Goal: Task Accomplishment & Management: Manage account settings

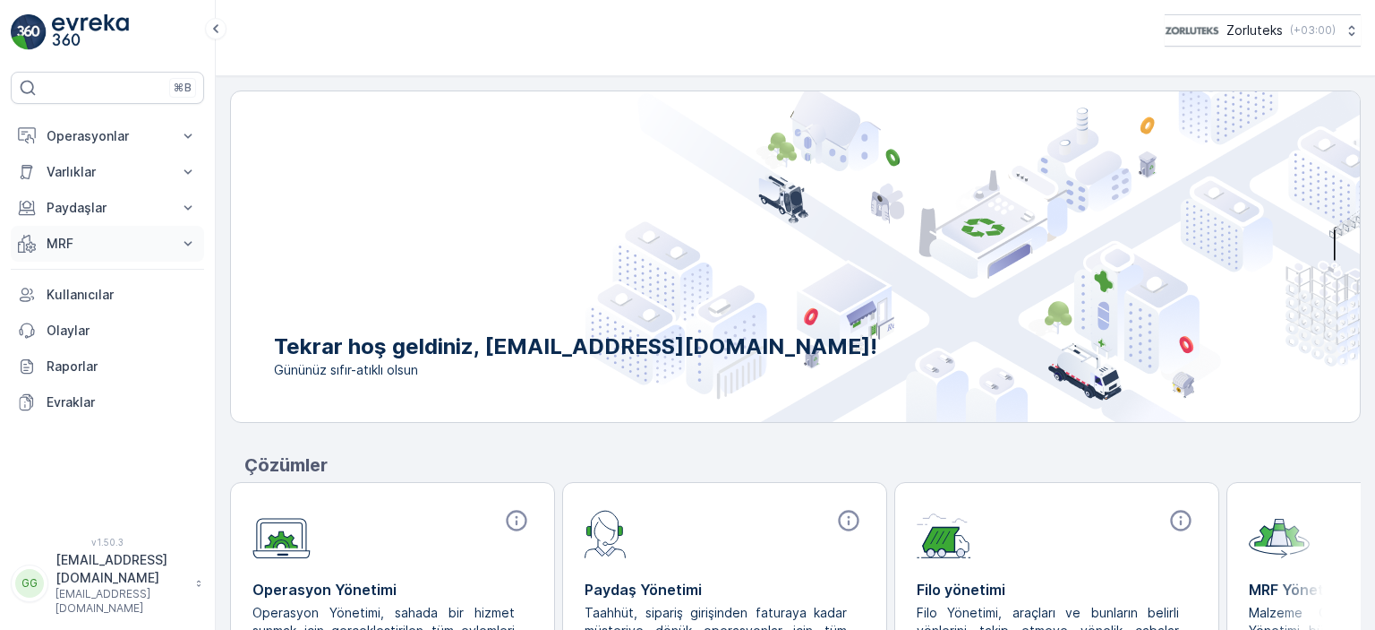
click at [79, 236] on p "MRF" at bounding box center [108, 244] width 122 height 18
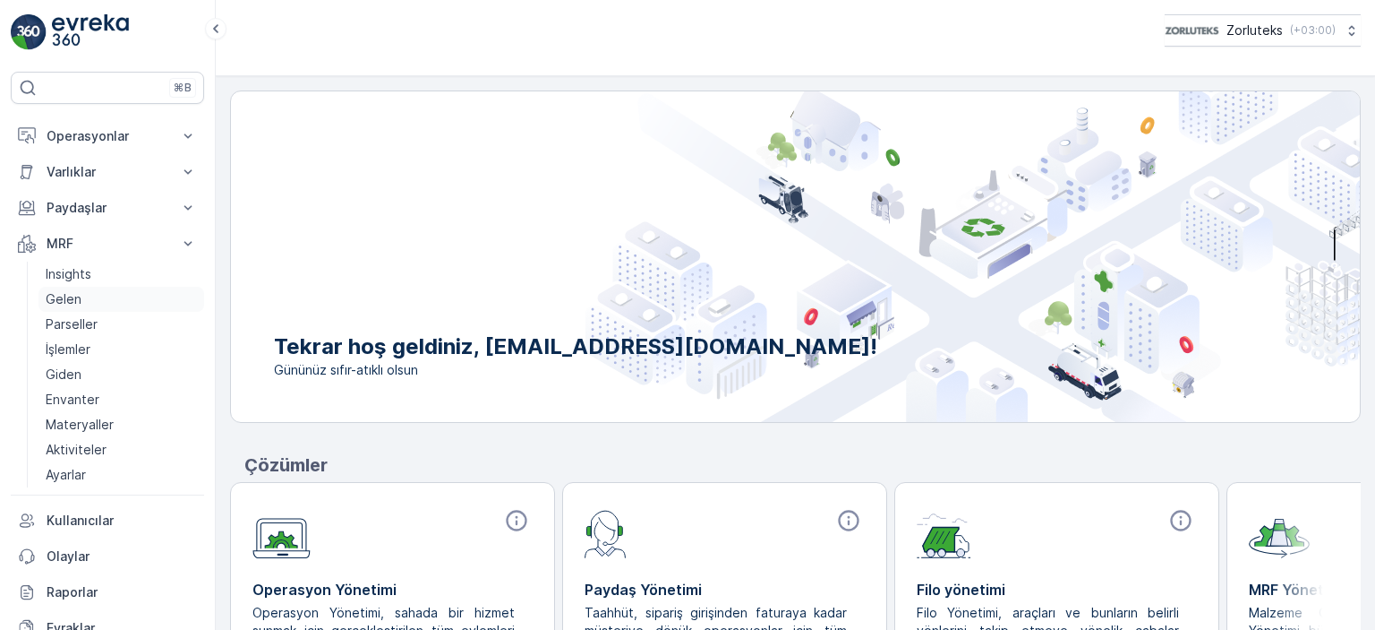
click at [122, 300] on link "Gelen" at bounding box center [122, 299] width 166 height 25
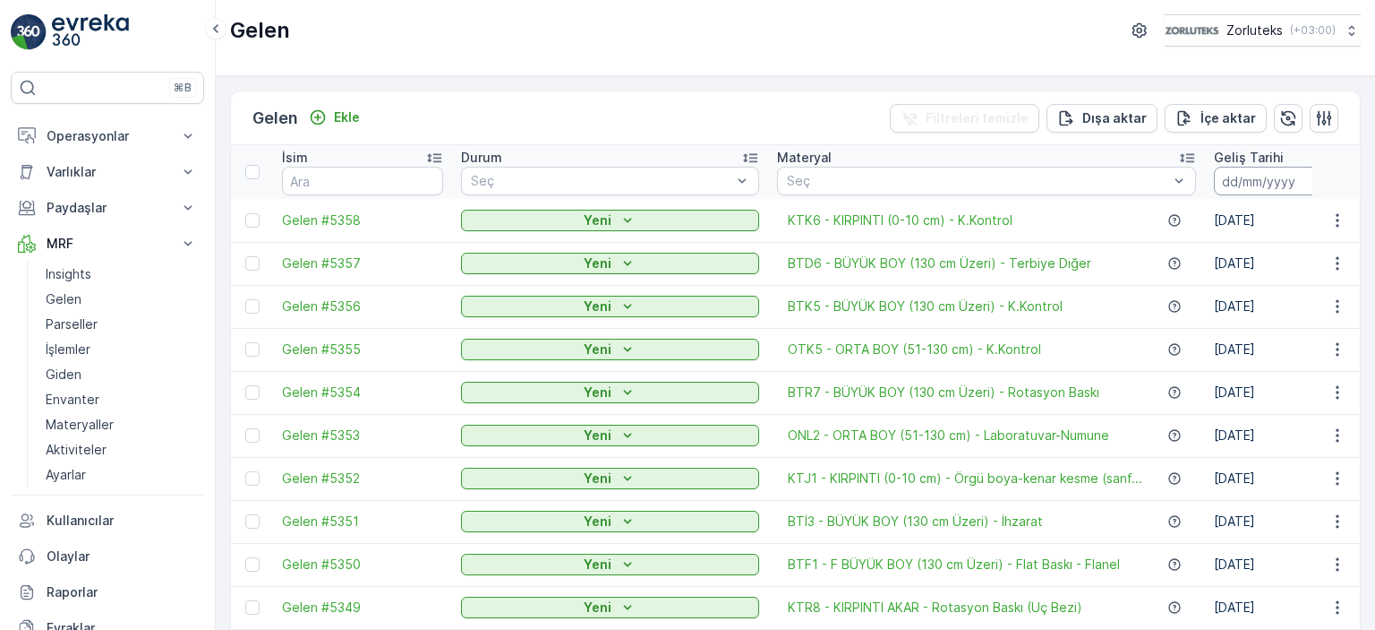
click at [1214, 178] on input at bounding box center [1275, 181] width 123 height 29
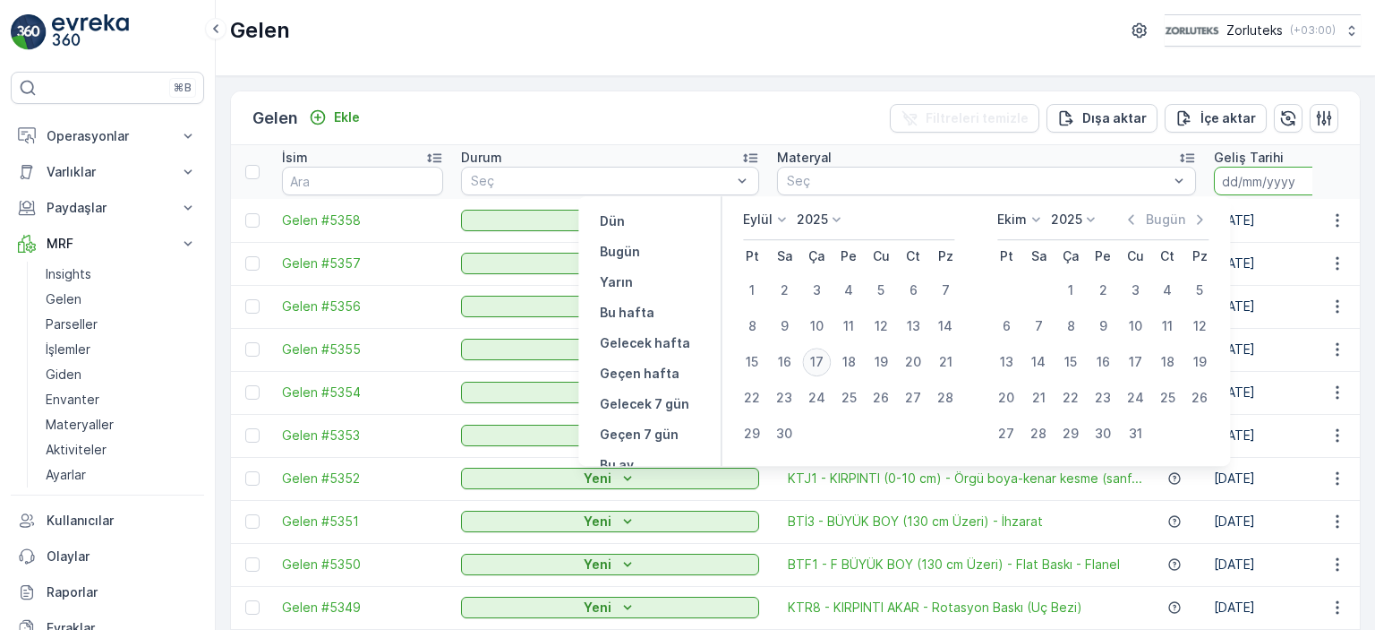
click at [813, 366] on div "17" at bounding box center [816, 361] width 29 height 29
type input "[DATE]"
click at [814, 364] on div "17" at bounding box center [816, 361] width 29 height 29
type input "[DATE]"
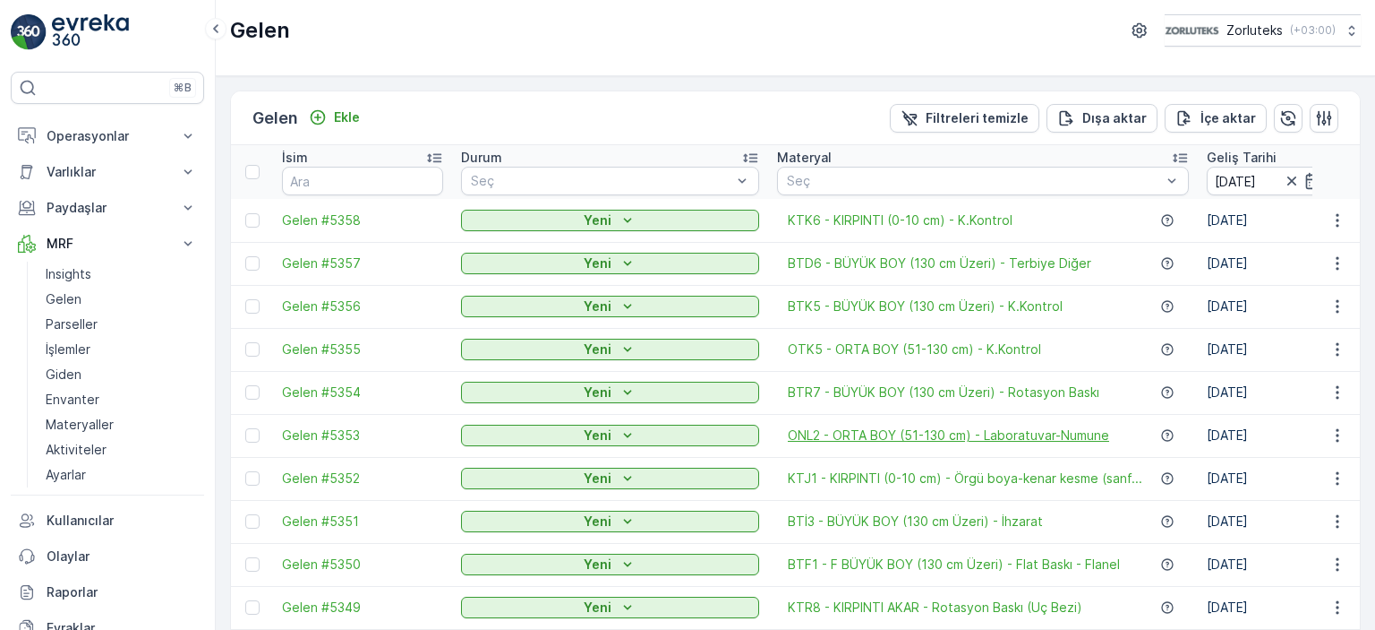
scroll to position [3, 0]
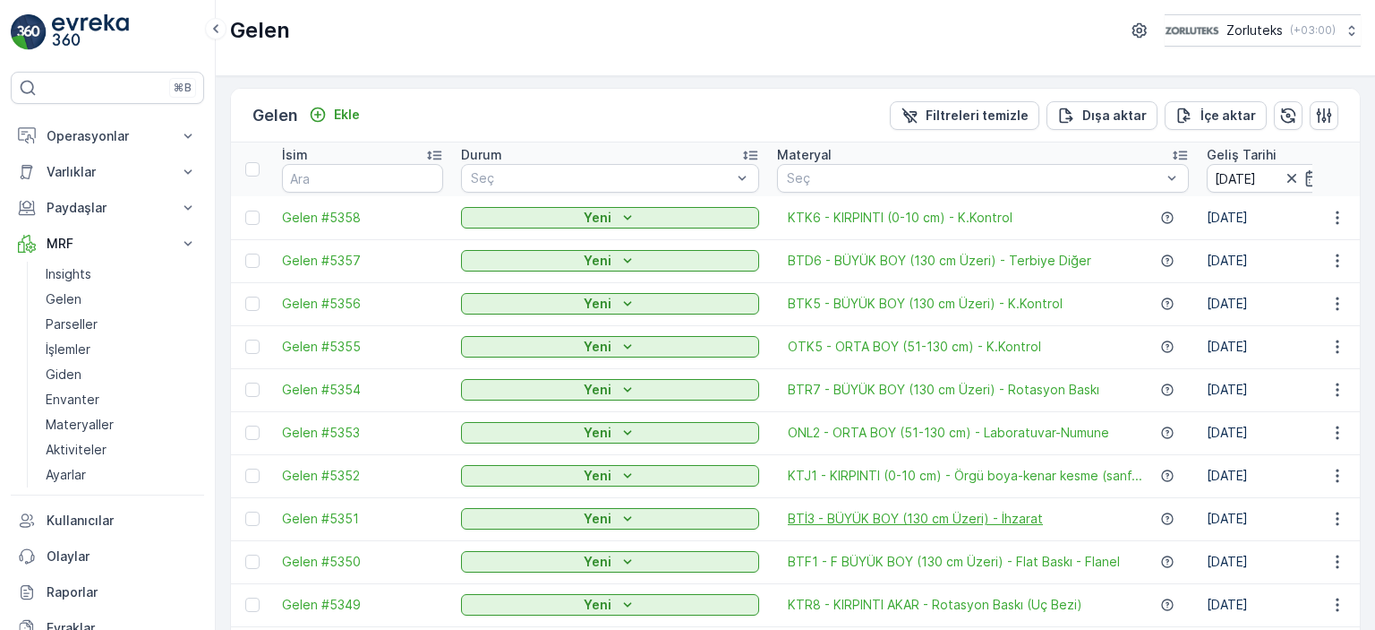
click at [788, 518] on span "BTİ3 - BÜYÜK BOY (130 cm Üzeri) - İhzarat" at bounding box center [915, 519] width 255 height 18
click at [944, 481] on span "KTJ1 - KIRPINTI (0-10 cm) - Örgü boya-kenar kesme (sanf..." at bounding box center [965, 476] width 355 height 18
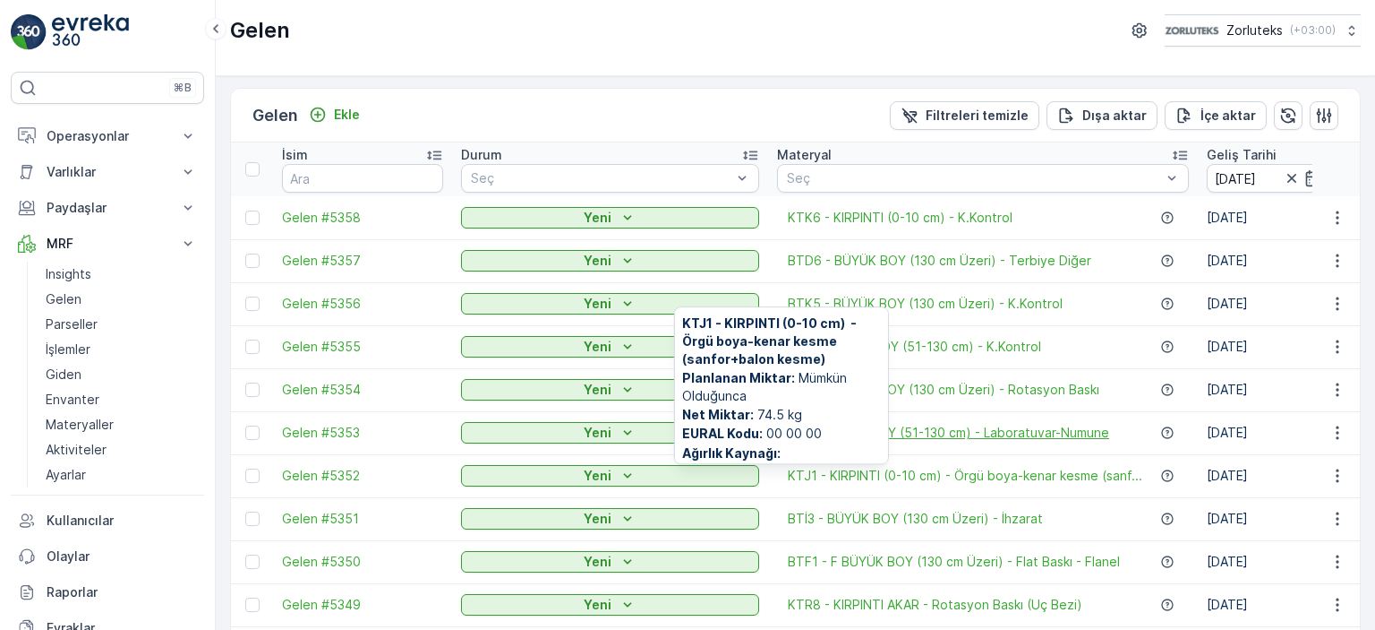
click at [926, 432] on span "ONL2 - ORTA BOY (51-130 cm) - Laboratuvar-Numune" at bounding box center [948, 433] width 321 height 18
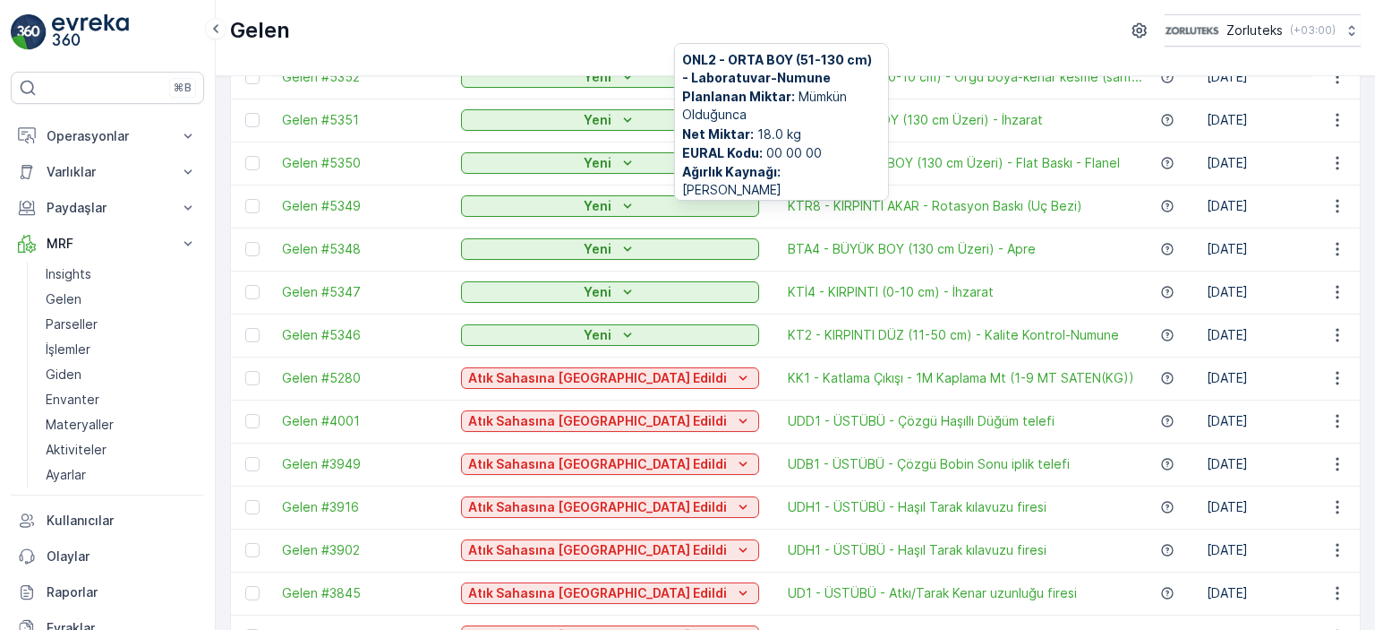
scroll to position [413, 0]
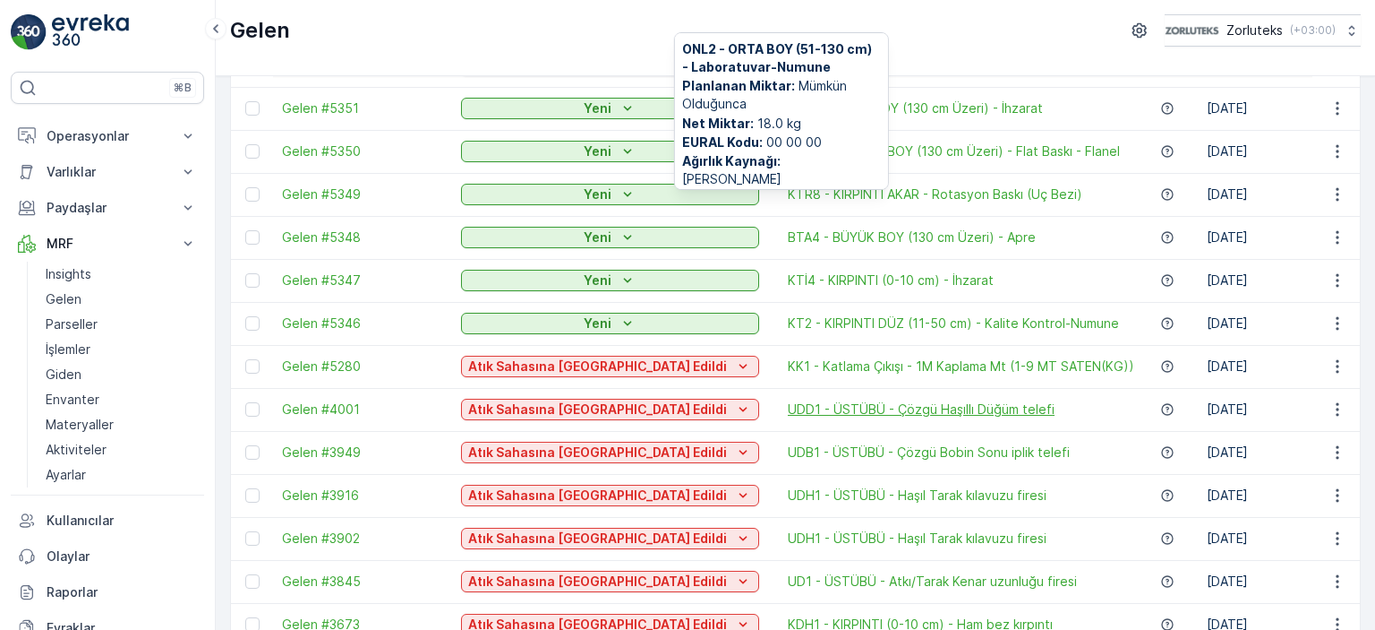
click at [880, 407] on span "UDD1 - ÜSTÜBÜ - Çözgü Haşıllı Düğüm telefi" at bounding box center [921, 409] width 267 height 18
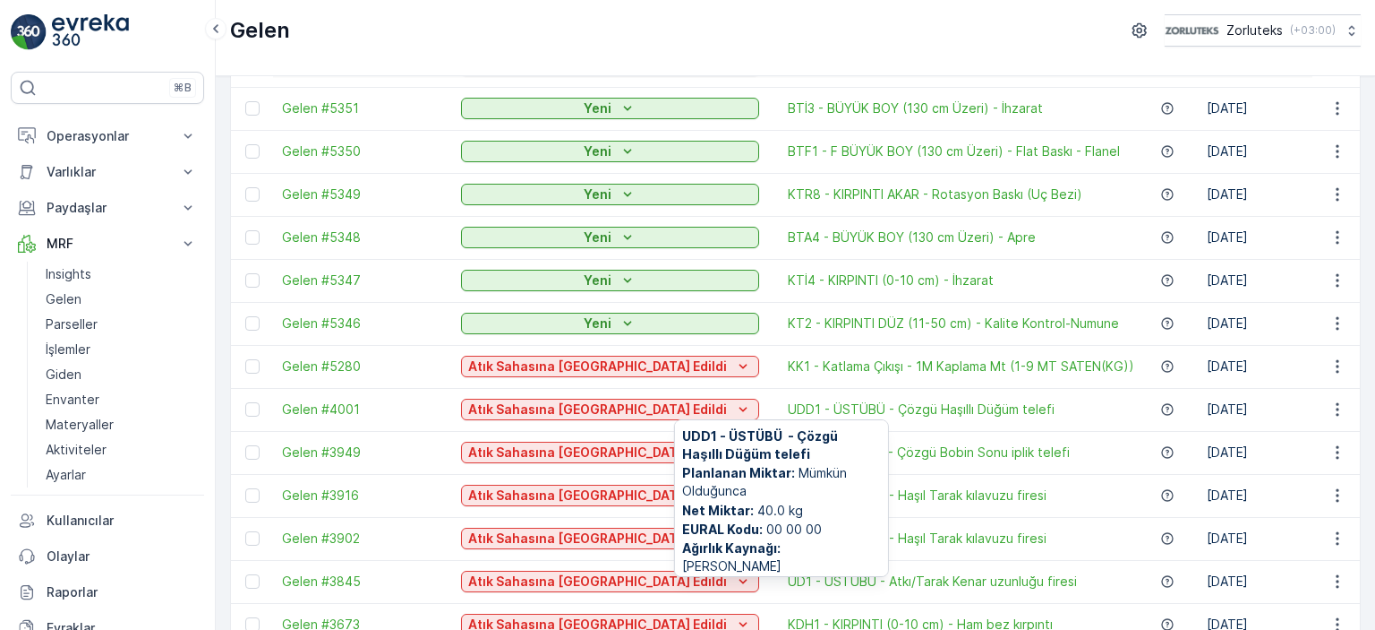
click at [971, 15] on div "Gelen Zorluteks ( +03:00 )" at bounding box center [795, 30] width 1131 height 32
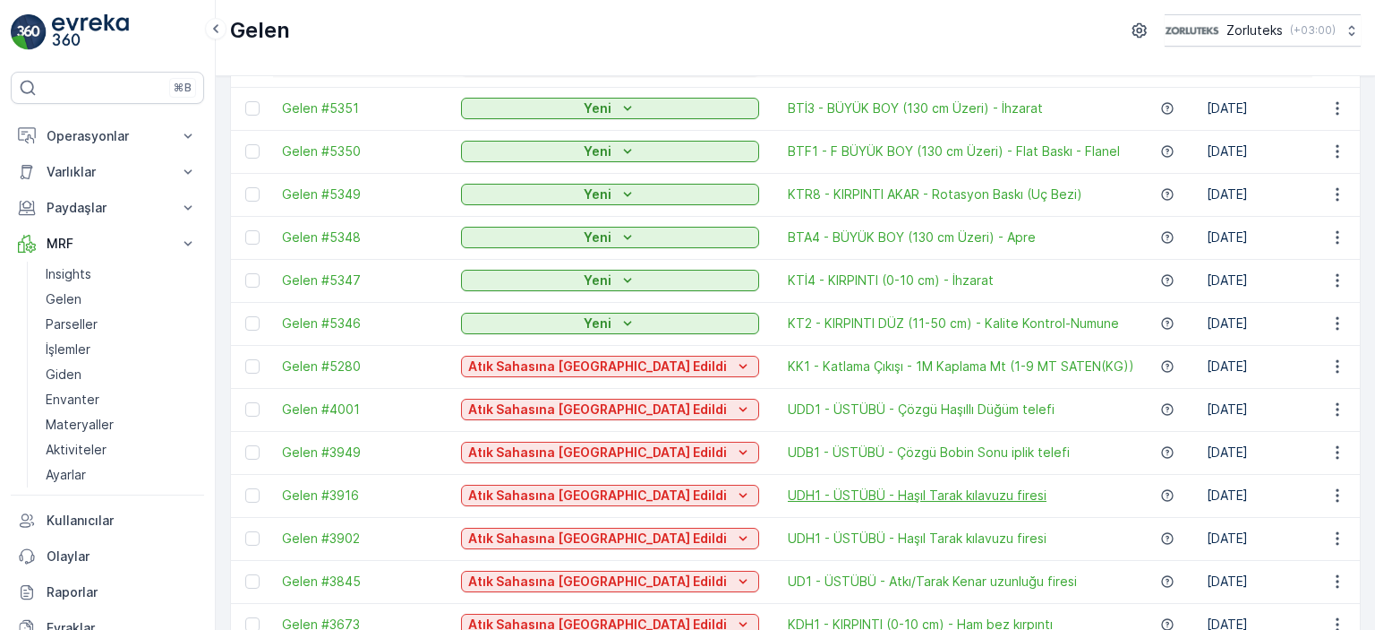
click at [788, 494] on span "UDH1 - ÜSTÜBÜ - Haşıl Tarak kılavuzu firesi" at bounding box center [917, 495] width 259 height 18
click at [806, 536] on span "UDH1 - ÜSTÜBÜ - Haşıl Tarak kılavuzu firesi" at bounding box center [917, 538] width 259 height 18
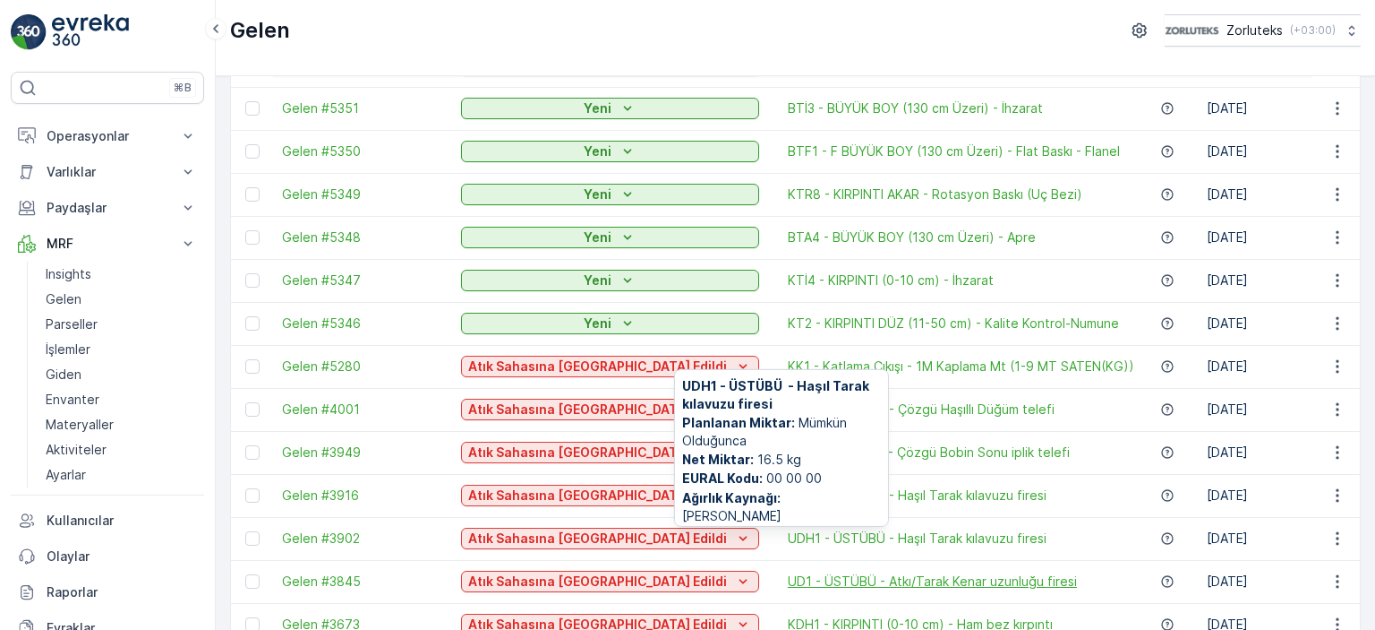
click at [811, 579] on span "UD1 - ÜSTÜBÜ - Atkı/Tarak Kenar uzunluğu firesi" at bounding box center [932, 581] width 289 height 18
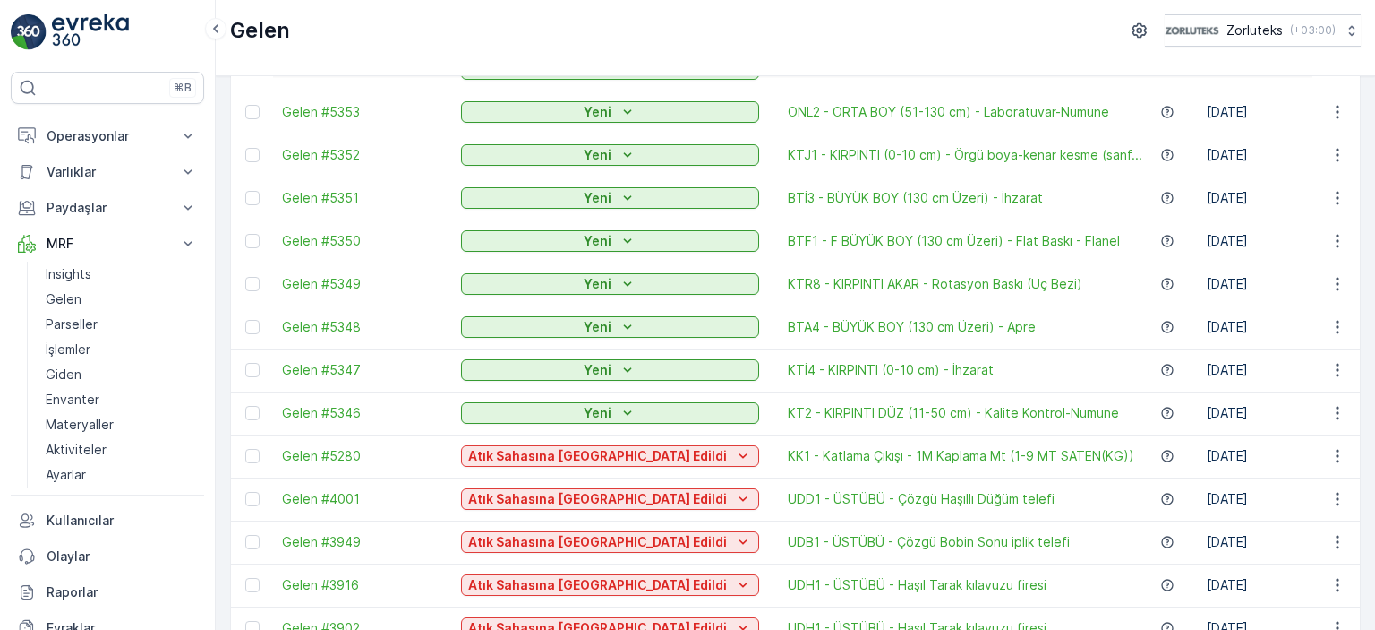
scroll to position [502, 0]
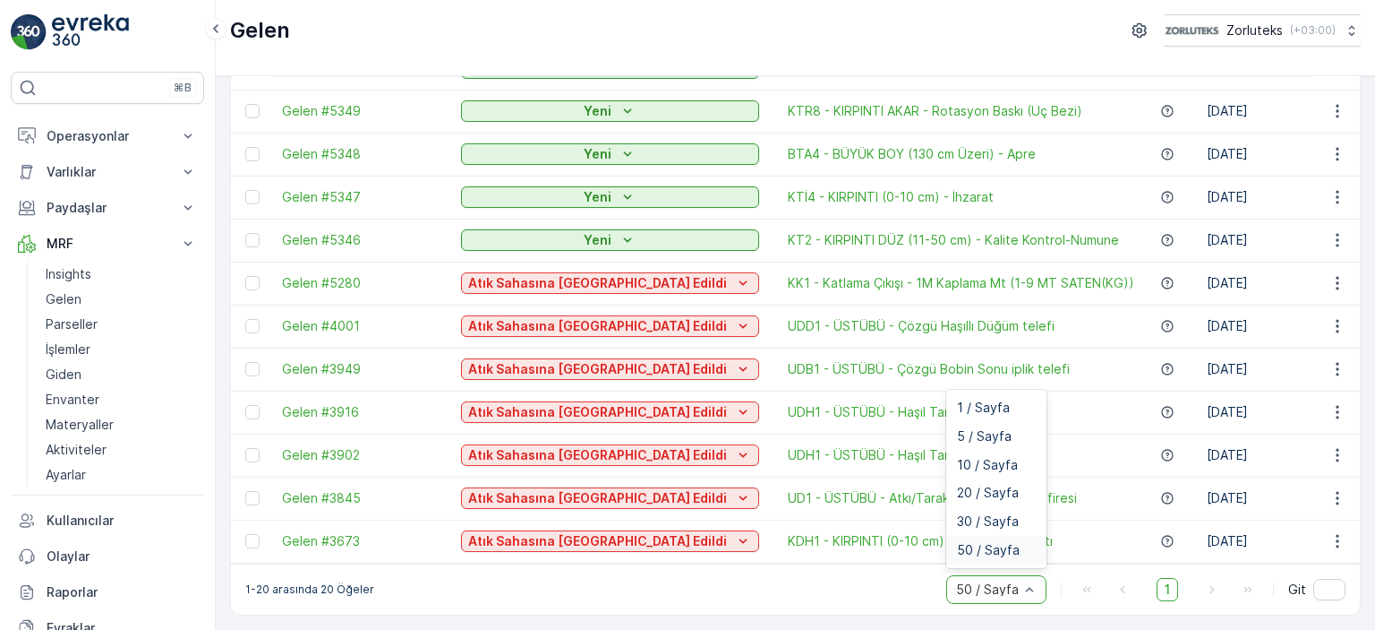
click at [998, 540] on div "50 / Sayfa" at bounding box center [997, 550] width 100 height 29
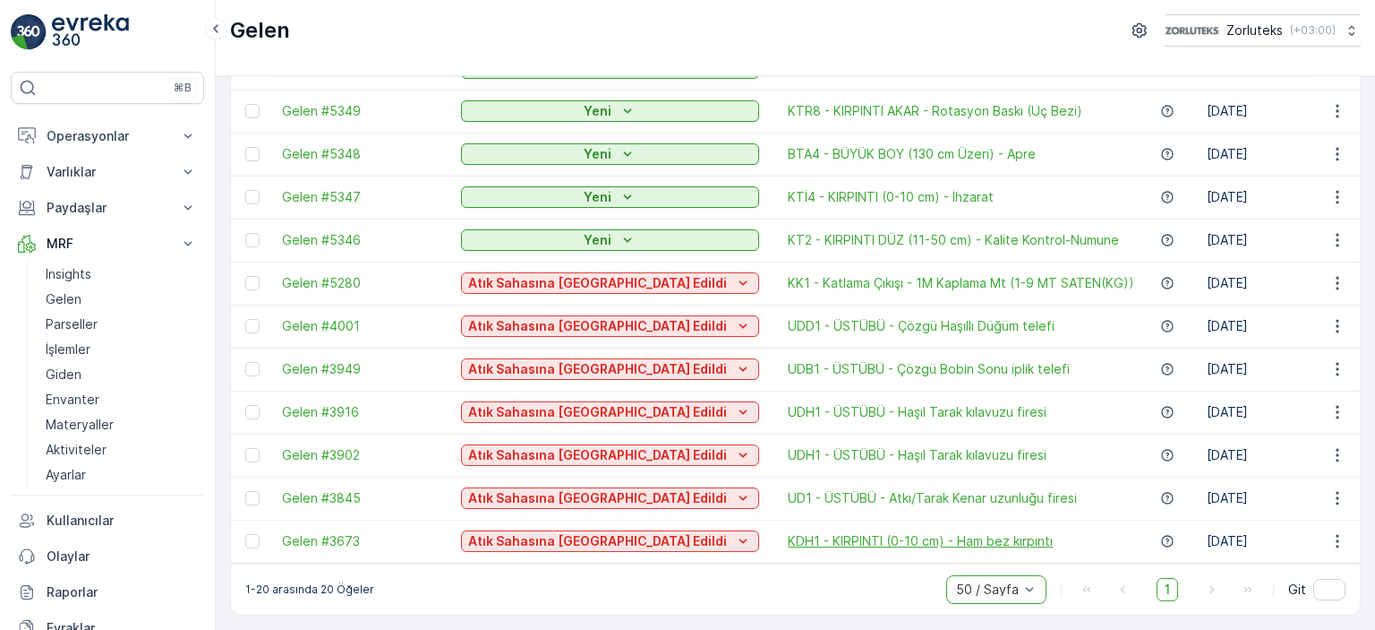
click at [788, 532] on span "KDH1 - KIRPINTI (0-10 cm) - Ham bez kırpıntı" at bounding box center [920, 541] width 265 height 18
click at [949, 493] on span "UD1 - ÜSTÜBÜ - Atkı/Tarak Kenar uzunluğu firesi" at bounding box center [932, 498] width 289 height 18
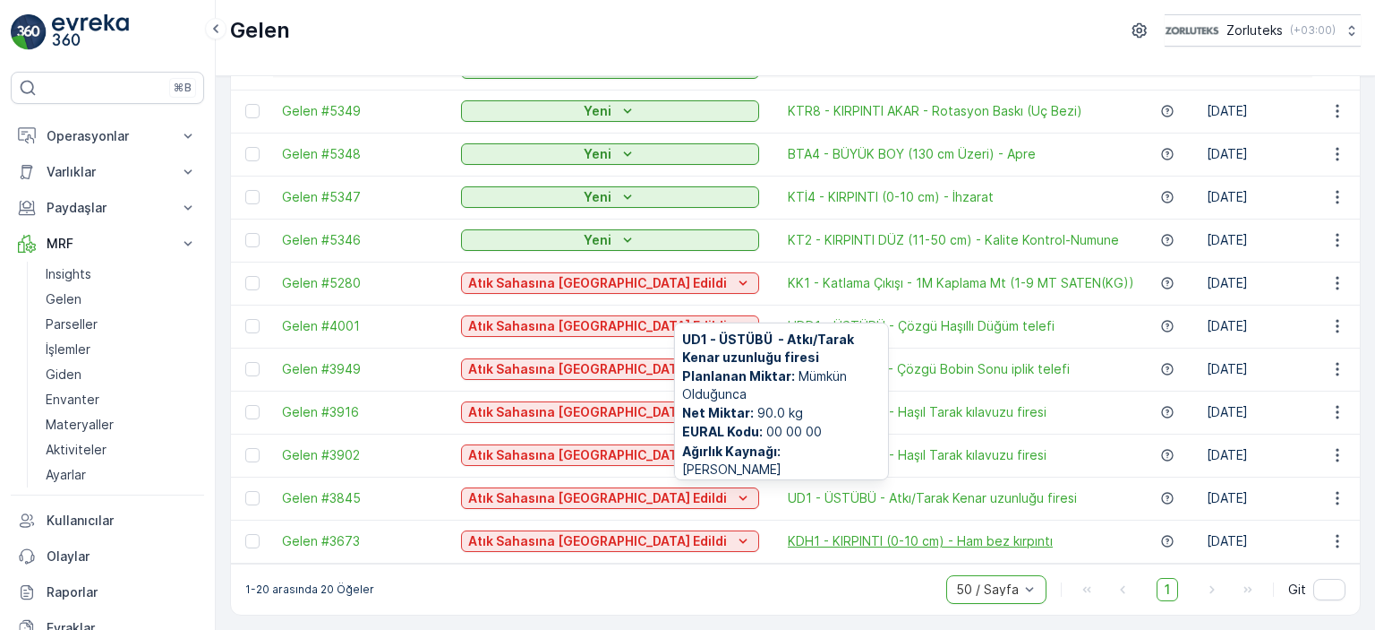
click at [788, 535] on span "KDH1 - KIRPINTI (0-10 cm) - Ham bez kırpıntı" at bounding box center [920, 541] width 265 height 18
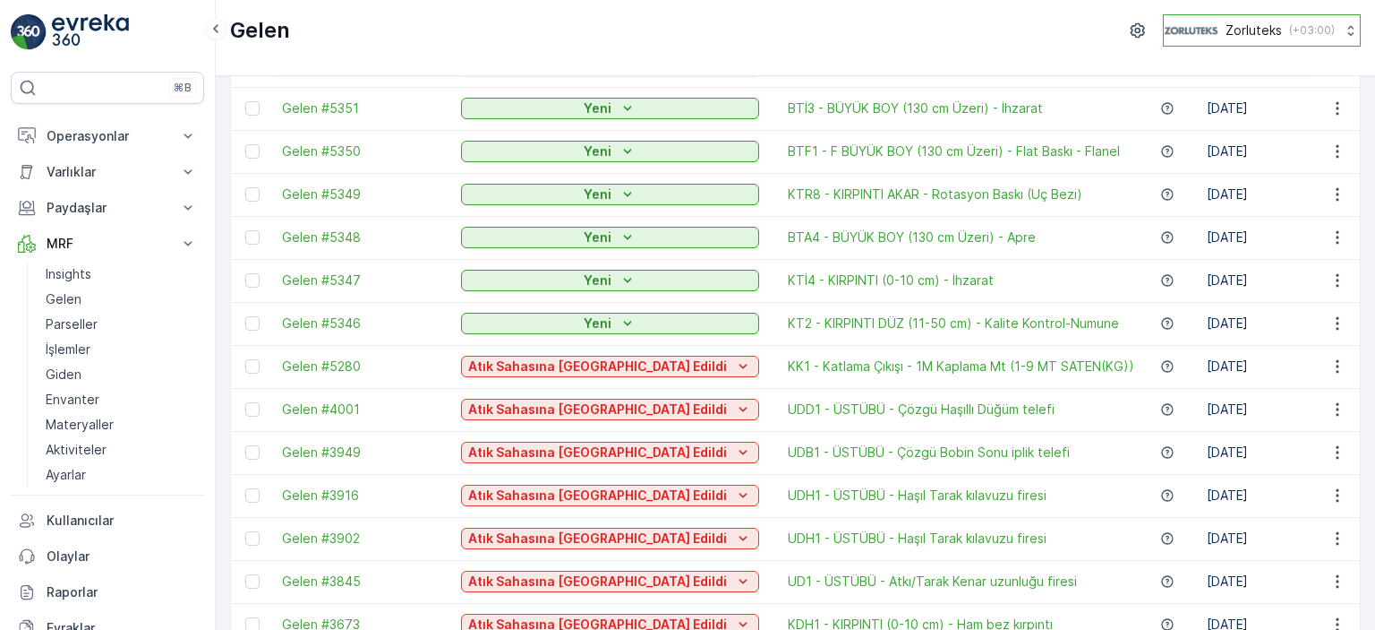
scroll to position [0, 0]
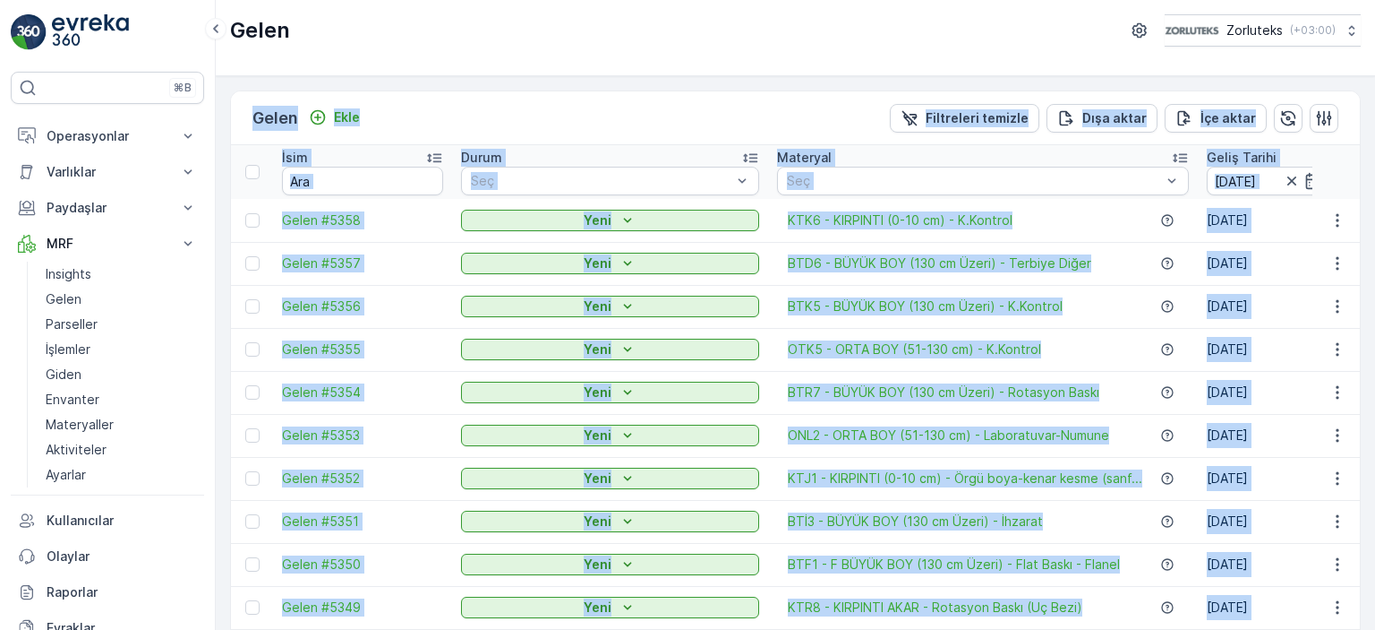
drag, startPoint x: 1375, startPoint y: 395, endPoint x: 1360, endPoint y: 131, distance: 264.6
click at [1354, 39] on div "Gelen Zorluteks ( +03:00 ) Gelen Ekle Filtreleri temizle Dışa aktar İçe aktar İ…" at bounding box center [796, 315] width 1160 height 630
click at [740, 88] on div "Gelen Ekle Filtreleri temizle Dışa aktar İçe aktar İsim Durum Seç Materyal Seç …" at bounding box center [796, 352] width 1160 height 553
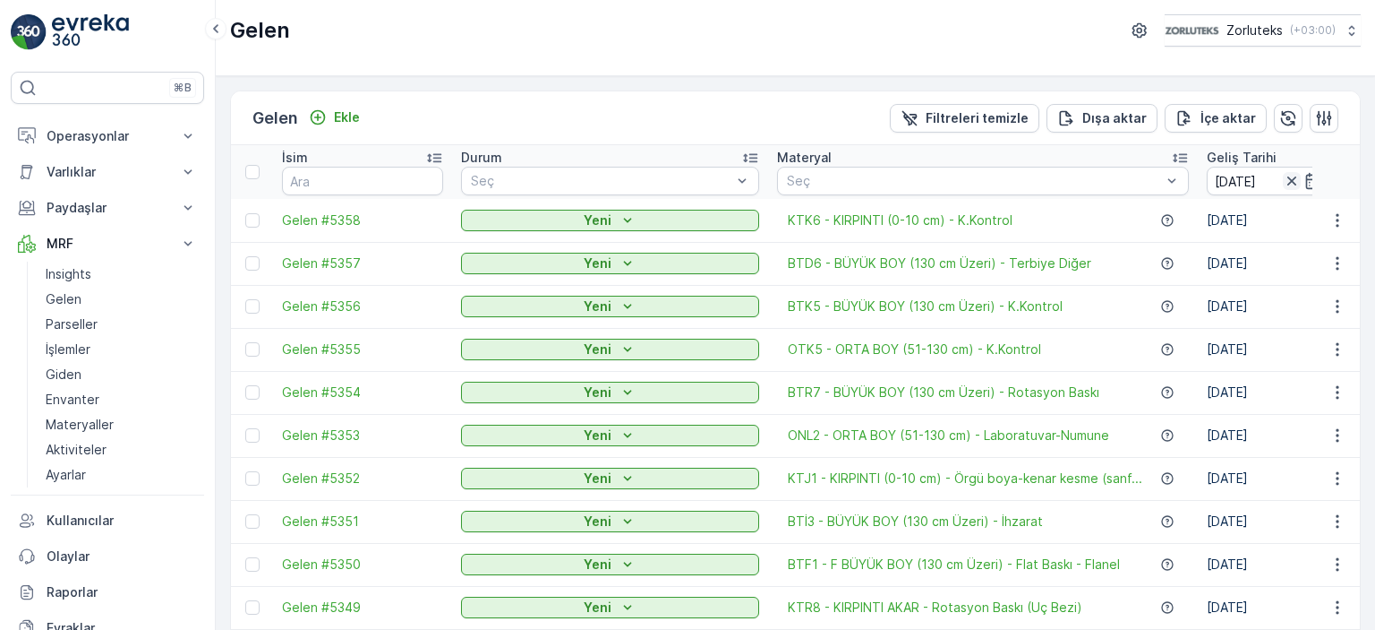
click at [1283, 178] on icon "button" at bounding box center [1292, 181] width 18 height 18
click at [365, 176] on input "text" at bounding box center [362, 181] width 161 height 29
click at [368, 179] on input "text" at bounding box center [362, 181] width 161 height 29
type input "38"
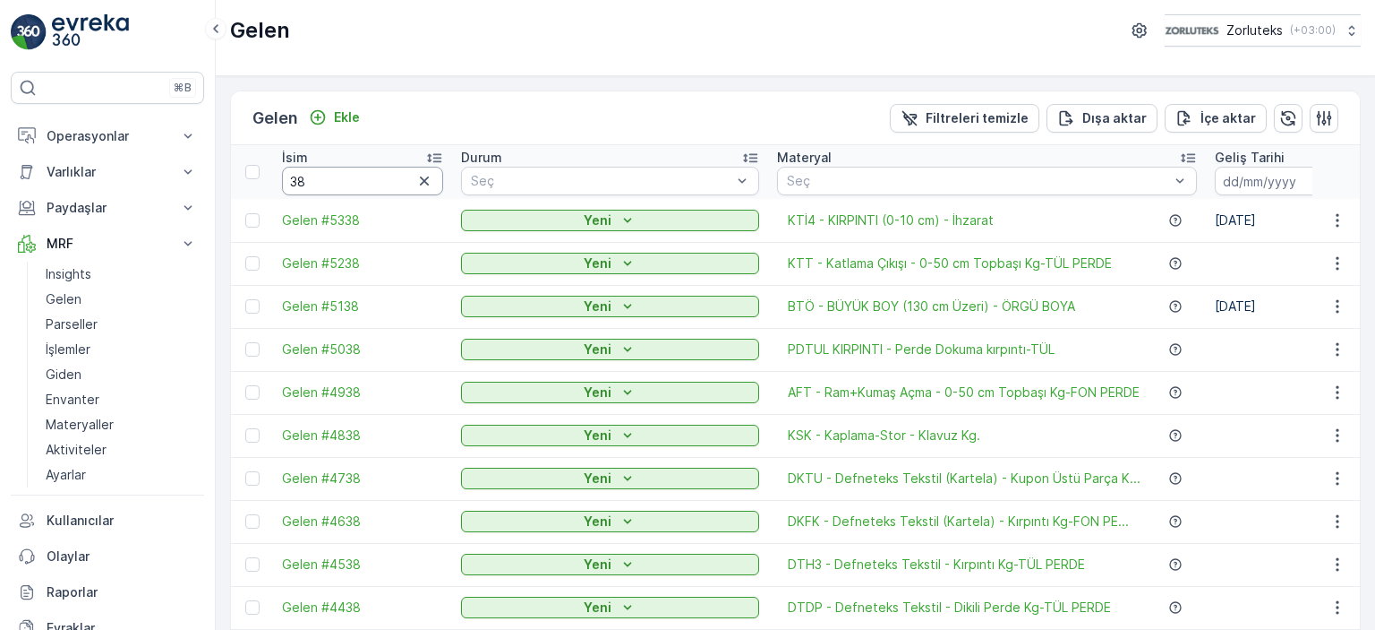
click at [374, 176] on input "38" at bounding box center [362, 181] width 161 height 29
type input "3818"
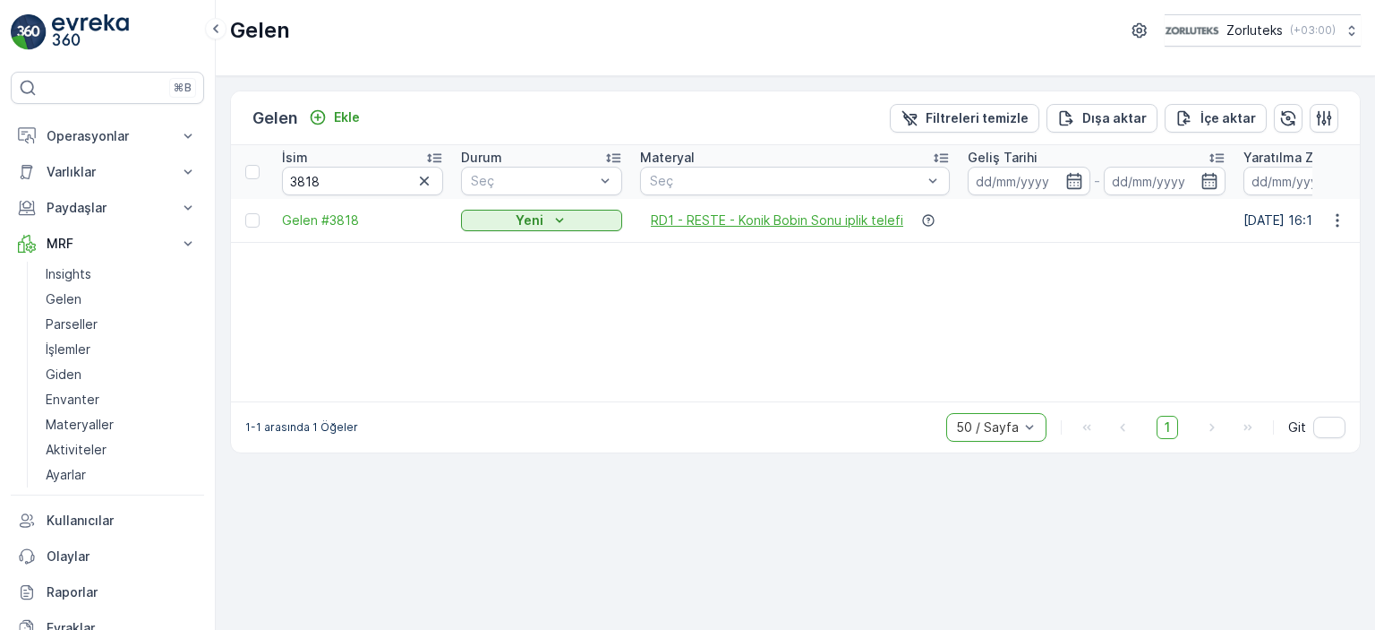
click at [788, 225] on span "RD1 - RESTE - Konik Bobin Sonu iplik telefi" at bounding box center [777, 220] width 253 height 18
drag, startPoint x: 328, startPoint y: 182, endPoint x: 297, endPoint y: 180, distance: 30.5
click at [297, 180] on input "3818" at bounding box center [362, 181] width 161 height 29
type input "3918"
click at [757, 222] on span "UDH1 - ÜSTÜBÜ - Haşıl Tarak kılavuzu firesi" at bounding box center [780, 220] width 259 height 18
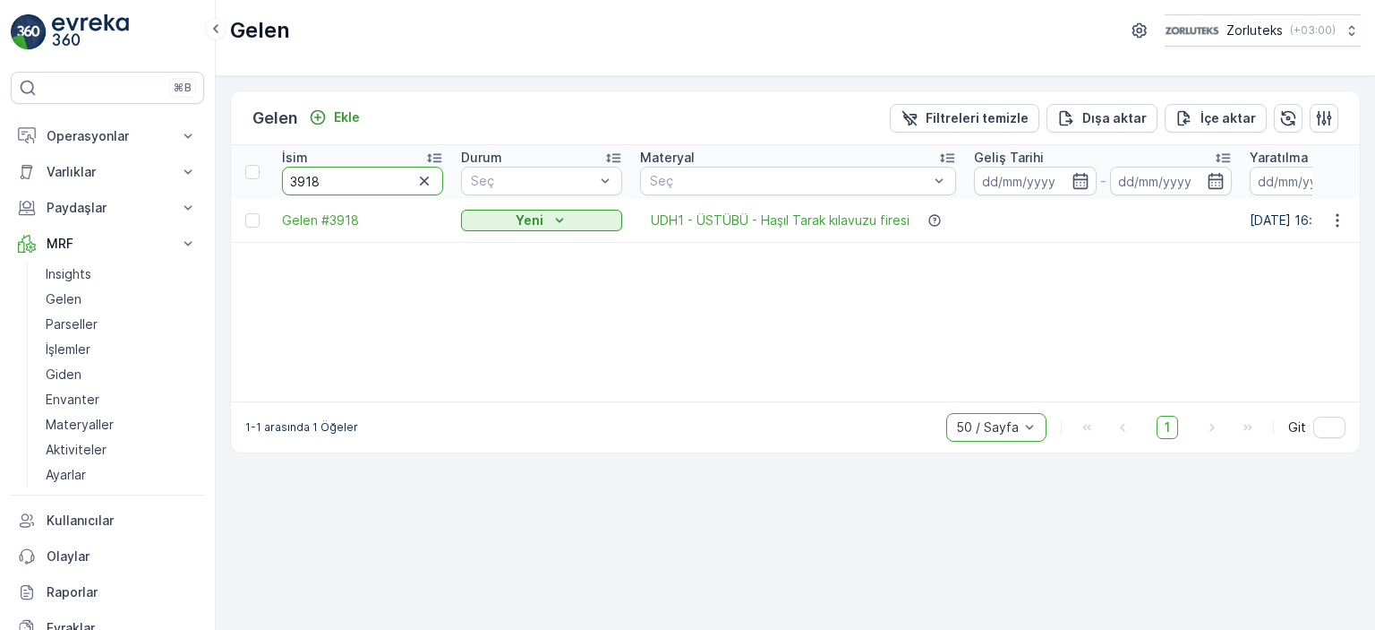
drag, startPoint x: 347, startPoint y: 179, endPoint x: 310, endPoint y: 188, distance: 37.8
click at [310, 188] on input "3918" at bounding box center [362, 181] width 161 height 29
type input "3919"
click at [756, 229] on td "UDH1 - ÜSTÜBÜ - Haşıl Tarak kılavuzu firesi" at bounding box center [798, 220] width 334 height 43
click at [756, 221] on span "UDH1 - ÜSTÜBÜ - Haşıl Tarak kılavuzu firesi" at bounding box center [780, 220] width 259 height 18
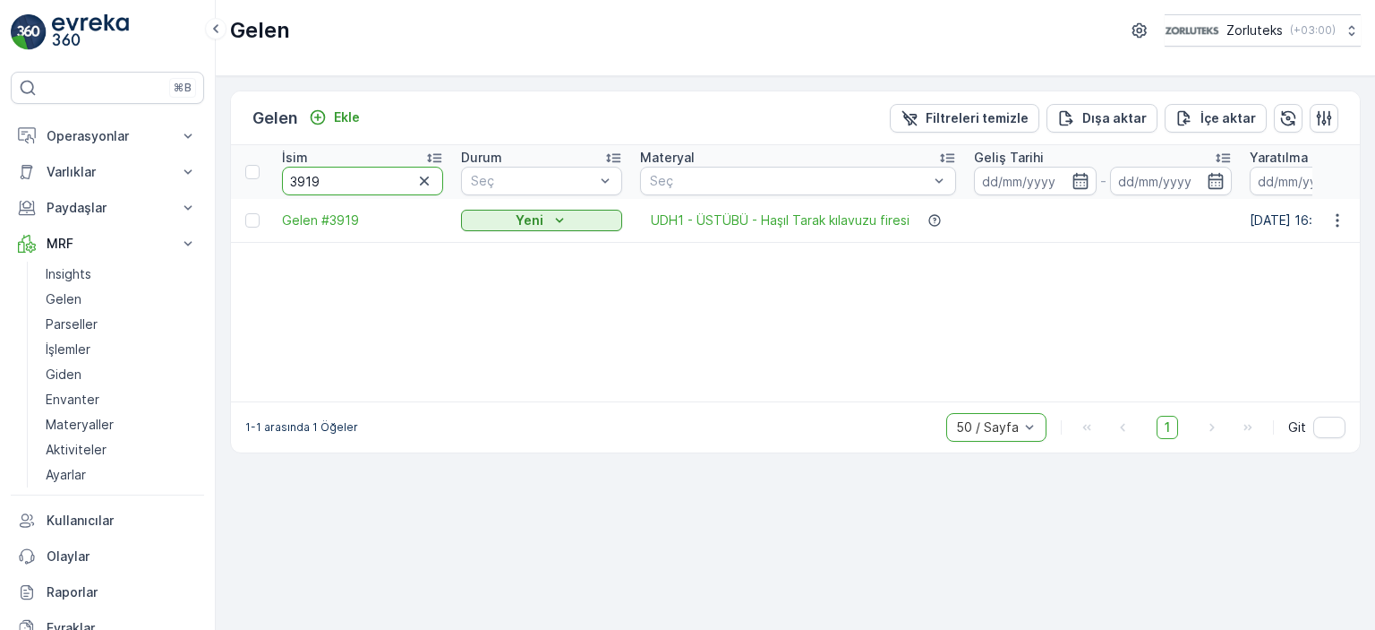
drag, startPoint x: 334, startPoint y: 175, endPoint x: 289, endPoint y: 173, distance: 44.8
click at [289, 173] on input "3919" at bounding box center [362, 181] width 161 height 29
type input "3843"
click at [756, 225] on span "UD1 - ÜSTÜBÜ - Atkı/Tarak Kenar uzunluğu firesi" at bounding box center [795, 220] width 289 height 18
drag, startPoint x: 333, startPoint y: 180, endPoint x: 287, endPoint y: 185, distance: 46.0
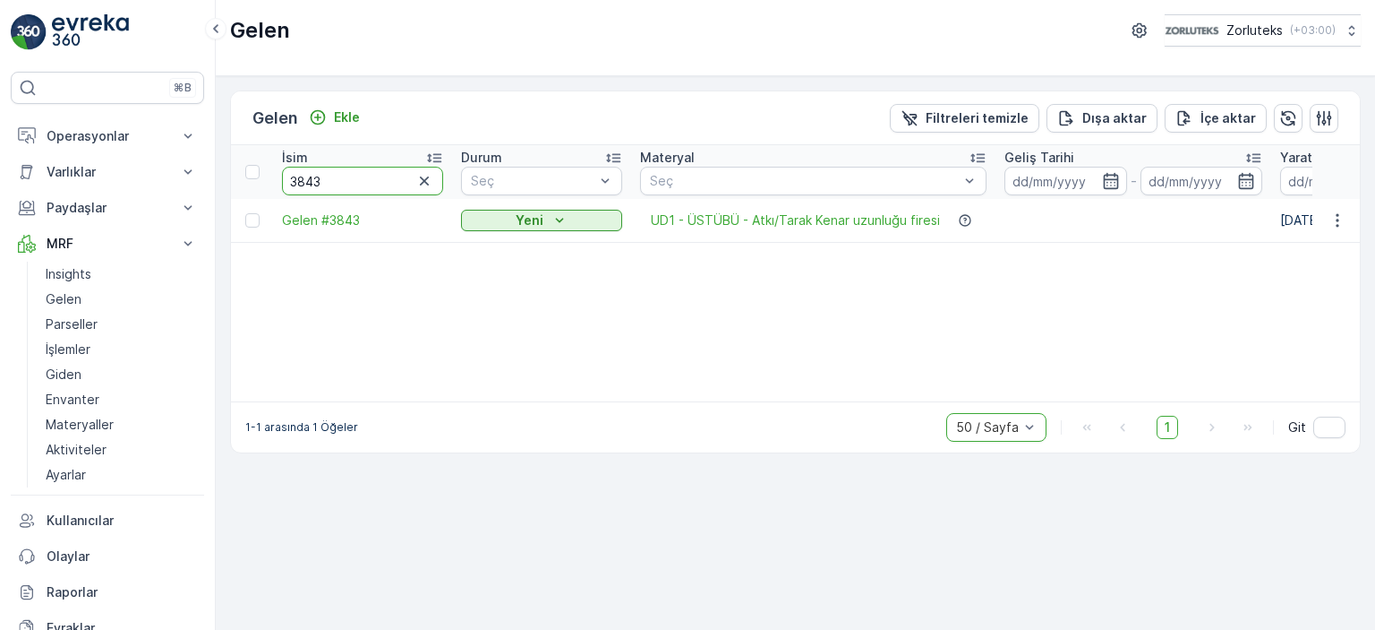
click at [287, 185] on input "3843" at bounding box center [362, 181] width 161 height 29
type input "3650"
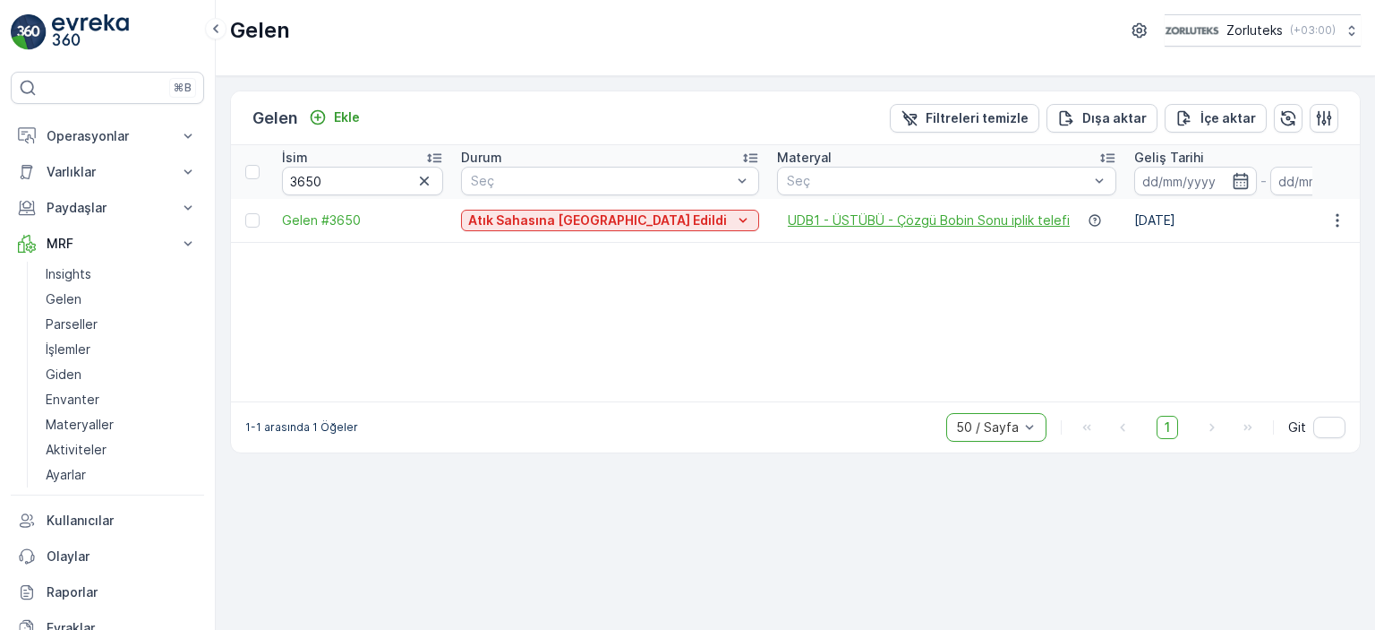
click at [899, 214] on span "UDB1 - ÜSTÜBÜ - Çözgü Bobin Sonu iplik telefi" at bounding box center [929, 220] width 282 height 18
drag, startPoint x: 346, startPoint y: 175, endPoint x: 239, endPoint y: 178, distance: 106.6
type input "3700"
click at [487, 524] on div "Gelen Ekle Filtreleri temizle Dışa aktar İçe aktar İsim 3700 Durum Seç Materyal…" at bounding box center [796, 352] width 1160 height 553
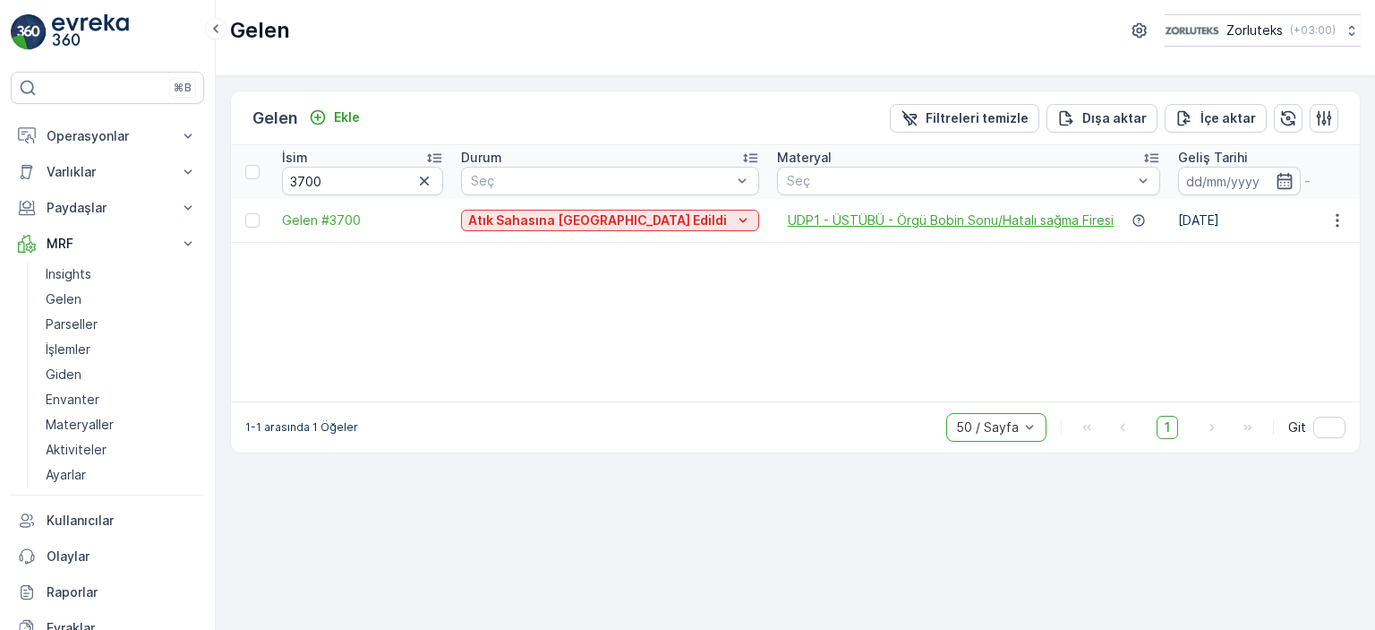
click at [822, 214] on span "UDP1 - ÜSTÜBÜ - Örgü Bobin Sonu/Hatalı sağma Firesi" at bounding box center [951, 220] width 326 height 18
drag, startPoint x: 335, startPoint y: 181, endPoint x: 296, endPoint y: 185, distance: 38.8
click at [296, 185] on input "3700" at bounding box center [362, 181] width 161 height 29
type input "3893"
click at [788, 213] on span "UDH1 - ÜSTÜBÜ - Haşıl Tarak kılavuzu firesi" at bounding box center [917, 220] width 259 height 18
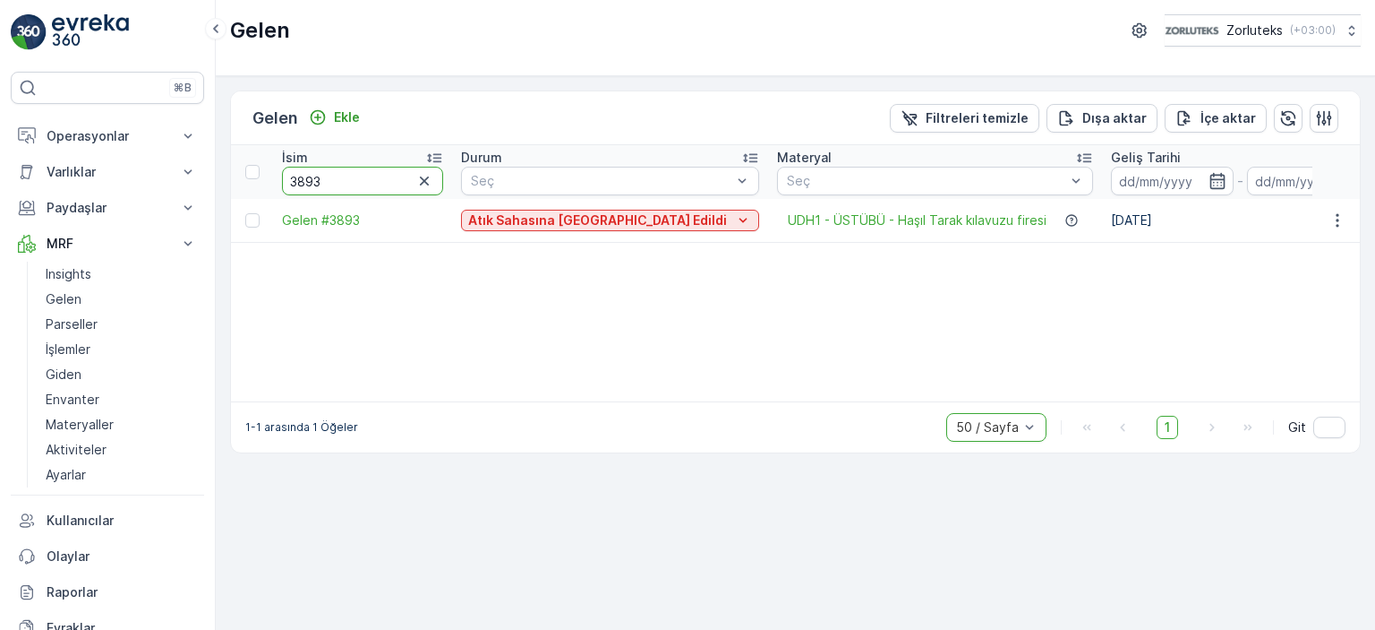
drag, startPoint x: 331, startPoint y: 177, endPoint x: 314, endPoint y: 185, distance: 18.8
click at [314, 184] on input "3893" at bounding box center [362, 181] width 161 height 29
type input "3894"
click at [866, 215] on span "UDH1 - ÜSTÜBÜ - Haşıl Tarak kılavuzu firesi" at bounding box center [917, 220] width 259 height 18
drag, startPoint x: 337, startPoint y: 176, endPoint x: 297, endPoint y: 182, distance: 39.9
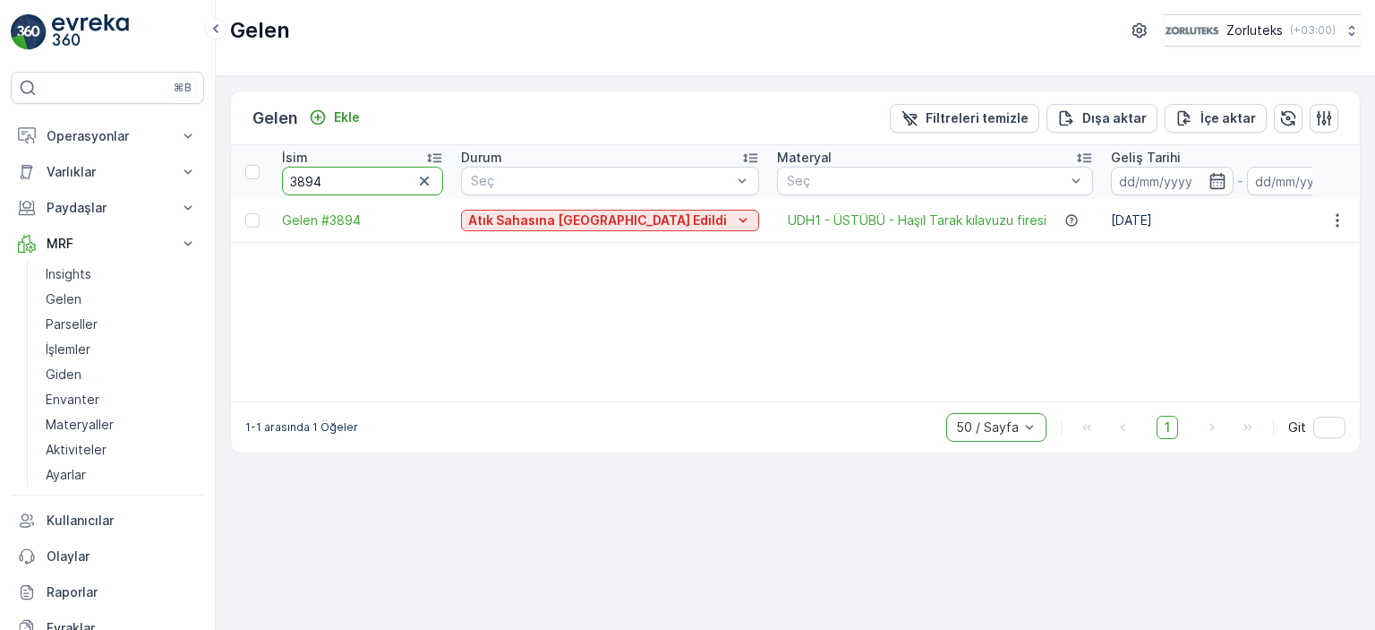
click at [297, 182] on input "3894" at bounding box center [362, 181] width 161 height 29
type input "3649"
click at [788, 226] on span "UDB1 - ÜSTÜBÜ - Çözgü Bobin Sonu iplik telefi" at bounding box center [929, 220] width 282 height 18
click at [542, 508] on div "Gelen Ekle Filtreleri temizle Dışa aktar İçe aktar İsim 3649 Durum Seç Materyal…" at bounding box center [796, 352] width 1160 height 553
click at [88, 315] on p "Parseller" at bounding box center [72, 324] width 52 height 18
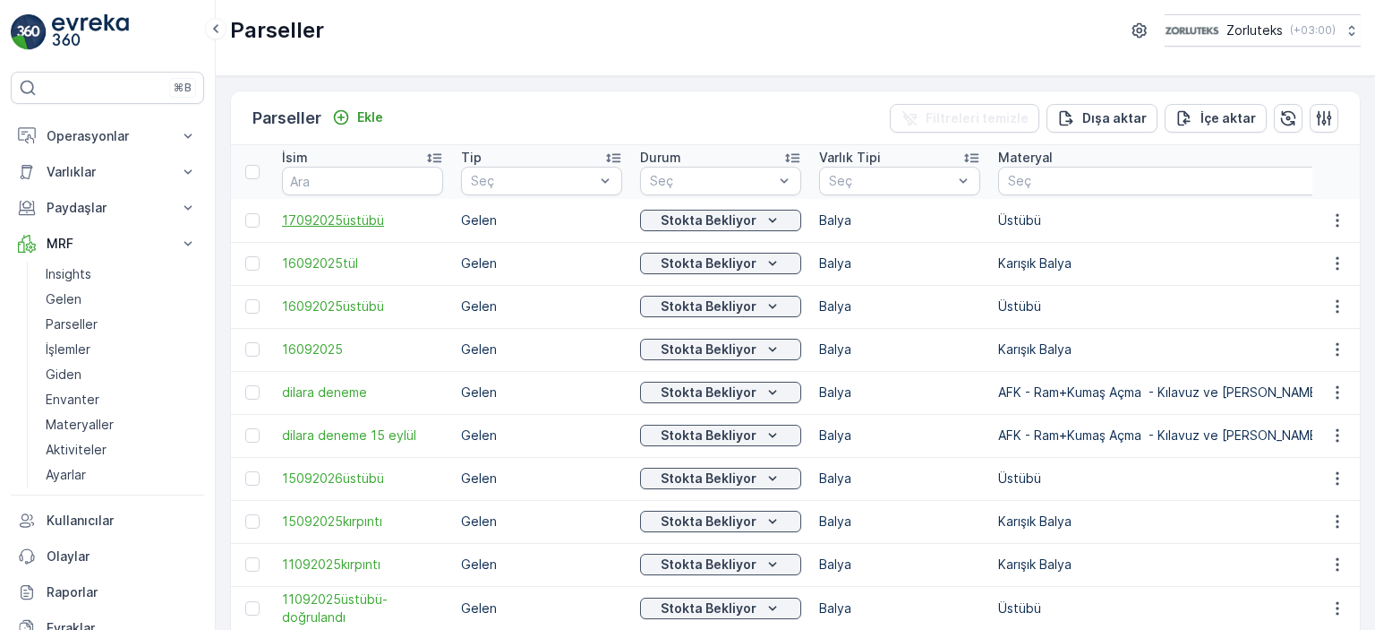
click at [365, 217] on span "17092025üstübü" at bounding box center [362, 220] width 161 height 18
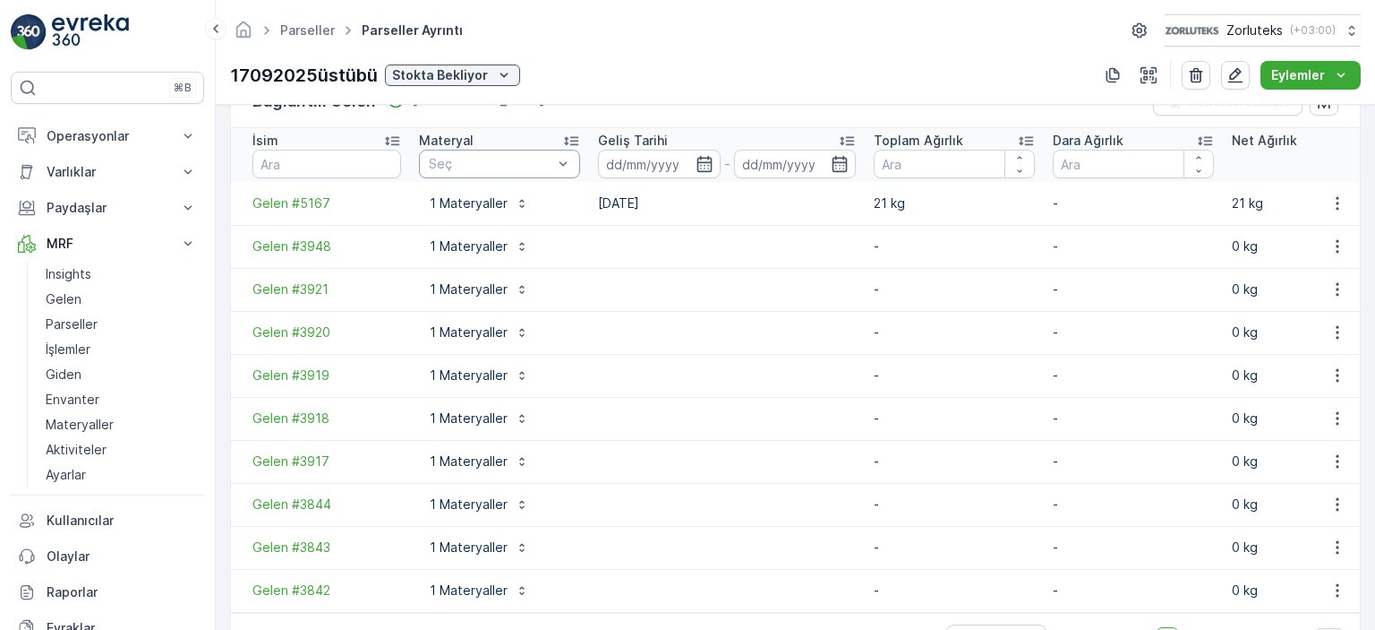
scroll to position [350, 0]
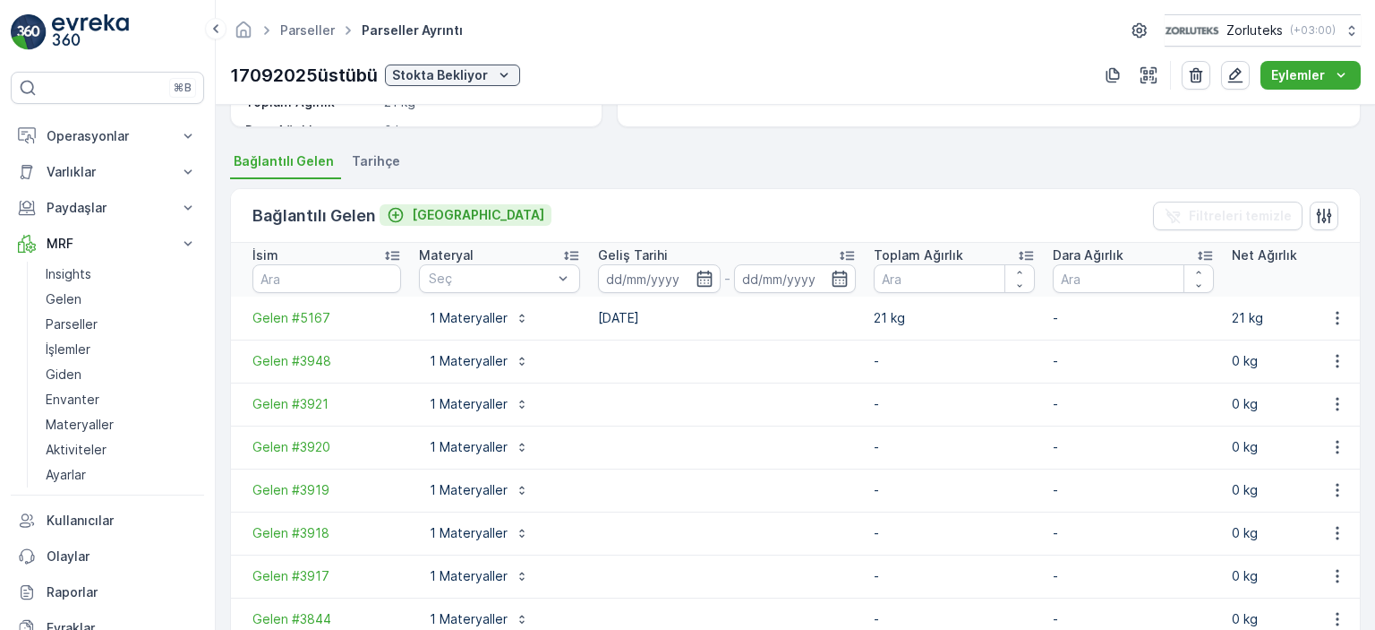
click at [405, 219] on div "Bağla" at bounding box center [466, 215] width 158 height 18
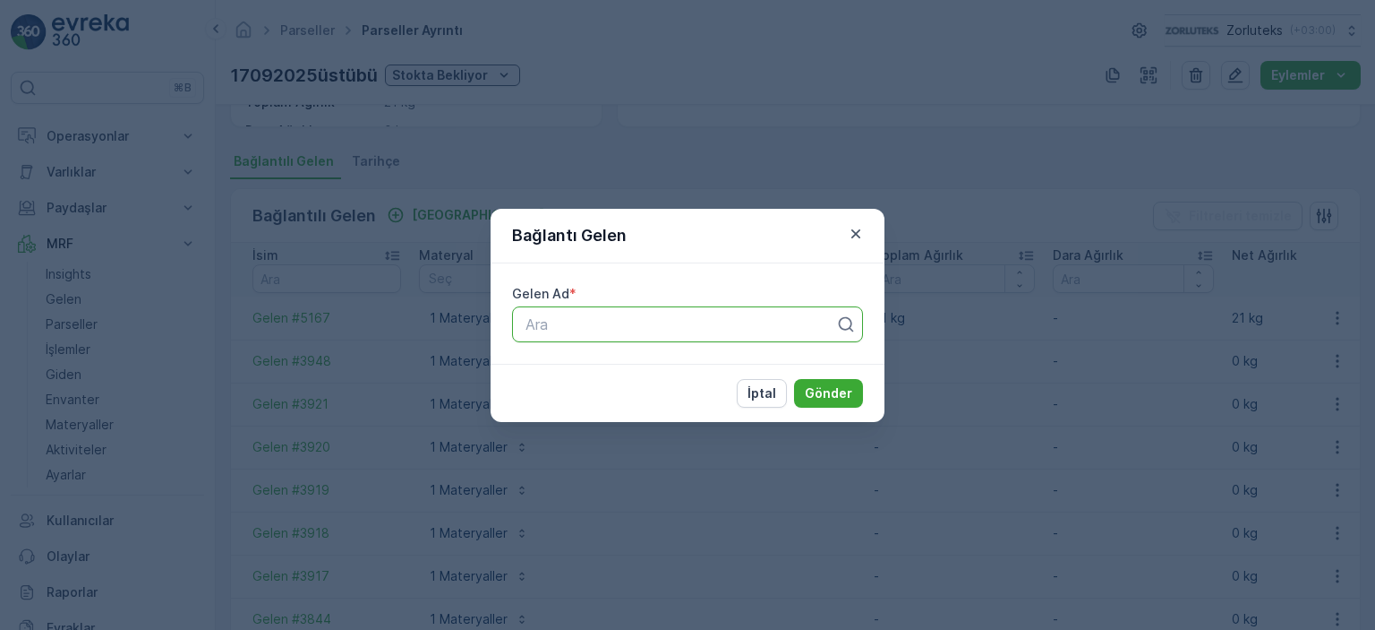
click at [660, 325] on div at bounding box center [680, 324] width 313 height 16
type input "4001"
click at [663, 145] on div "Bağlantı Gelen Gelen Ad * Ara İptal Gönder" at bounding box center [687, 315] width 1375 height 630
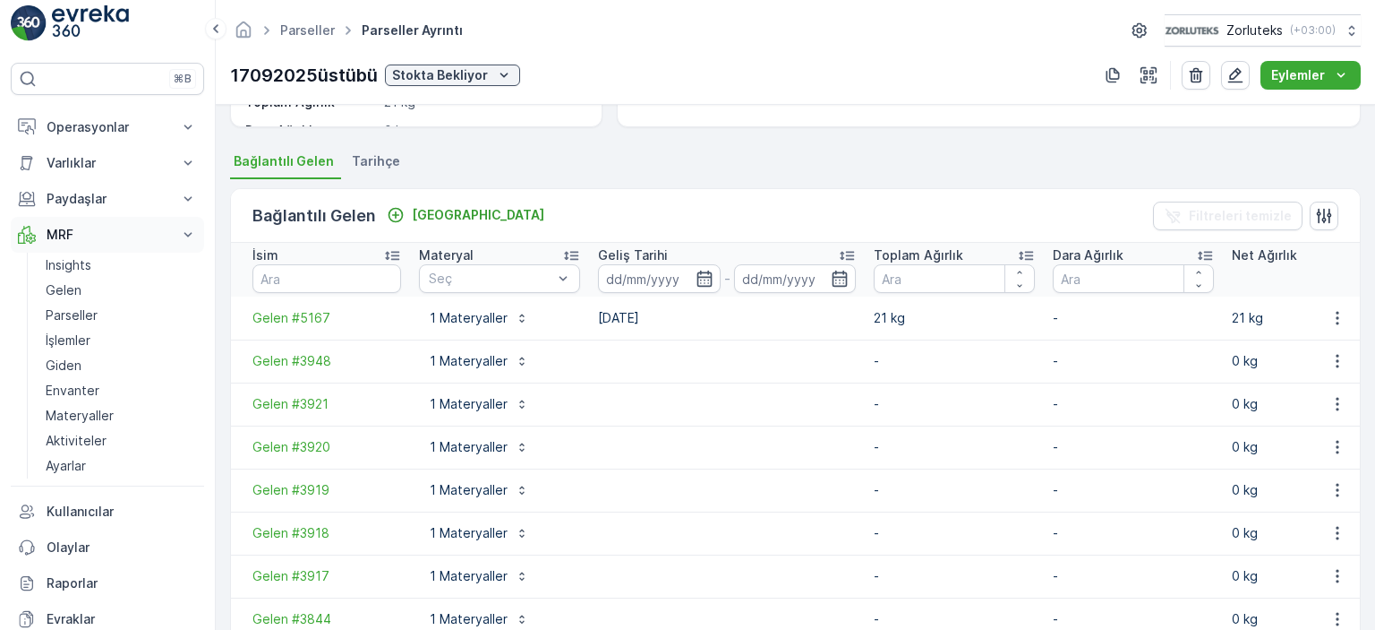
scroll to position [0, 0]
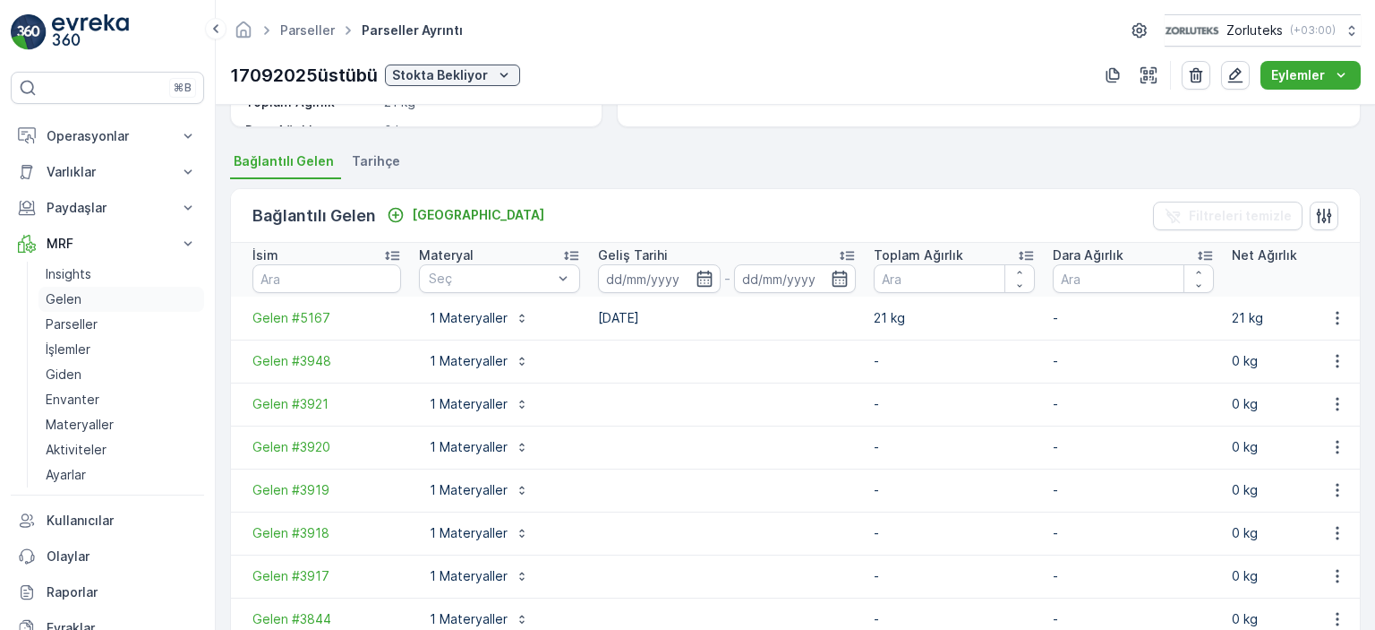
click at [81, 296] on link "Gelen" at bounding box center [122, 299] width 166 height 25
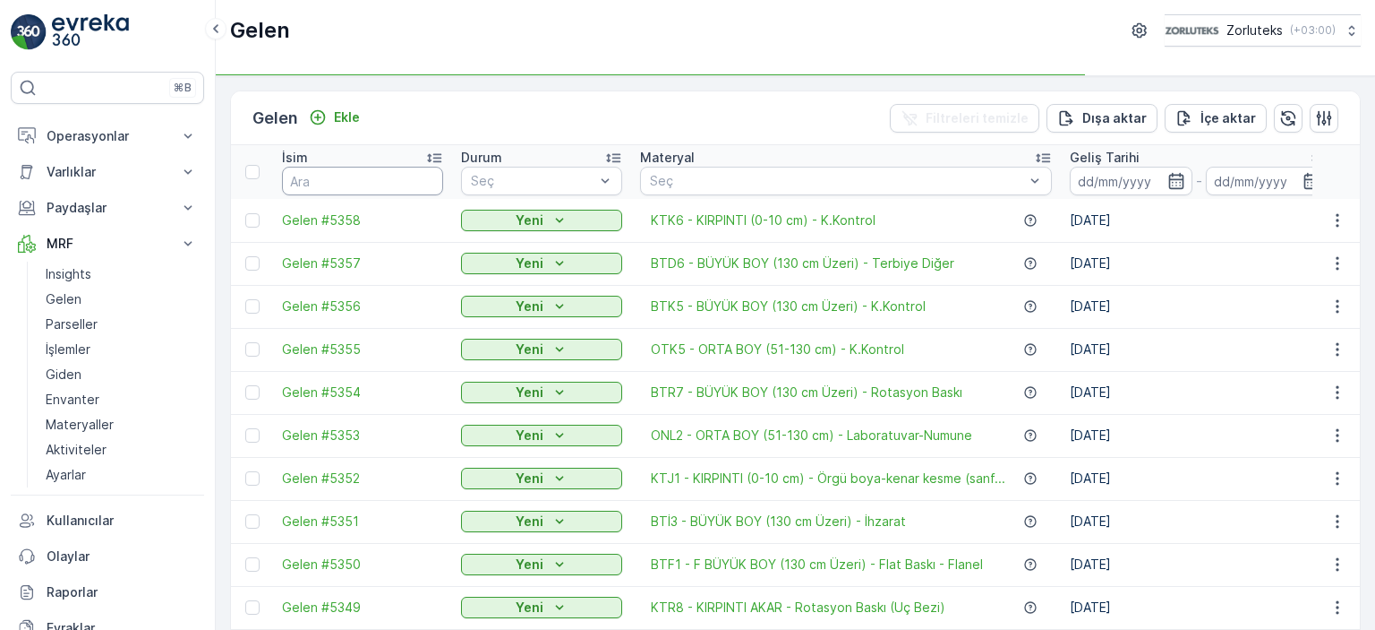
click at [333, 176] on input "text" at bounding box center [362, 181] width 161 height 29
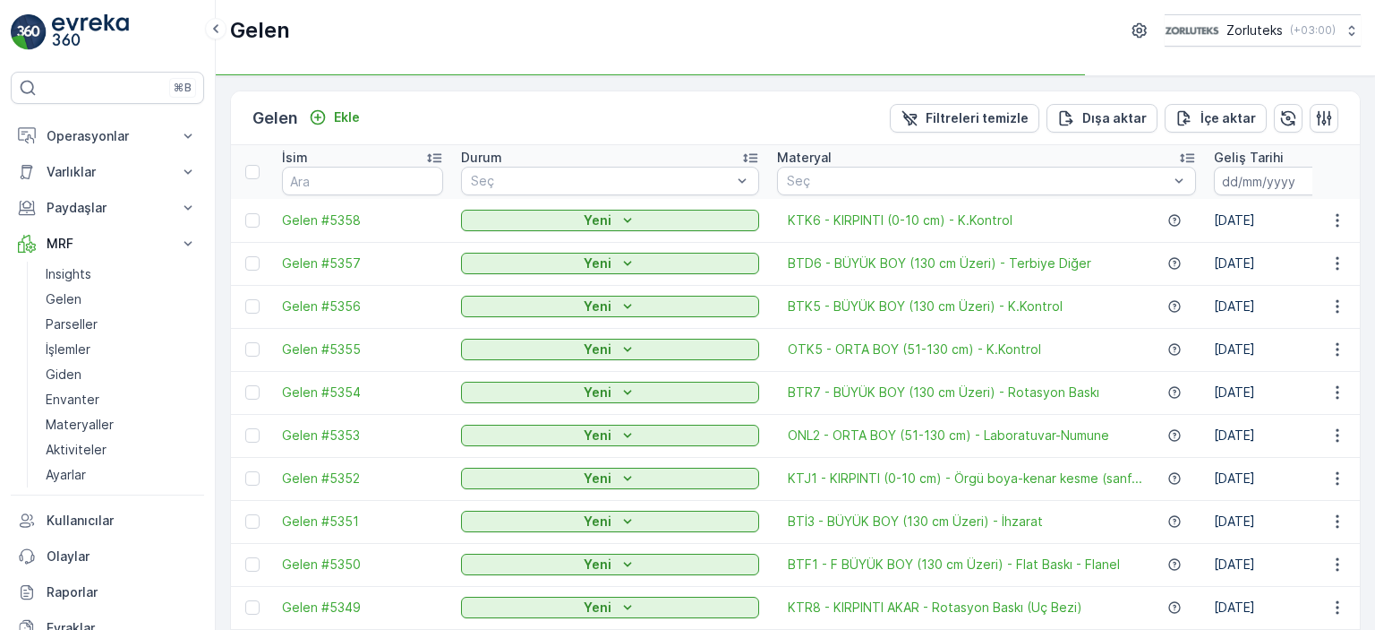
type input "4000"
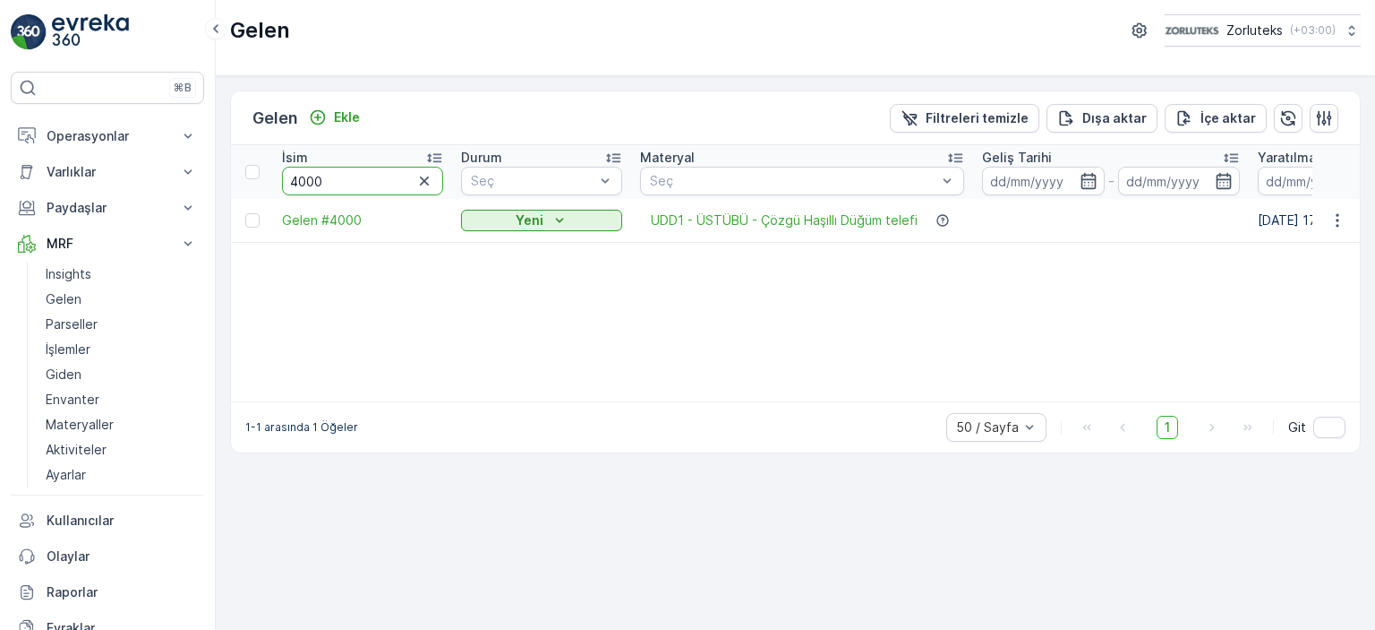
click at [344, 181] on input "4000" at bounding box center [362, 181] width 161 height 29
type input "4001"
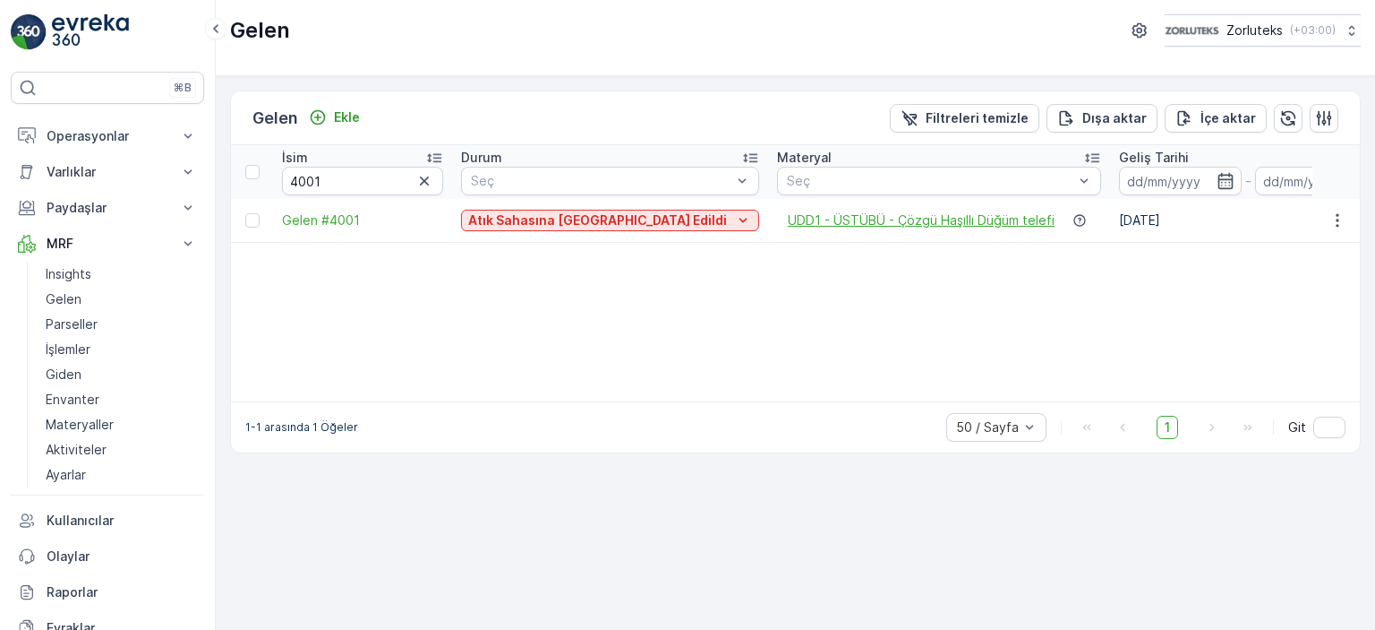
click at [892, 219] on span "UDD1 - ÜSTÜBÜ - Çözgü Haşıllı Düğüm telefi" at bounding box center [921, 220] width 267 height 18
drag, startPoint x: 356, startPoint y: 182, endPoint x: 330, endPoint y: 178, distance: 26.2
click at [330, 178] on input "4001" at bounding box center [362, 181] width 161 height 29
drag, startPoint x: 72, startPoint y: 318, endPoint x: 172, endPoint y: 333, distance: 101.4
click at [72, 318] on p "Parseller" at bounding box center [72, 324] width 52 height 18
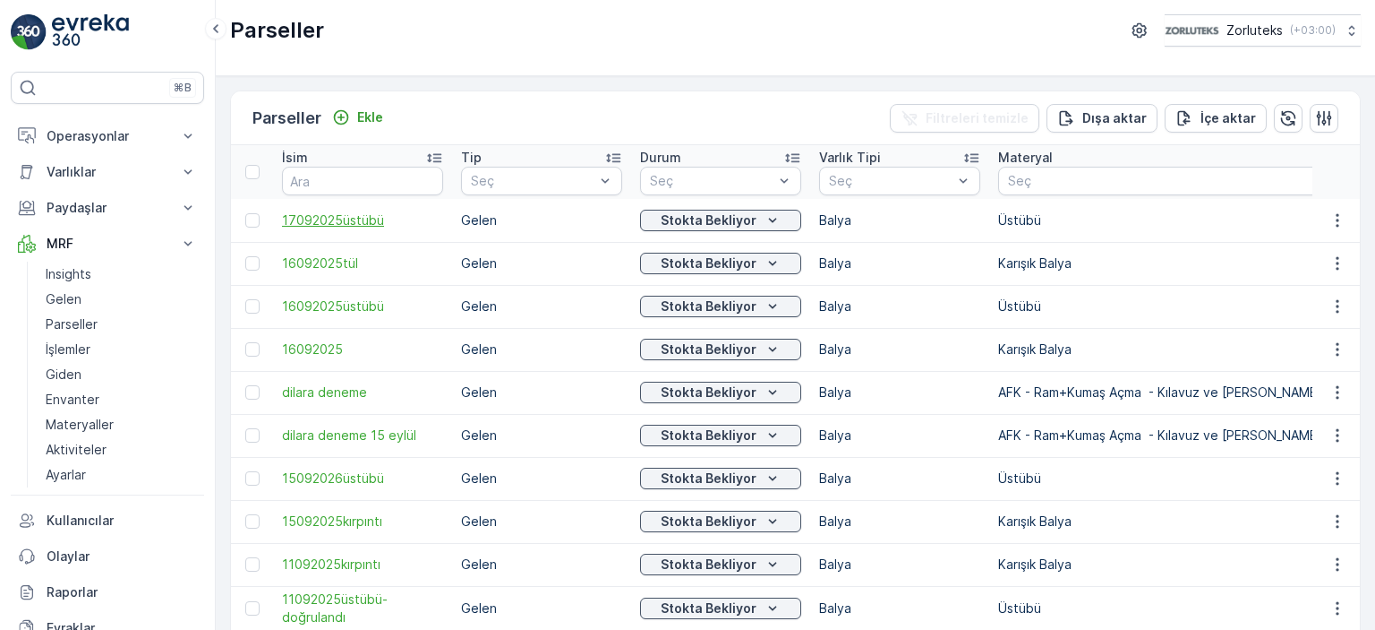
click at [357, 222] on span "17092025üstübü" at bounding box center [362, 220] width 161 height 18
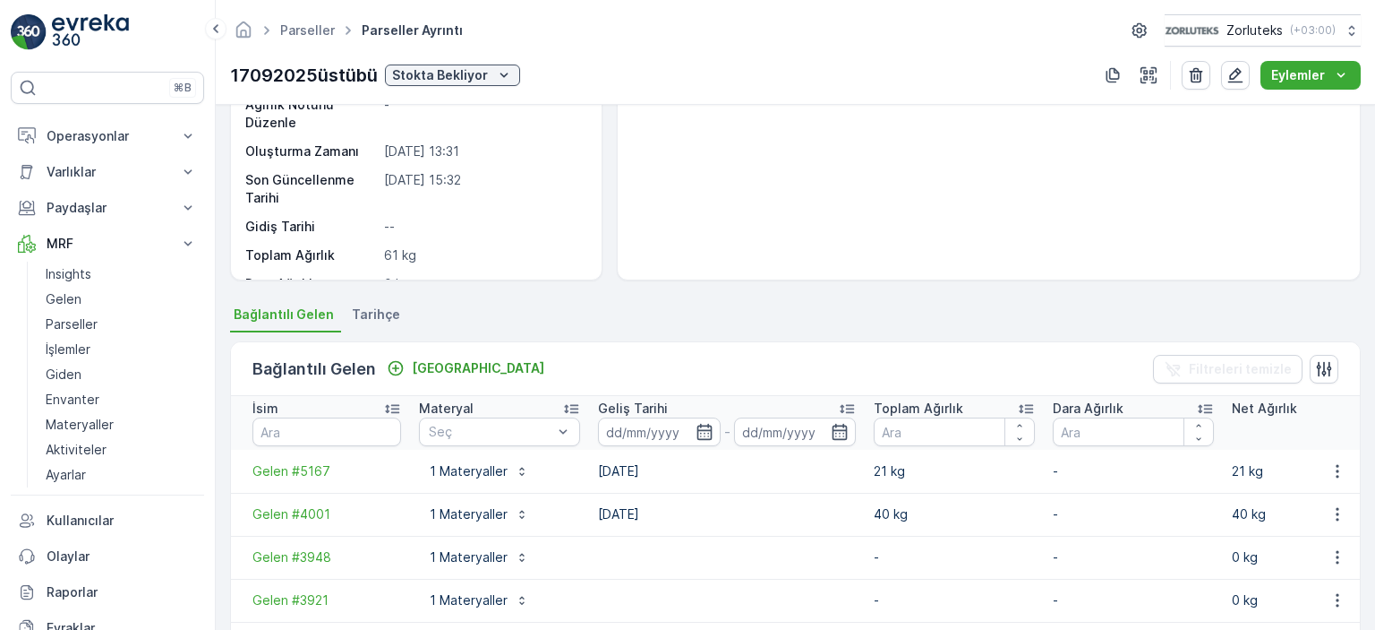
scroll to position [171, 0]
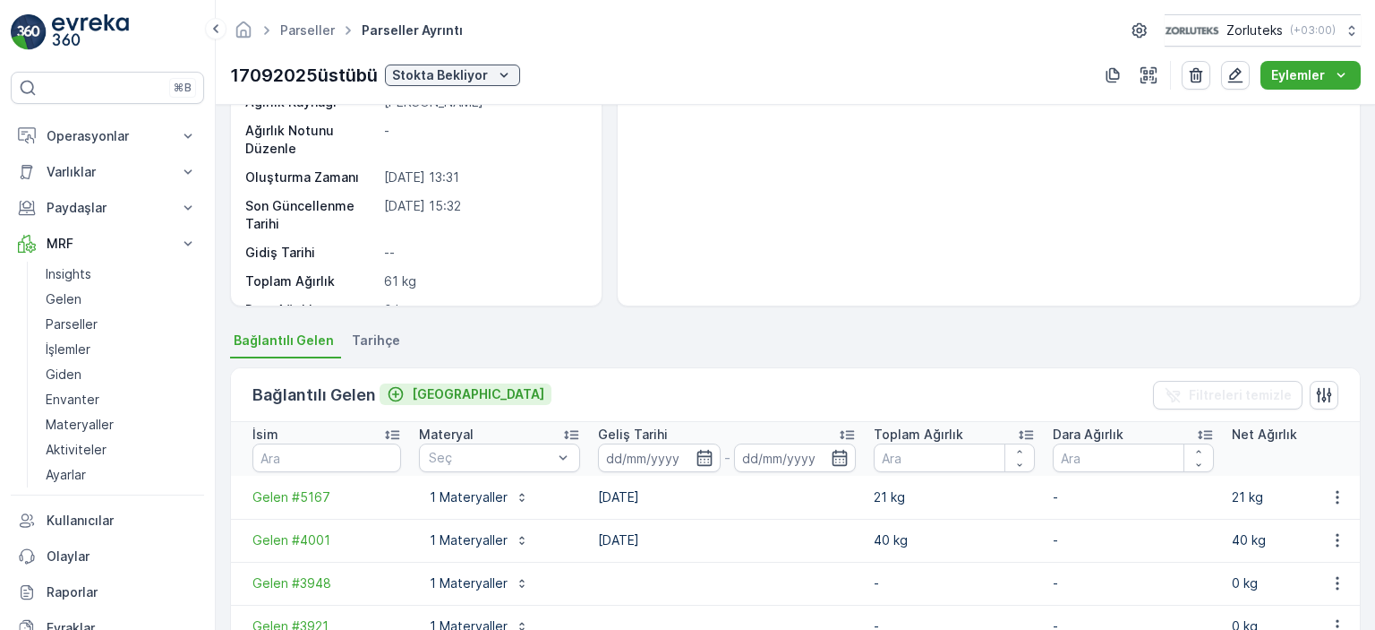
click at [423, 386] on p "Bağla" at bounding box center [478, 394] width 133 height 18
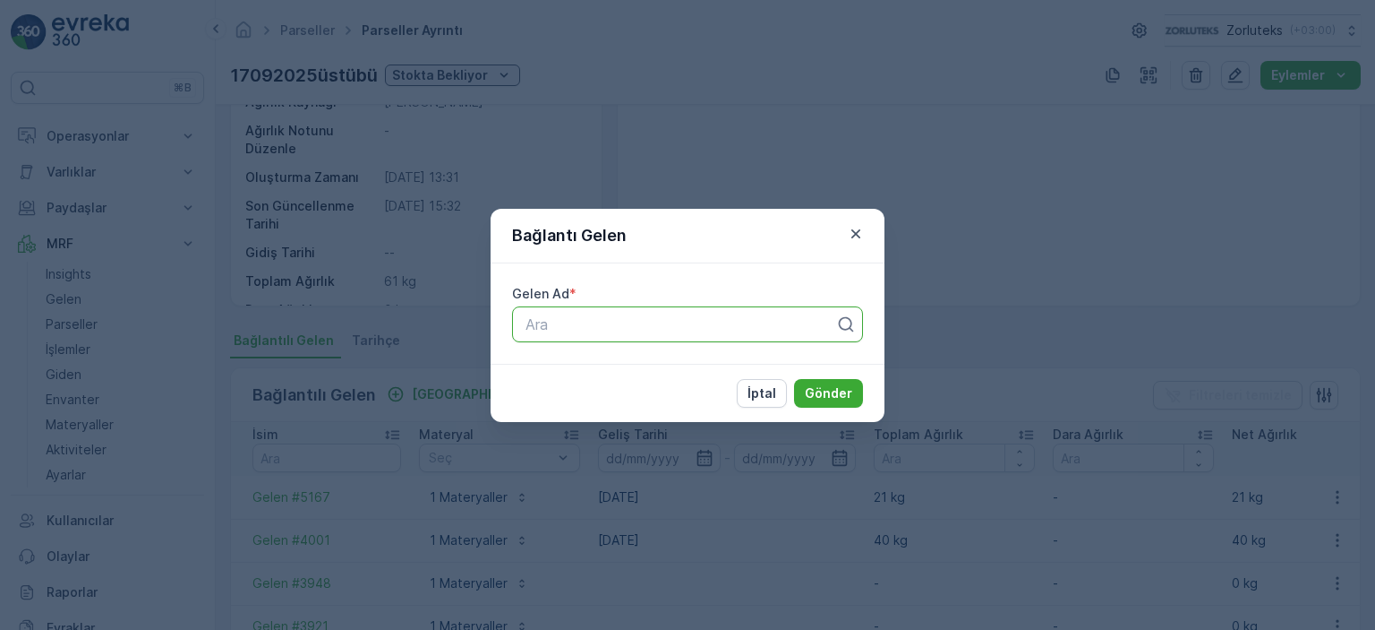
click at [656, 326] on div at bounding box center [680, 324] width 313 height 16
type input "3845"
drag, startPoint x: 567, startPoint y: 324, endPoint x: 453, endPoint y: 313, distance: 114.3
click at [448, 327] on div "Bağlantı Gelen Gelen Ad * Ara İptal Gönder" at bounding box center [687, 315] width 1375 height 630
type input "gelen3845"
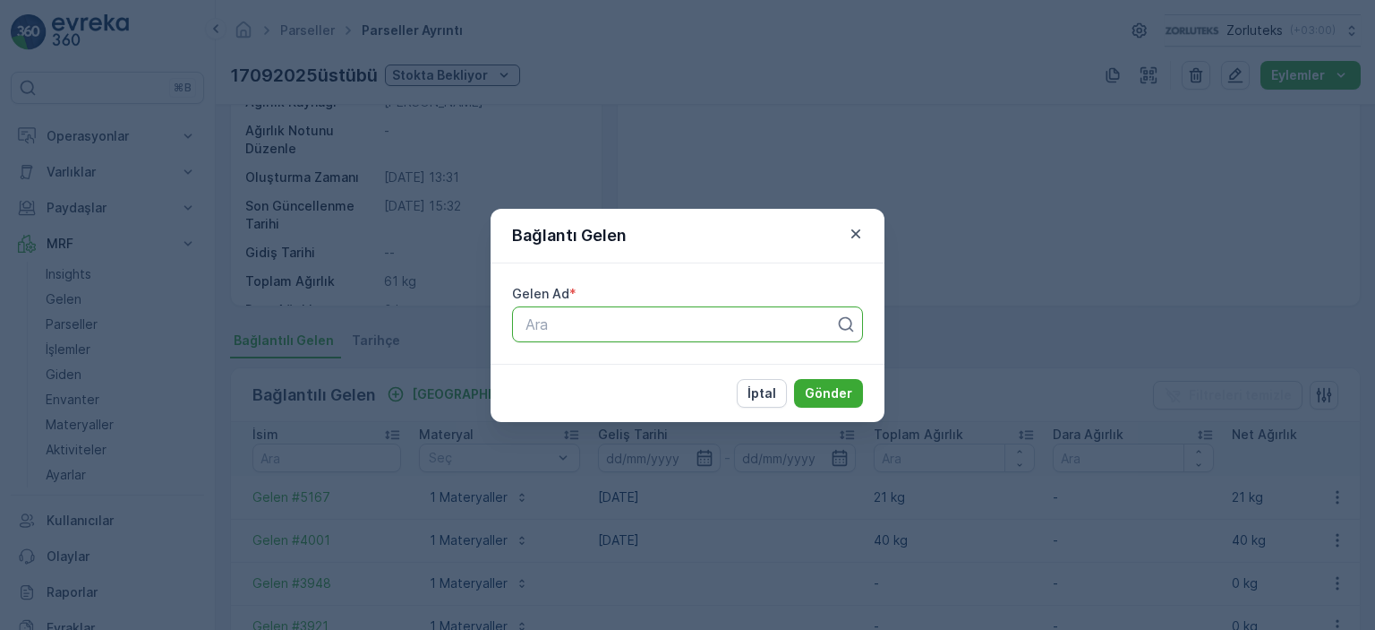
click at [630, 313] on div "Ara" at bounding box center [687, 324] width 351 height 36
drag, startPoint x: 858, startPoint y: 237, endPoint x: 817, endPoint y: 24, distance: 217.1
click at [858, 239] on icon "button" at bounding box center [856, 234] width 18 height 18
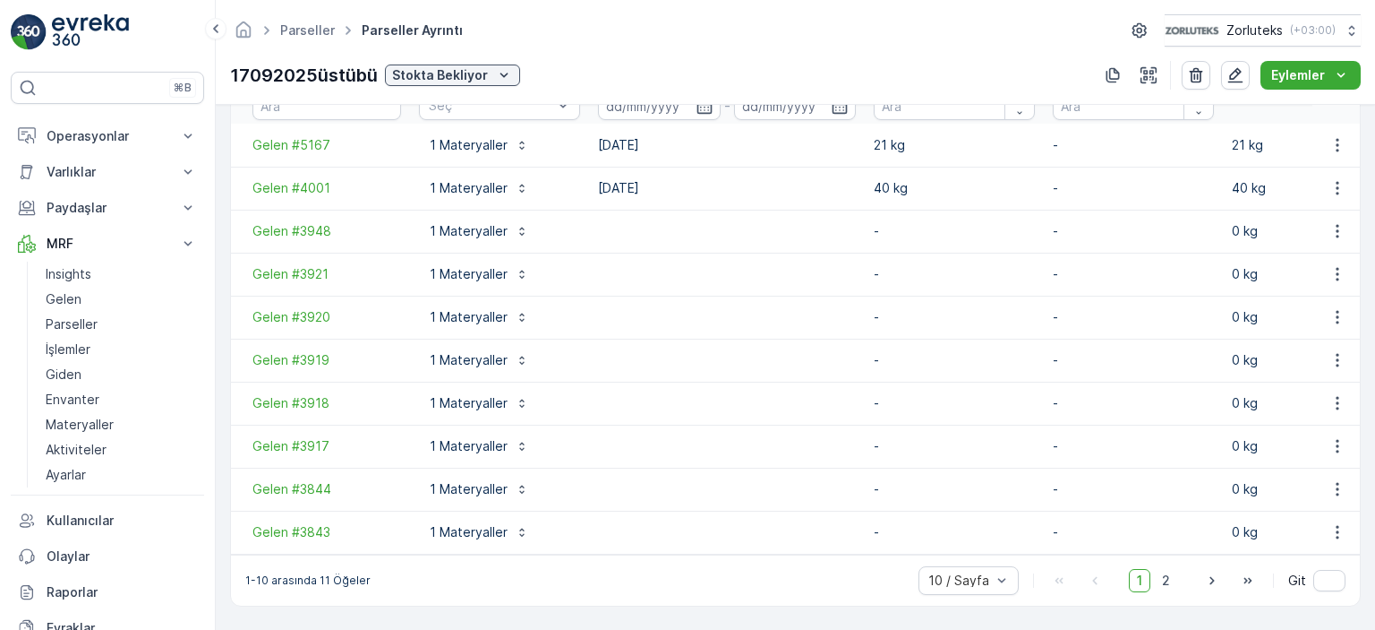
scroll to position [0, 0]
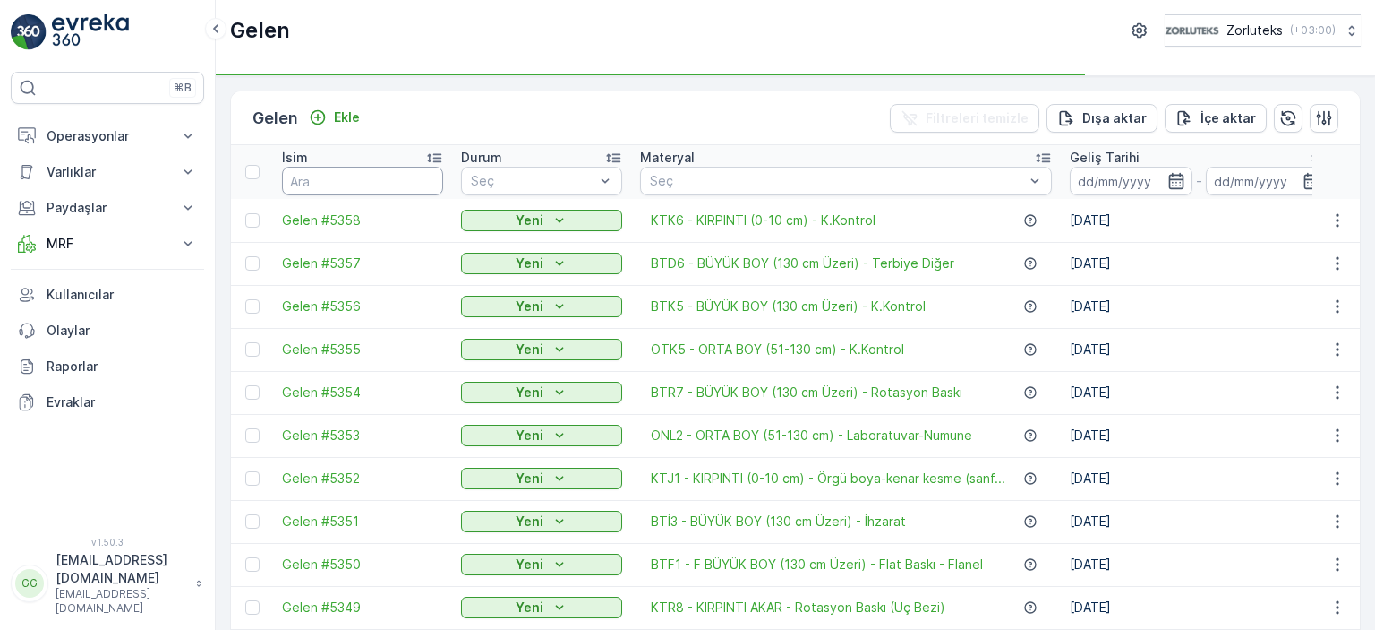
click at [343, 181] on input "text" at bounding box center [362, 181] width 161 height 29
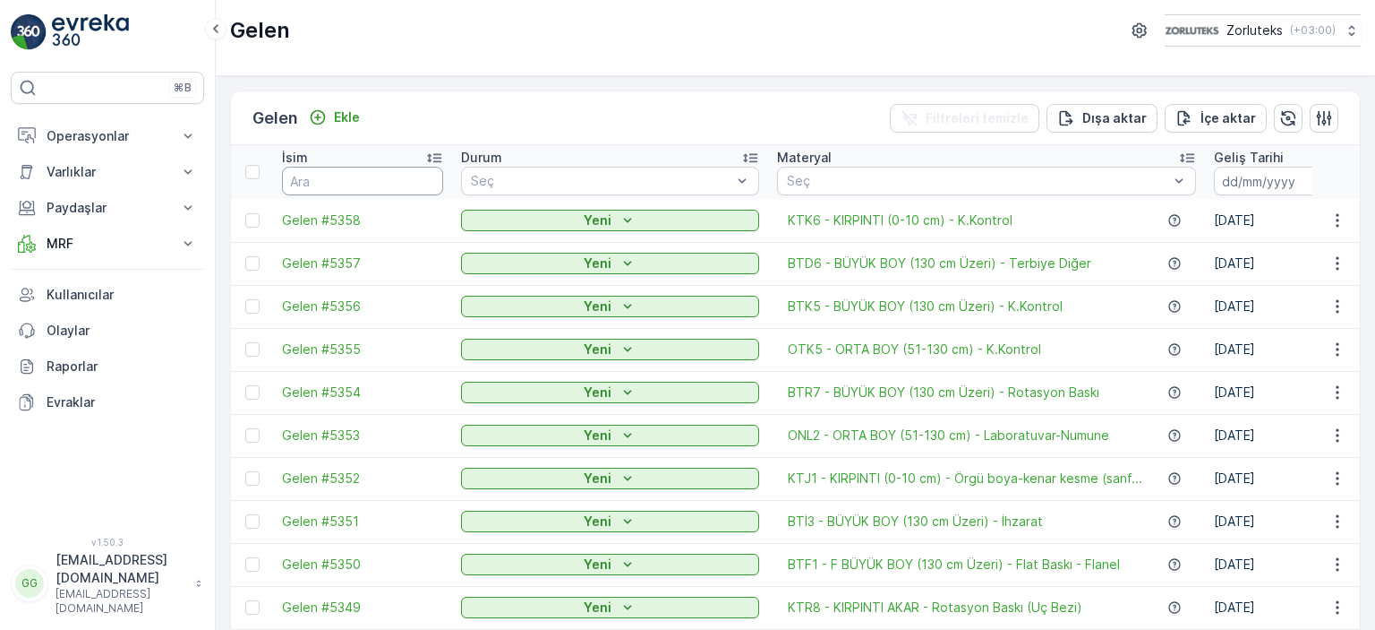
click at [362, 185] on input "text" at bounding box center [362, 181] width 161 height 29
type input "4001"
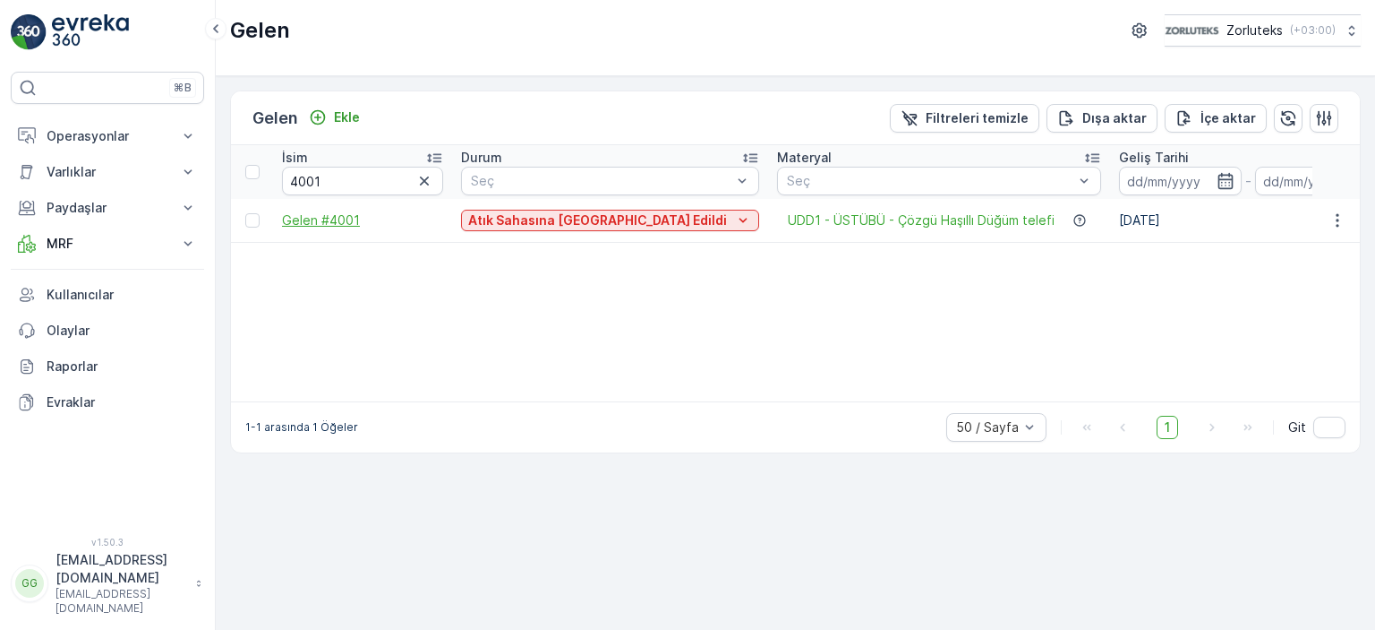
click at [333, 224] on span "Gelen #4001" at bounding box center [362, 220] width 161 height 18
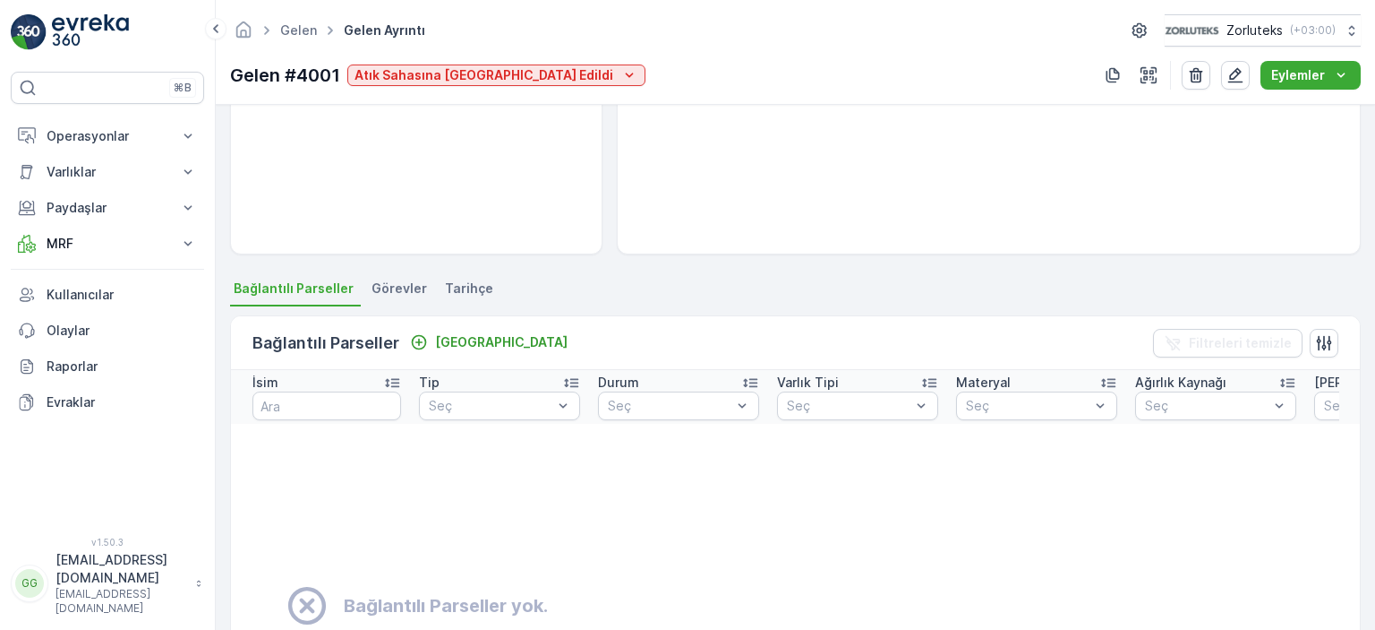
scroll to position [269, 0]
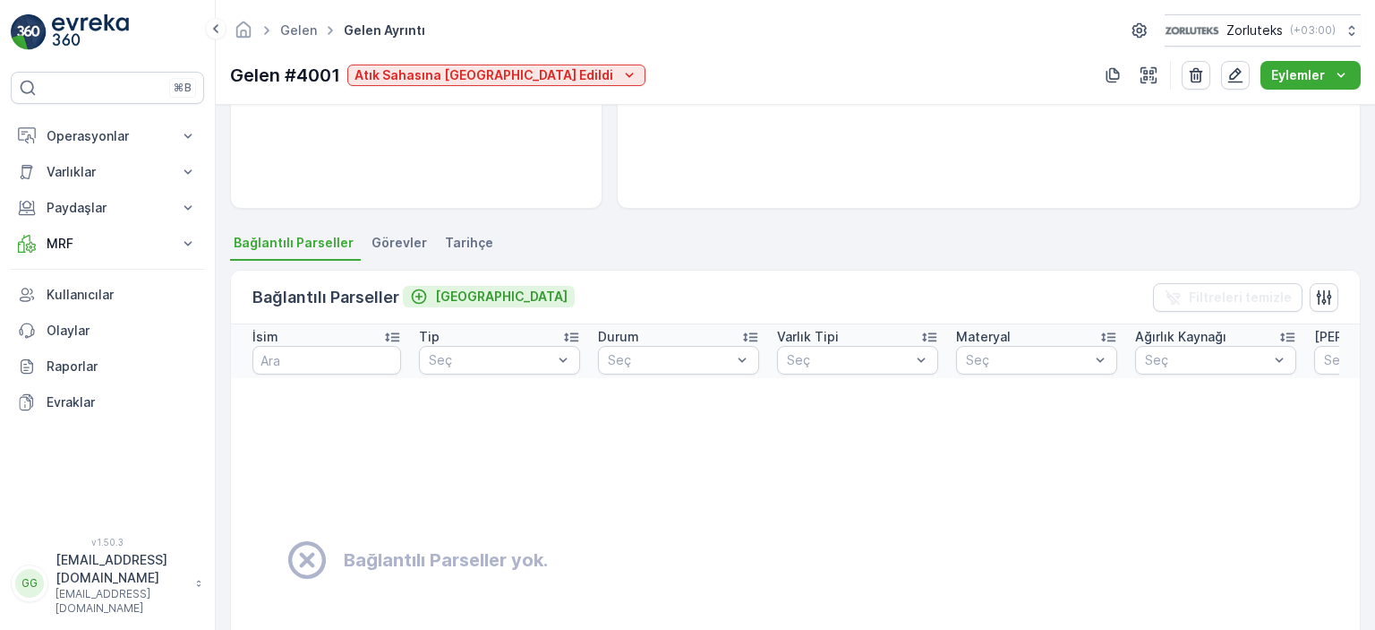
click at [445, 293] on p "Bağla" at bounding box center [501, 296] width 133 height 18
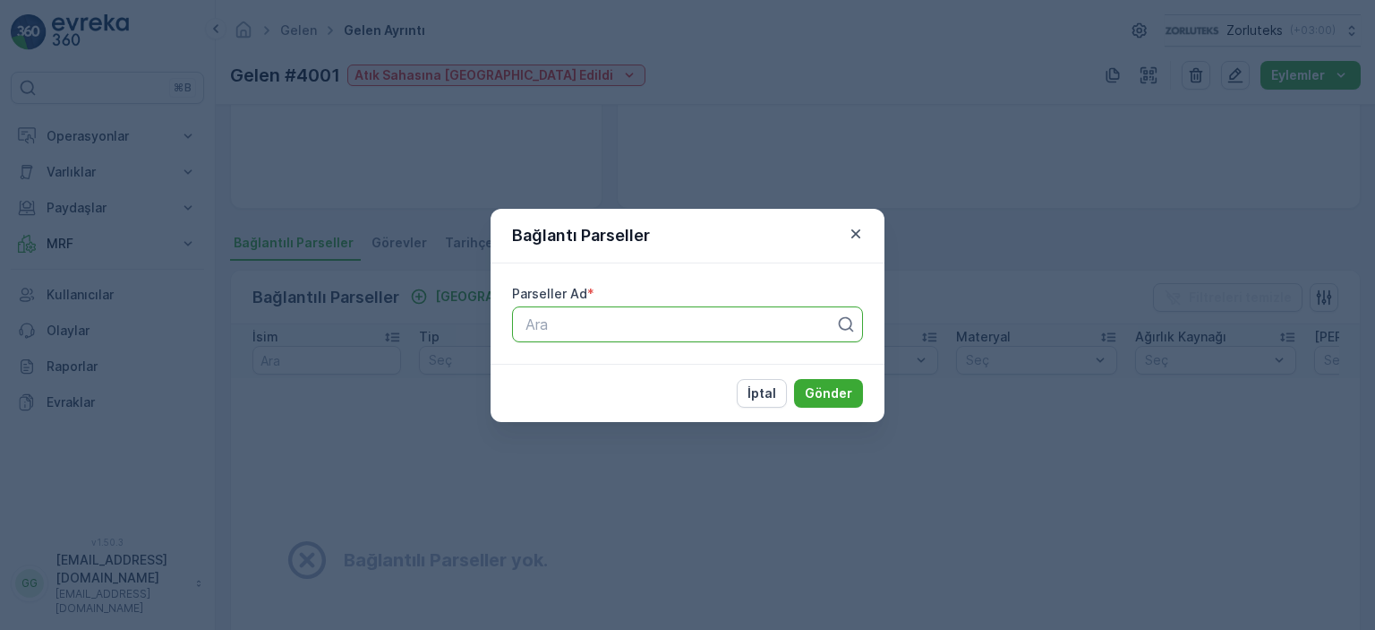
click at [782, 317] on div at bounding box center [680, 324] width 313 height 16
type input "1709202"
click at [631, 362] on span "17092025üstübü" at bounding box center [578, 368] width 110 height 16
click at [838, 391] on p "Gönder" at bounding box center [828, 393] width 47 height 18
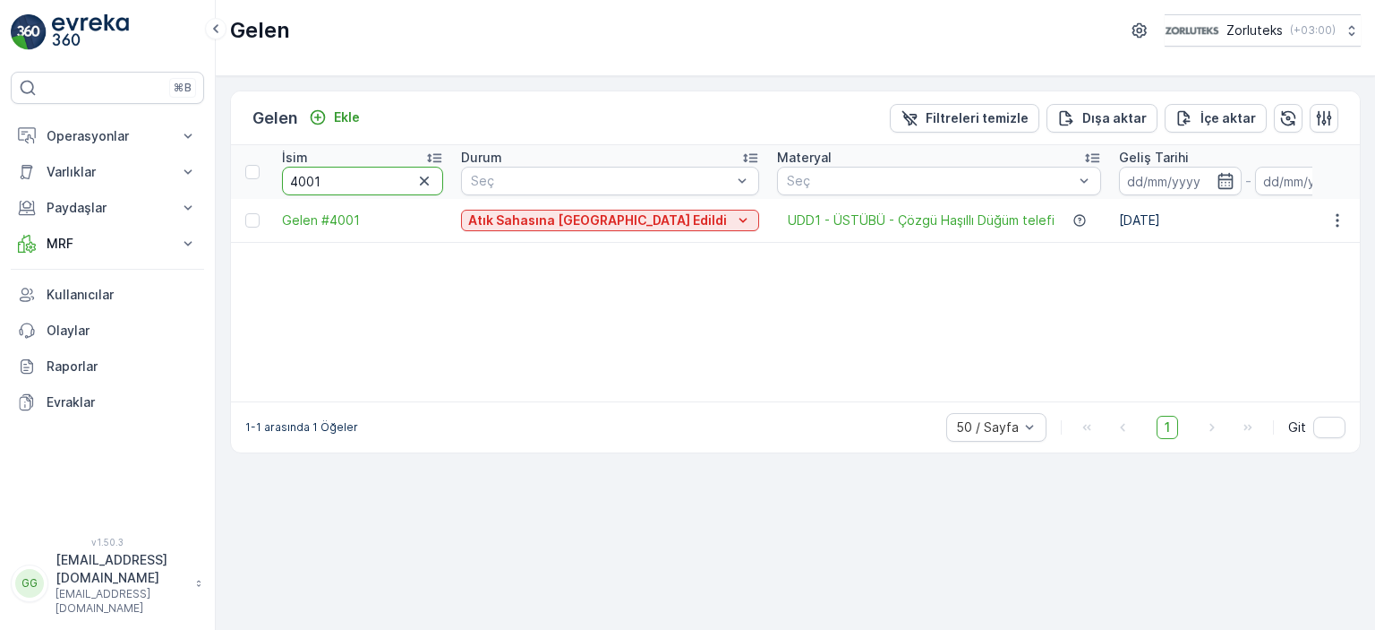
drag, startPoint x: 317, startPoint y: 178, endPoint x: 269, endPoint y: 188, distance: 49.3
type input "38"
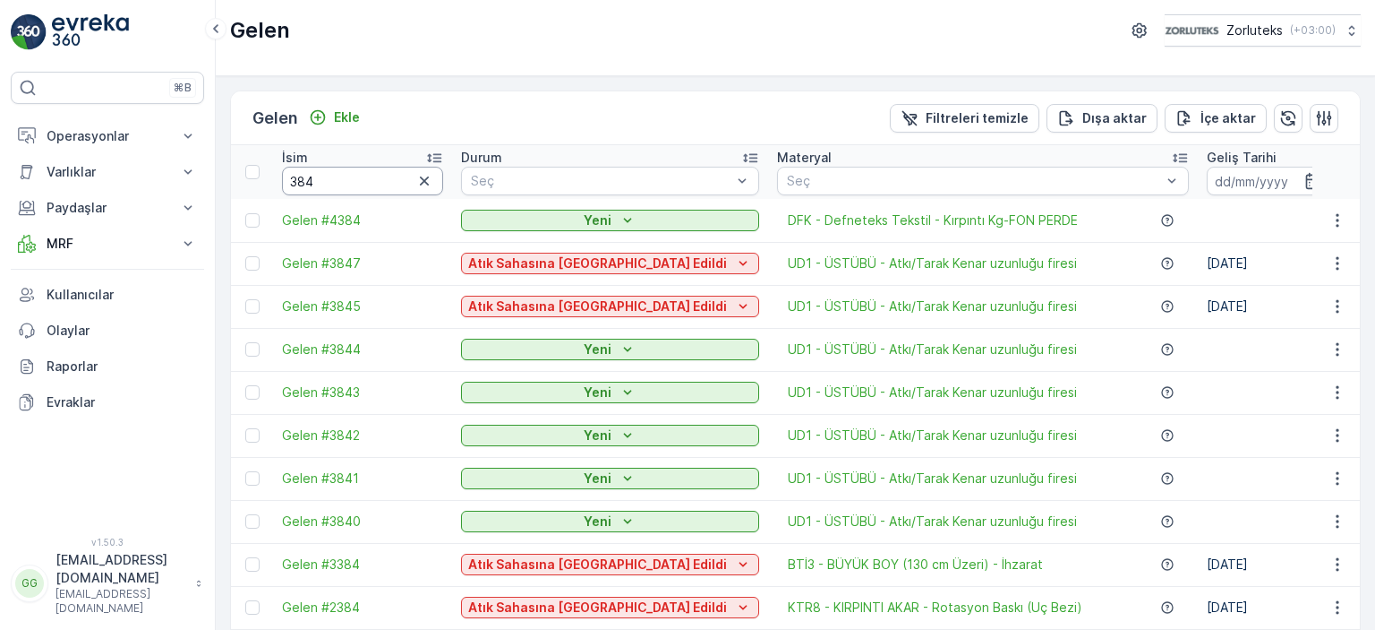
click at [323, 182] on input "384" at bounding box center [362, 181] width 161 height 29
type input "3845"
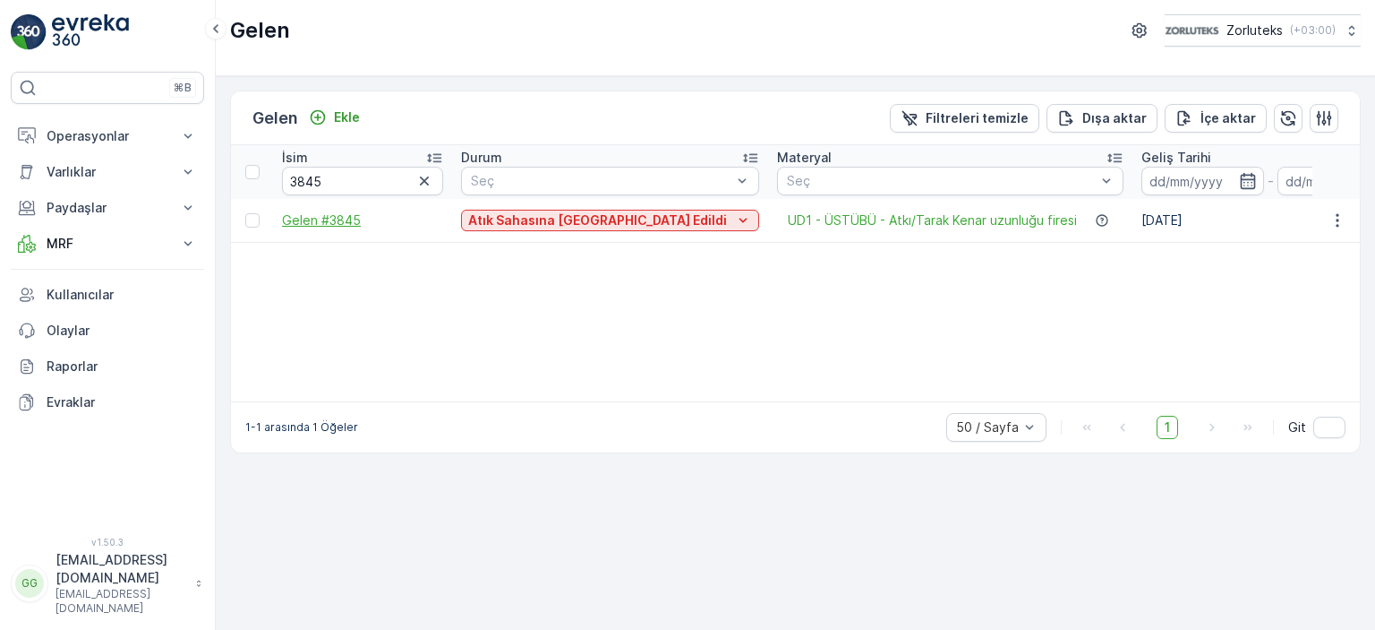
click at [340, 214] on span "Gelen #3845" at bounding box center [362, 220] width 161 height 18
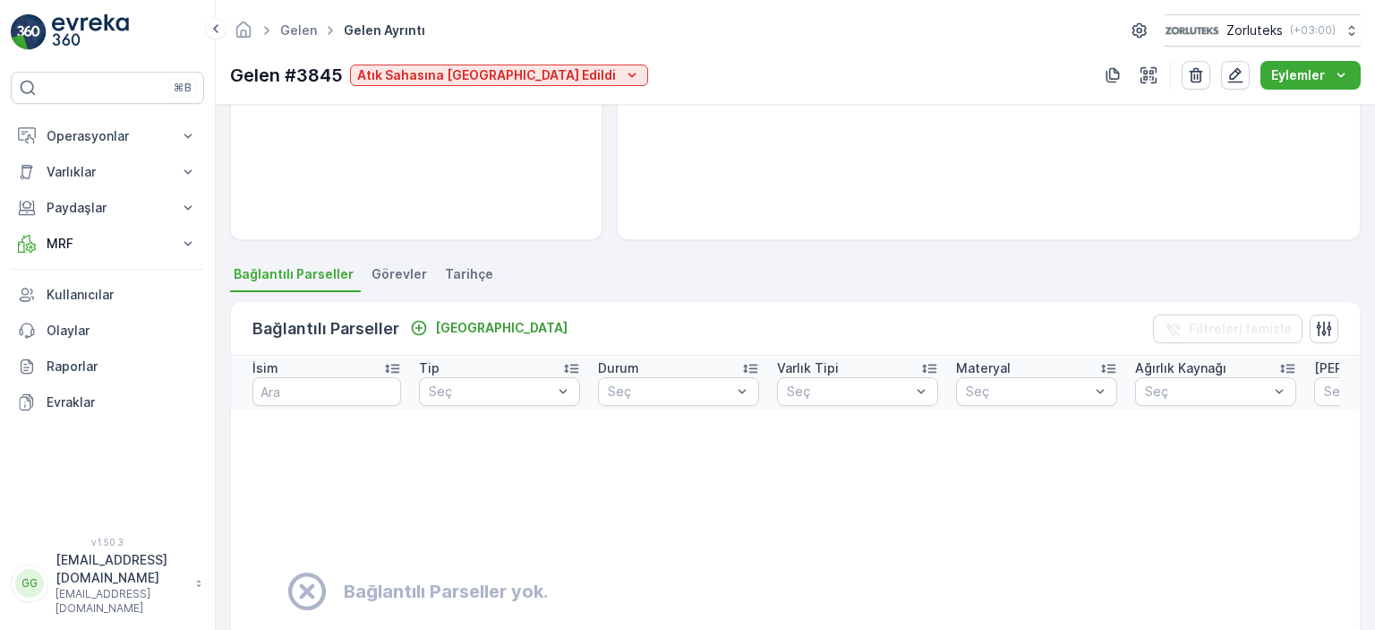
scroll to position [269, 0]
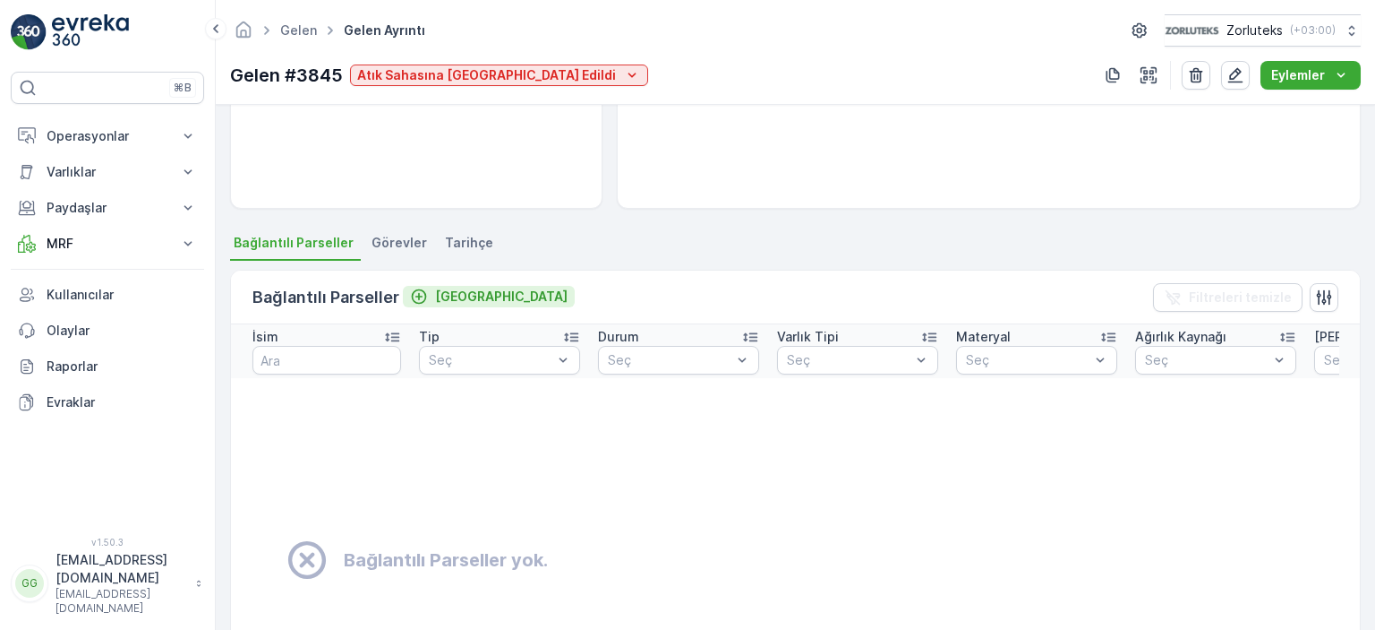
click at [442, 291] on p "Bağla" at bounding box center [501, 296] width 133 height 18
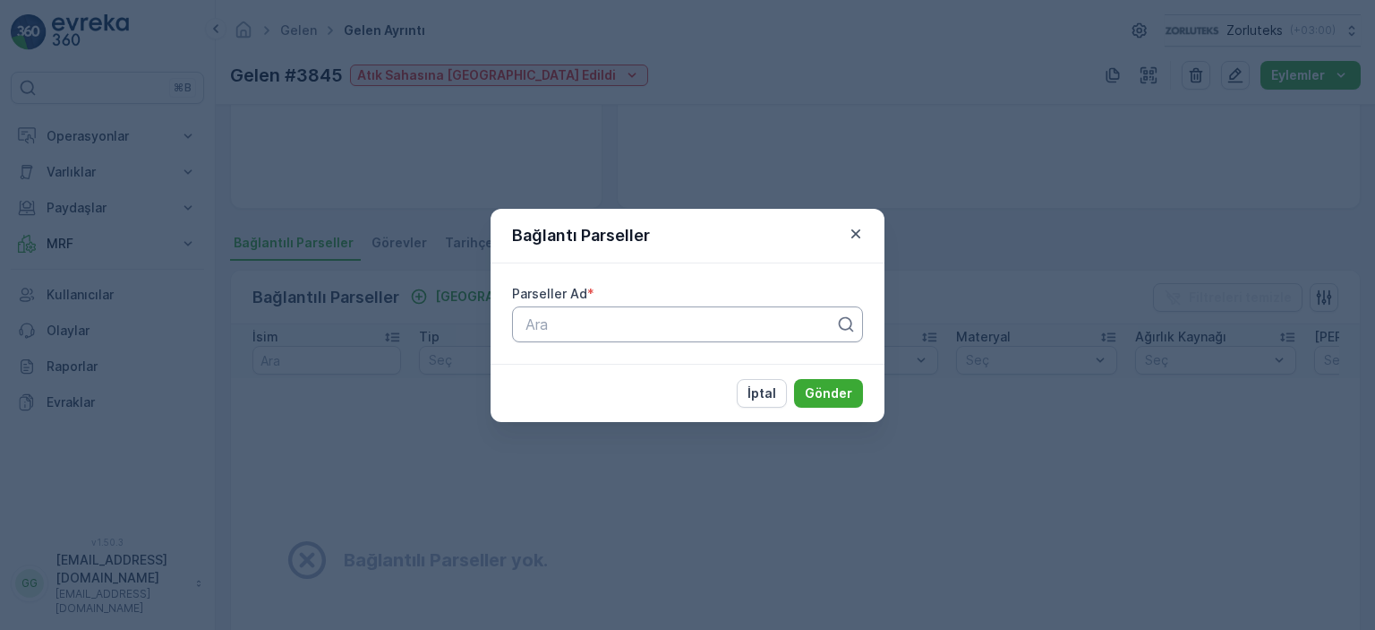
click at [595, 327] on div at bounding box center [680, 324] width 313 height 16
click at [796, 316] on div at bounding box center [680, 324] width 313 height 16
type input "17"
click at [631, 366] on span "17092025üstübü" at bounding box center [578, 368] width 110 height 16
click at [834, 392] on p "Gönder" at bounding box center [828, 393] width 47 height 18
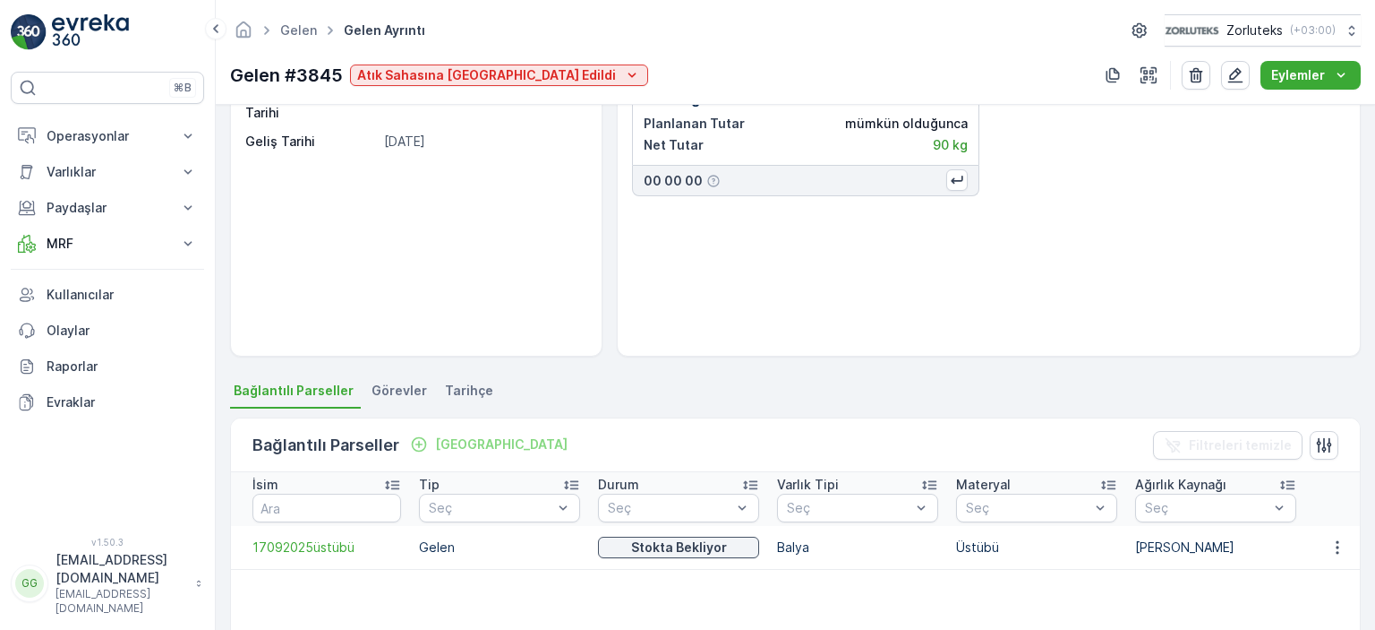
scroll to position [90, 0]
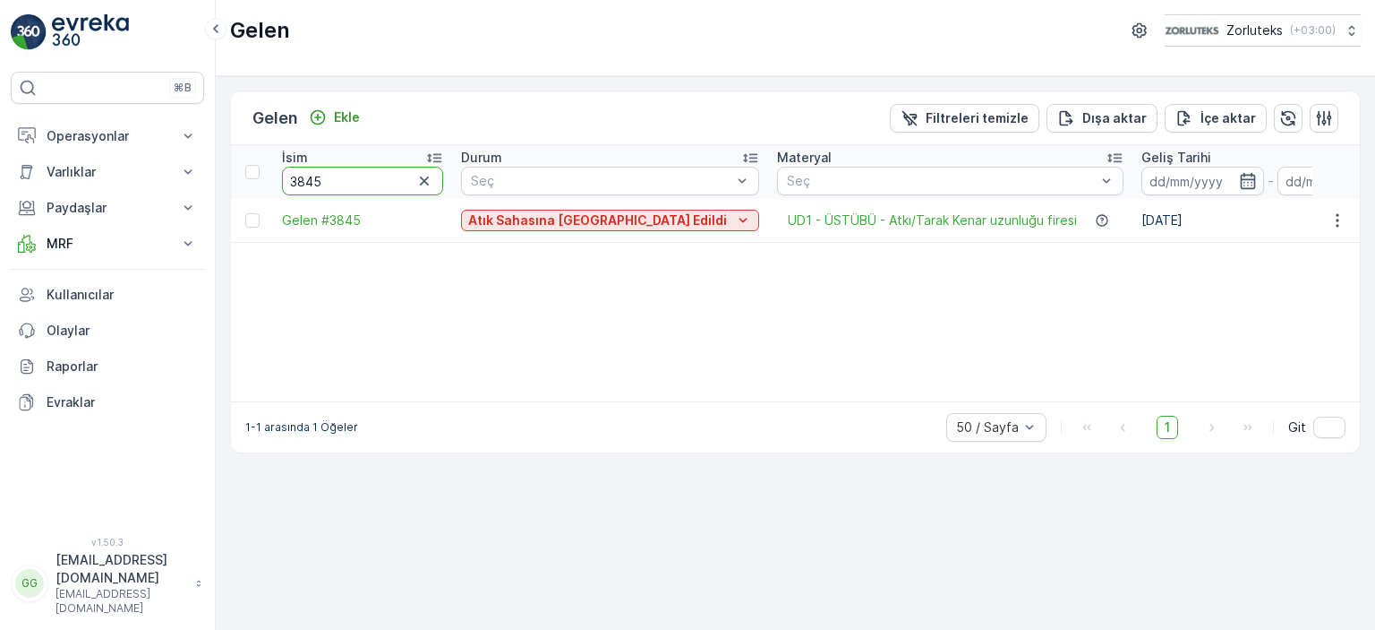
drag, startPoint x: 356, startPoint y: 175, endPoint x: 231, endPoint y: 169, distance: 124.6
type input "3919"
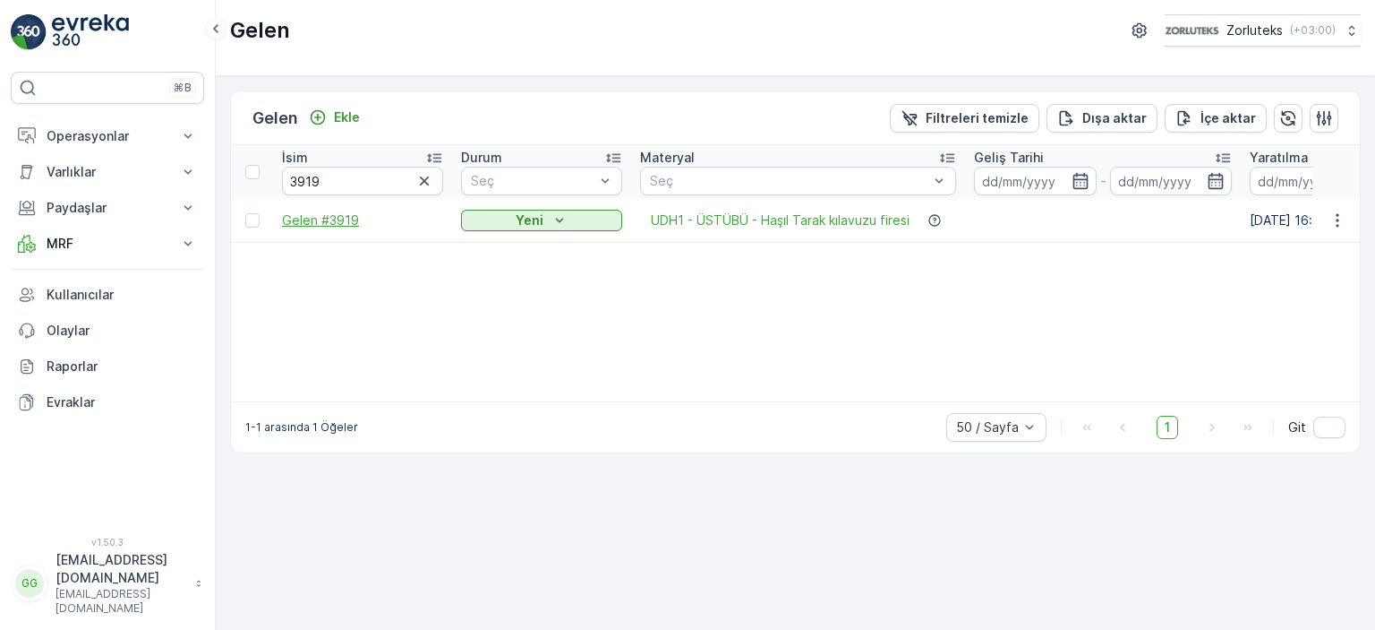
click at [322, 212] on span "Gelen #3919" at bounding box center [362, 220] width 161 height 18
click at [352, 178] on input "3919" at bounding box center [362, 181] width 161 height 29
type input "3949"
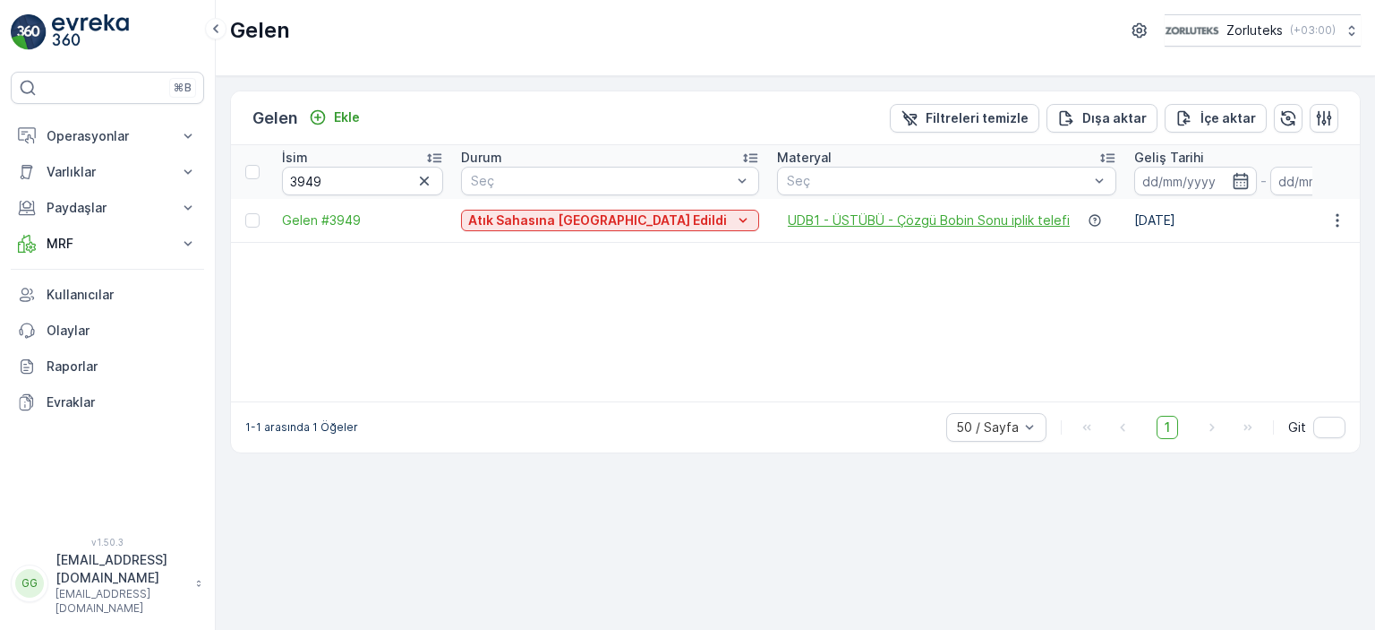
click at [818, 225] on span "UDB1 - ÜSTÜBÜ - Çözgü Bobin Sonu iplik telefi" at bounding box center [929, 220] width 282 height 18
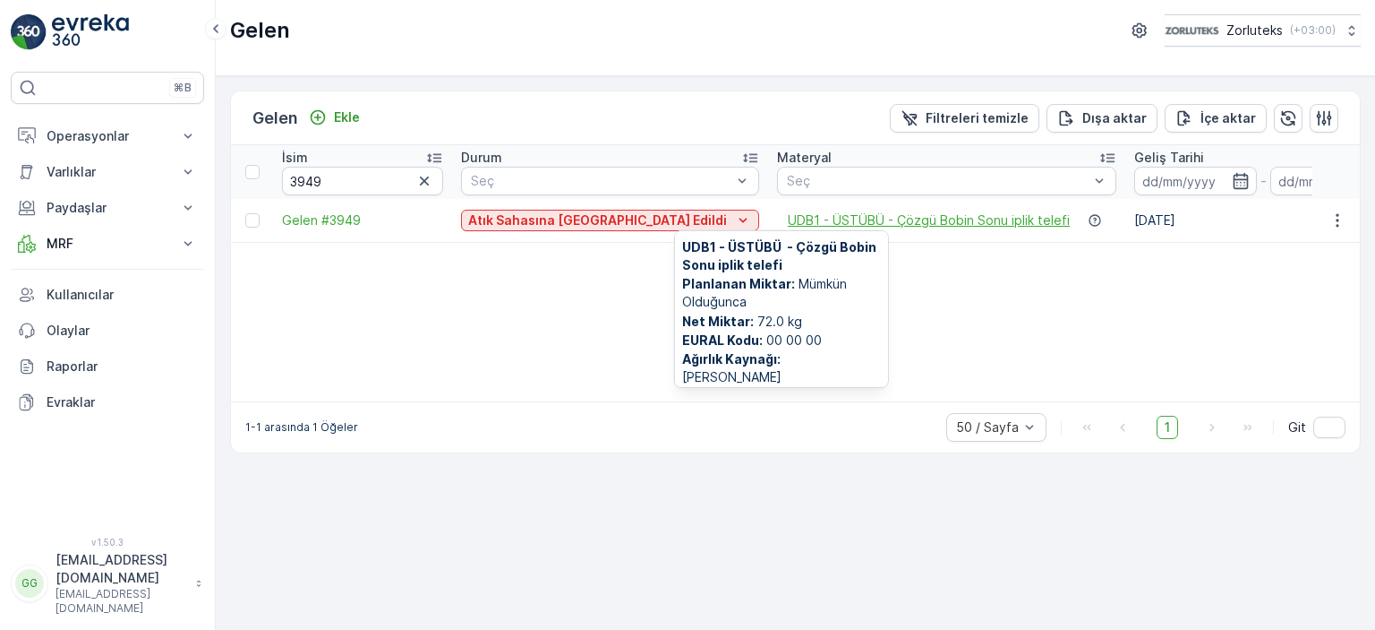
click at [799, 213] on span "UDB1 - ÜSTÜBÜ - Çözgü Bobin Sonu iplik telefi" at bounding box center [929, 220] width 282 height 18
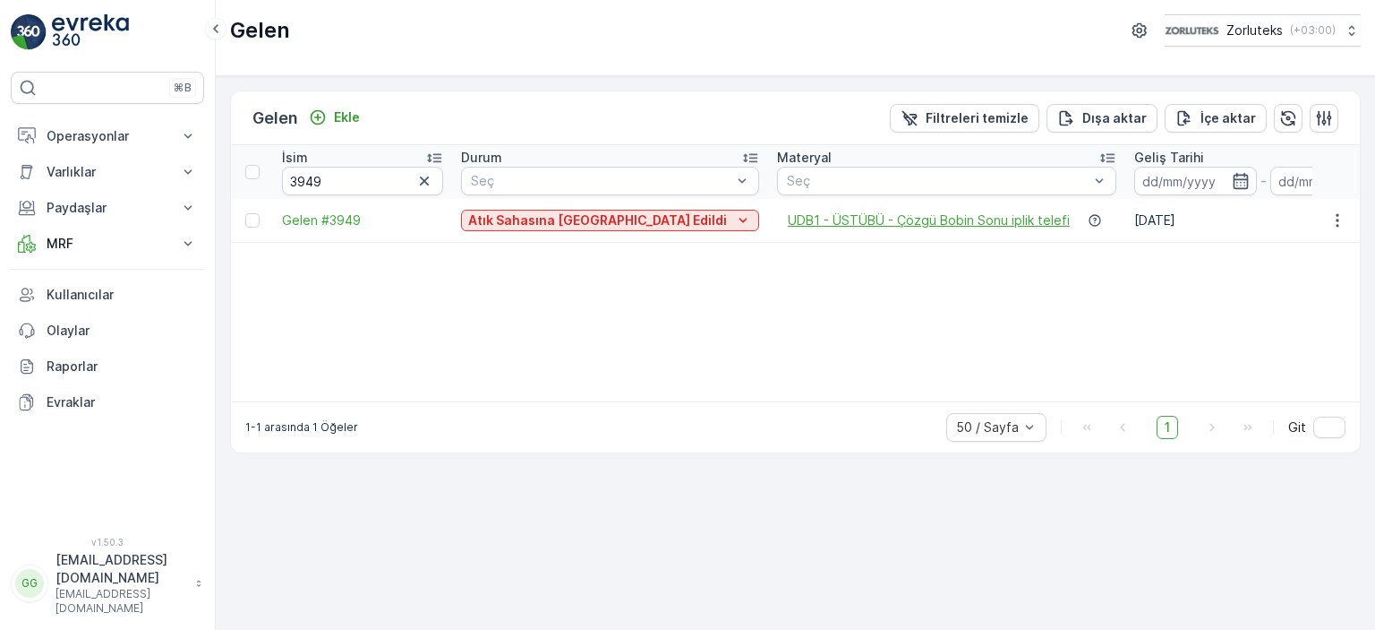
click at [788, 221] on span "UDB1 - ÜSTÜBÜ - Çözgü Bobin Sonu iplik telefi" at bounding box center [929, 220] width 282 height 18
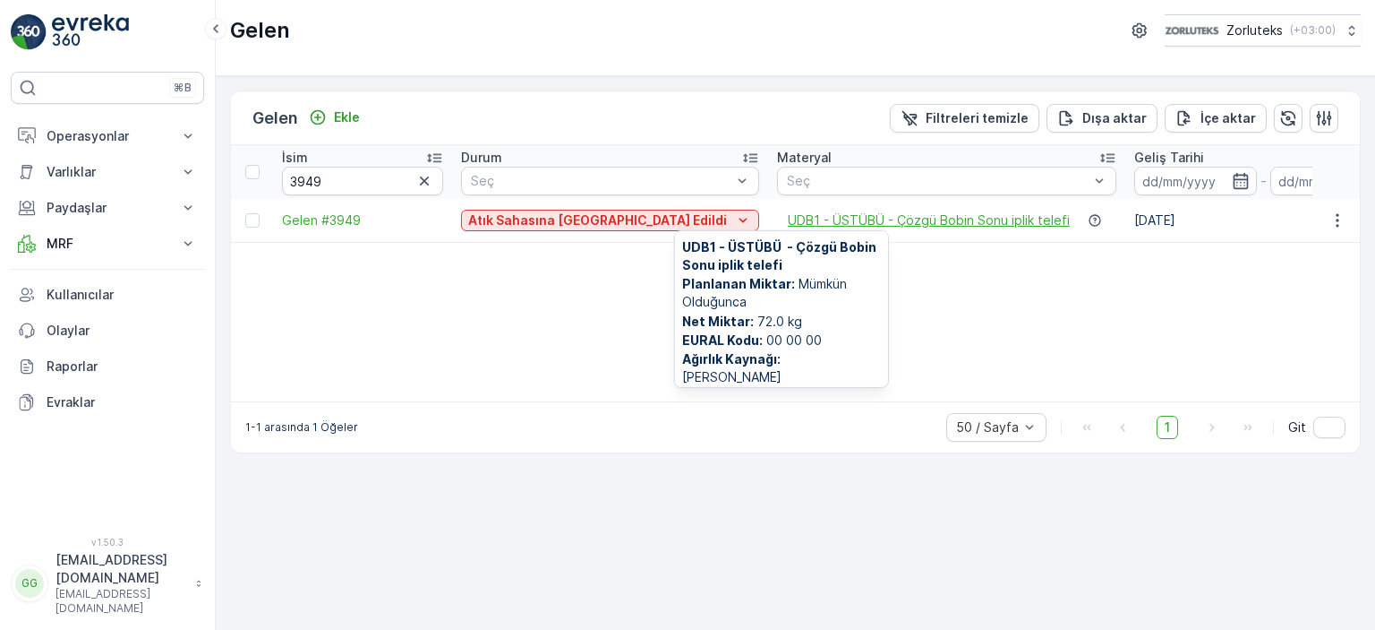
click at [788, 220] on span "UDB1 - ÜSTÜBÜ - Çözgü Bobin Sonu iplik telefi" at bounding box center [929, 220] width 282 height 18
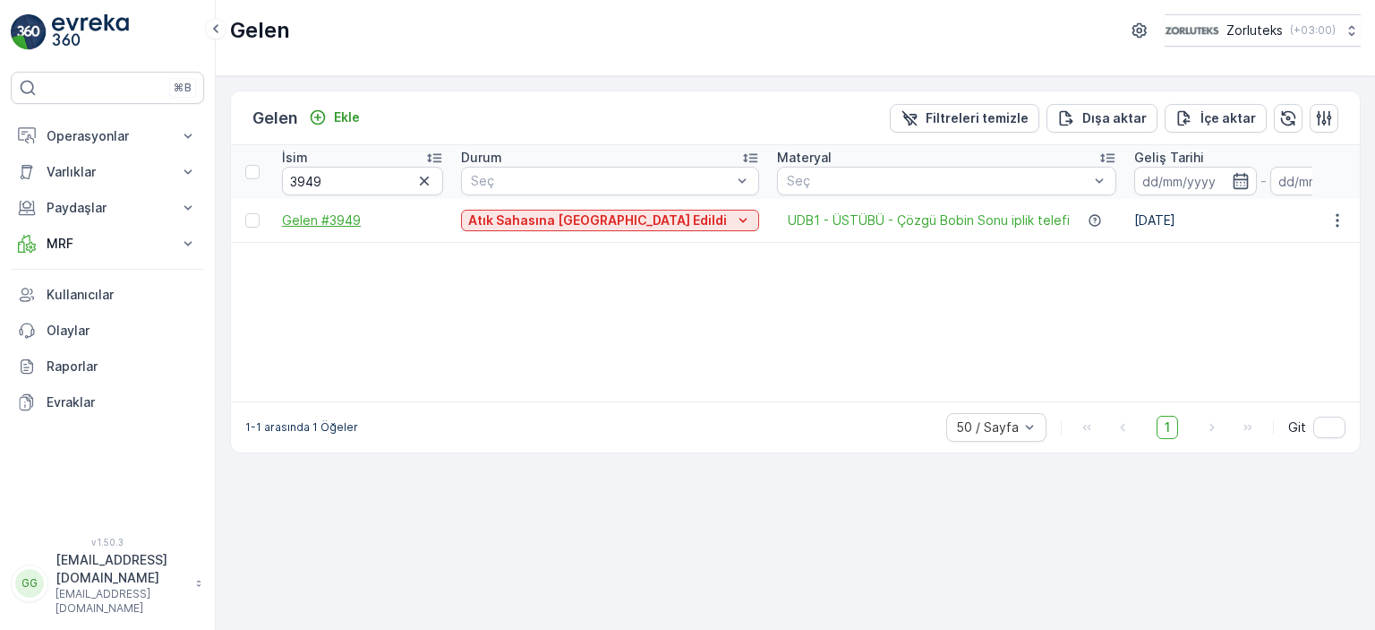
click at [351, 218] on span "Gelen #3949" at bounding box center [362, 220] width 161 height 18
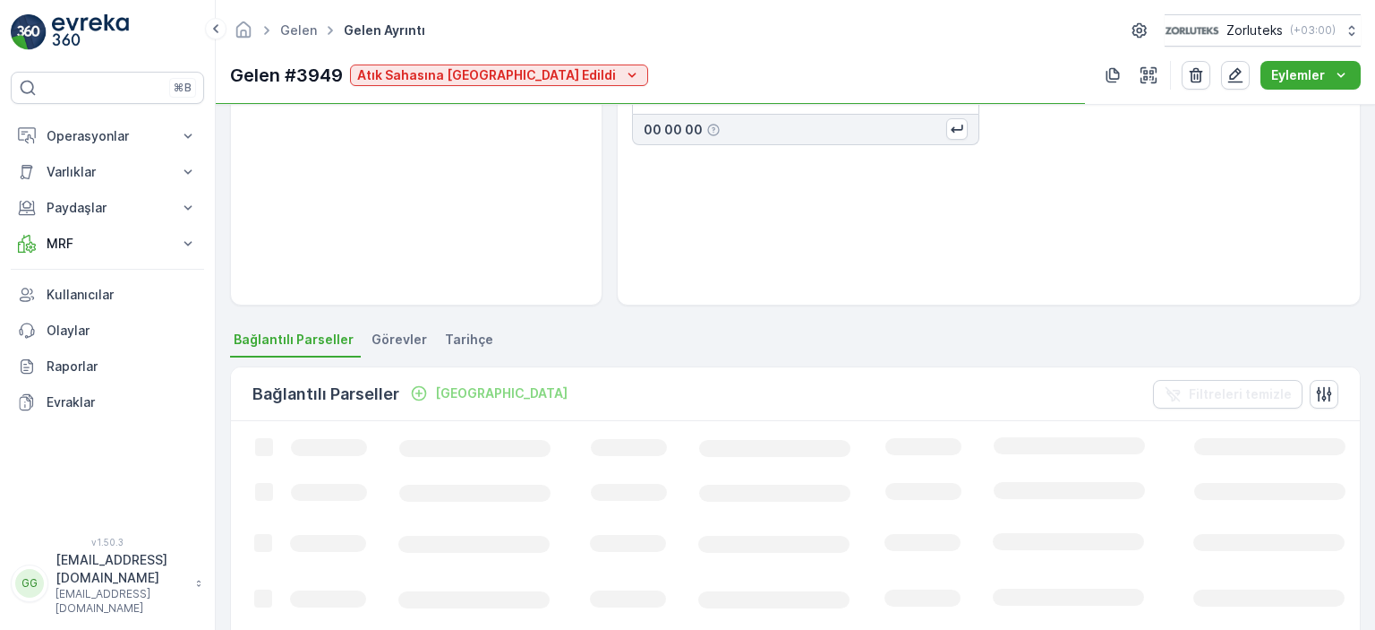
scroll to position [179, 0]
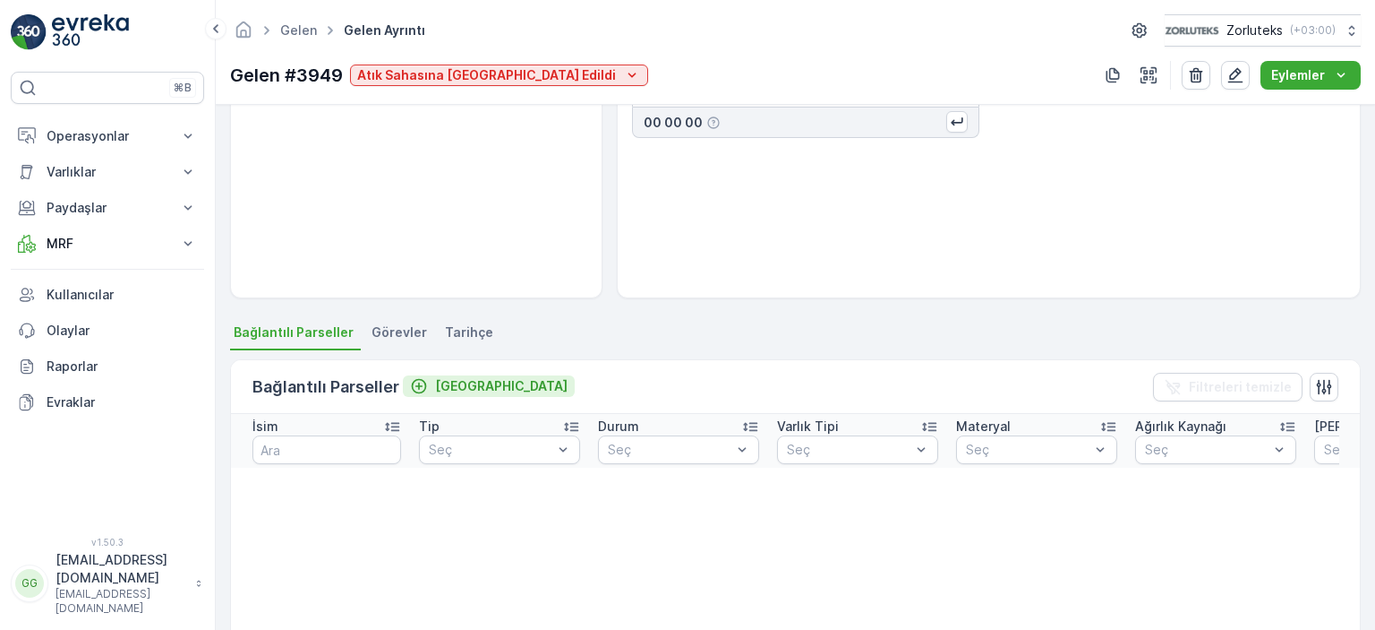
click at [445, 384] on p "Bağla" at bounding box center [501, 386] width 133 height 18
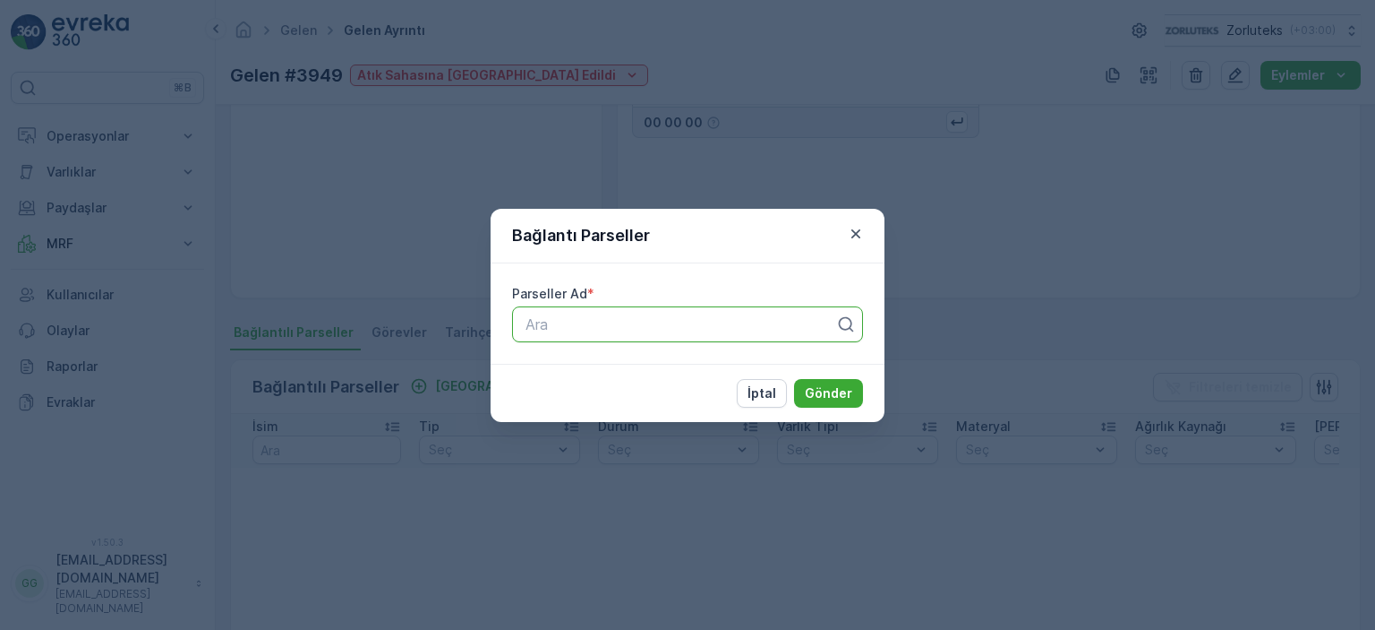
click at [588, 326] on div at bounding box center [680, 324] width 313 height 16
type input "170"
click at [613, 370] on span "17092025üstübü" at bounding box center [578, 368] width 110 height 16
click at [845, 391] on p "Gönder" at bounding box center [828, 393] width 47 height 18
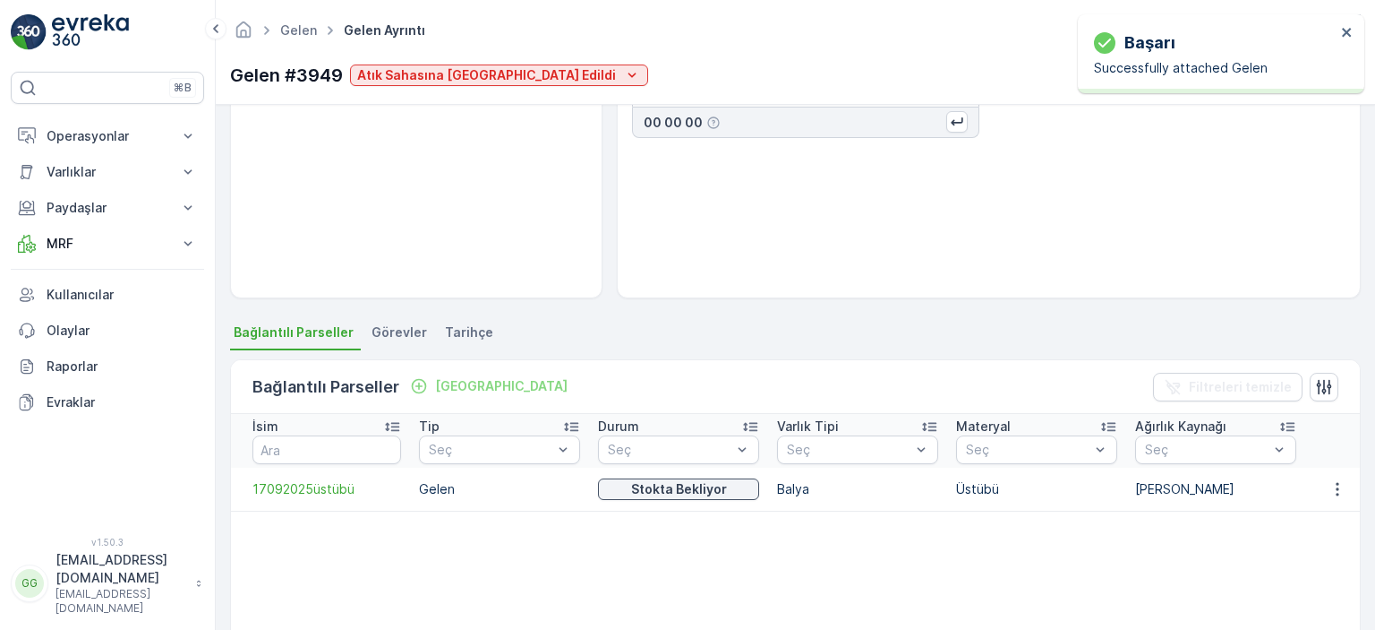
scroll to position [90, 0]
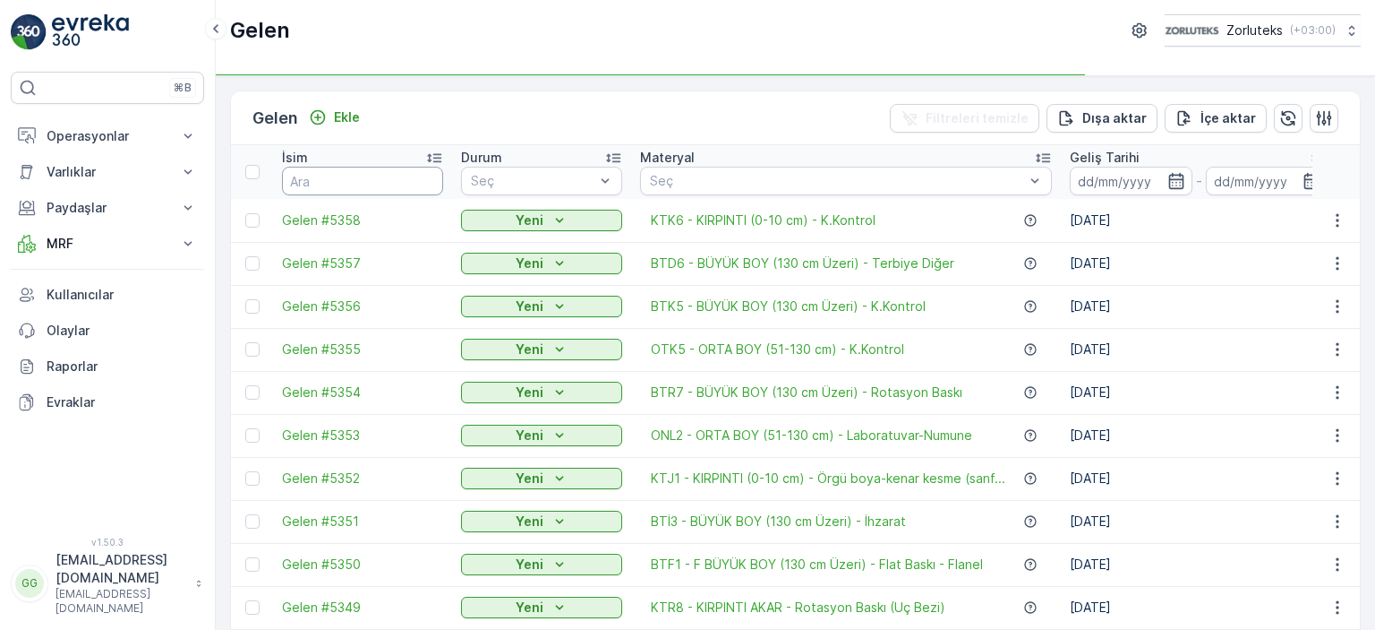
click at [354, 185] on input "text" at bounding box center [362, 181] width 161 height 29
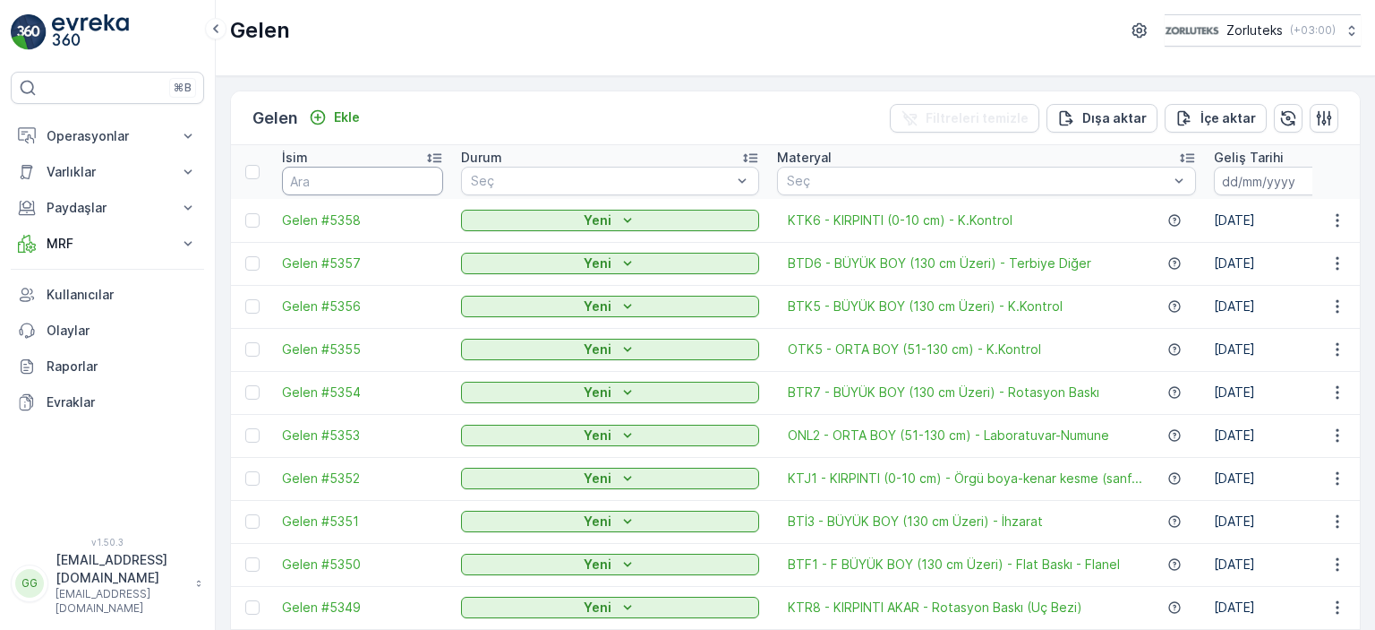
click at [351, 178] on input "text" at bounding box center [362, 181] width 161 height 29
type input "3650"
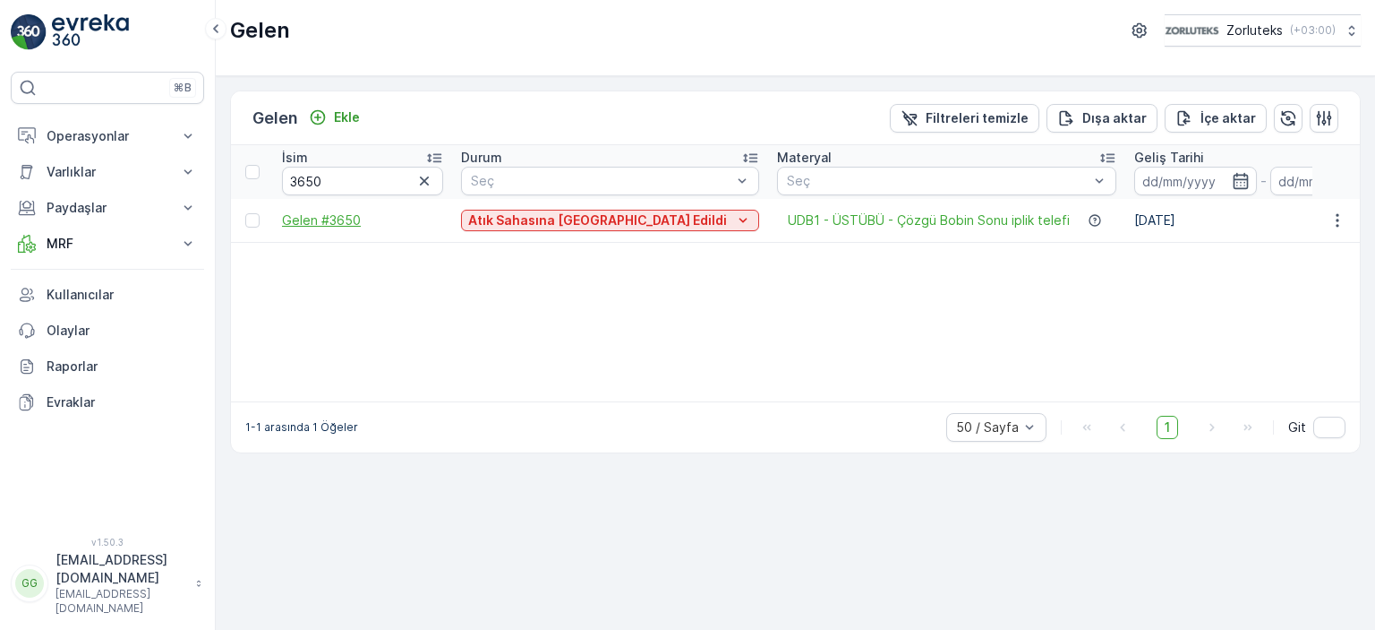
click at [341, 227] on span "Gelen #3650" at bounding box center [362, 220] width 161 height 18
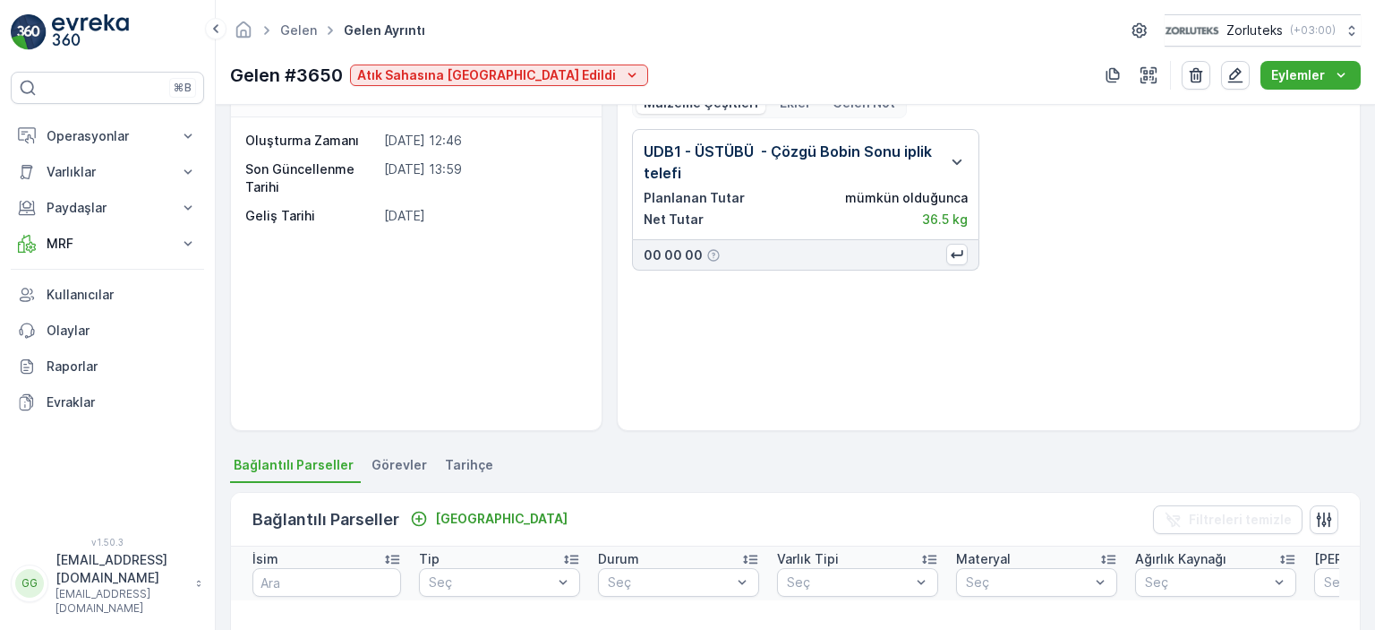
scroll to position [90, 0]
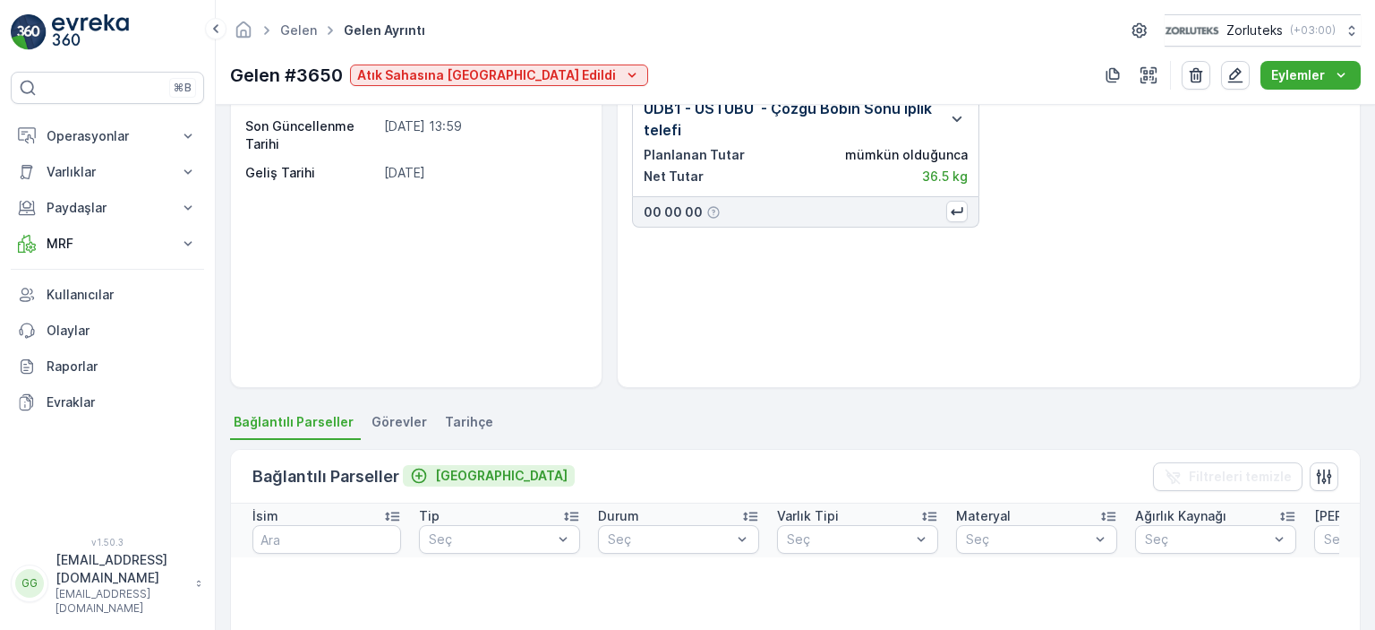
click at [454, 475] on p "Bağla" at bounding box center [501, 476] width 133 height 18
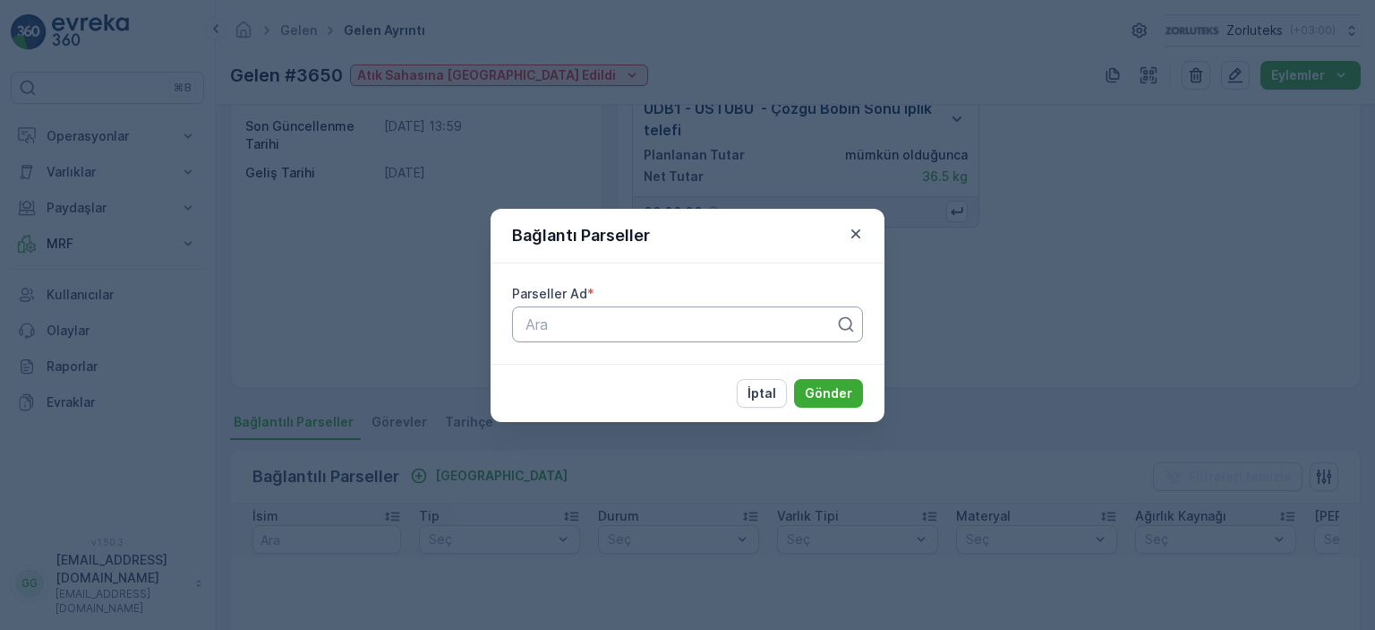
click at [593, 322] on div at bounding box center [680, 324] width 313 height 16
type input "1709"
click at [633, 375] on span "17092025üstübü" at bounding box center [578, 368] width 110 height 16
click at [838, 391] on p "Gönder" at bounding box center [828, 393] width 47 height 18
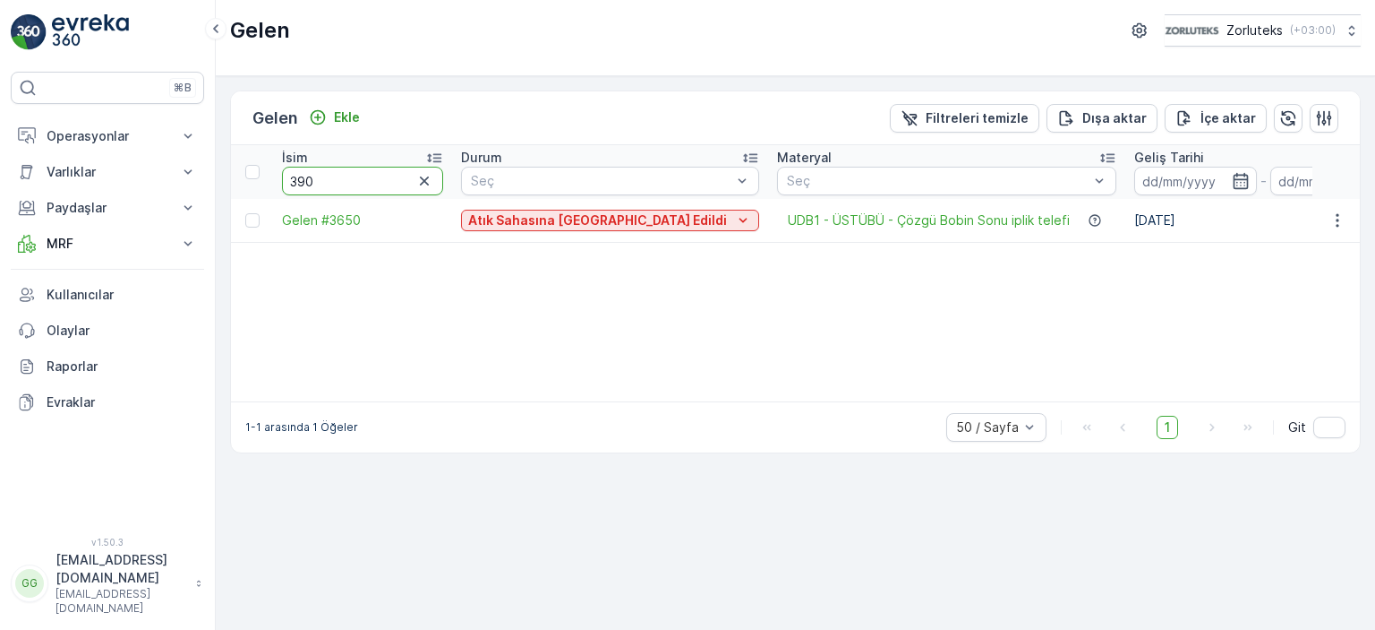
type input "3902"
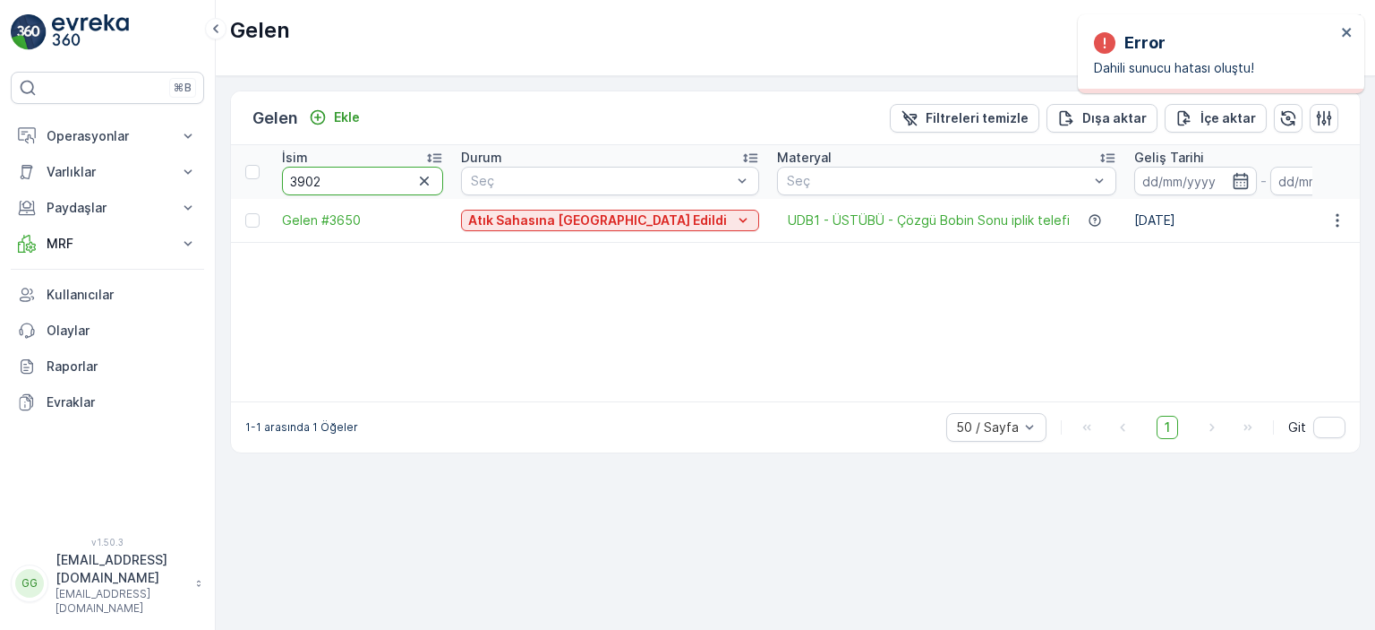
click at [347, 183] on input "3902" at bounding box center [362, 181] width 161 height 29
click at [1347, 35] on icon "close" at bounding box center [1347, 32] width 13 height 14
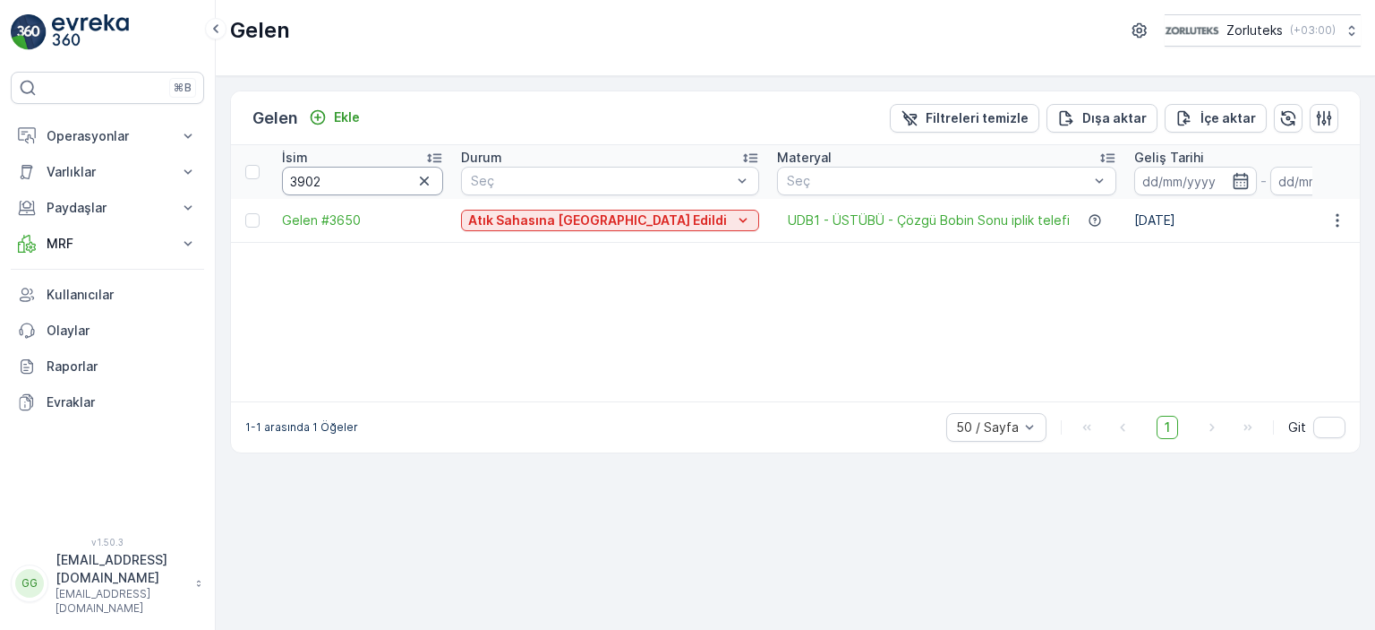
click at [364, 175] on input "3902" at bounding box center [362, 181] width 161 height 29
click at [344, 184] on input "3902" at bounding box center [362, 181] width 161 height 29
click at [290, 218] on span "Gelen #3902" at bounding box center [362, 220] width 161 height 18
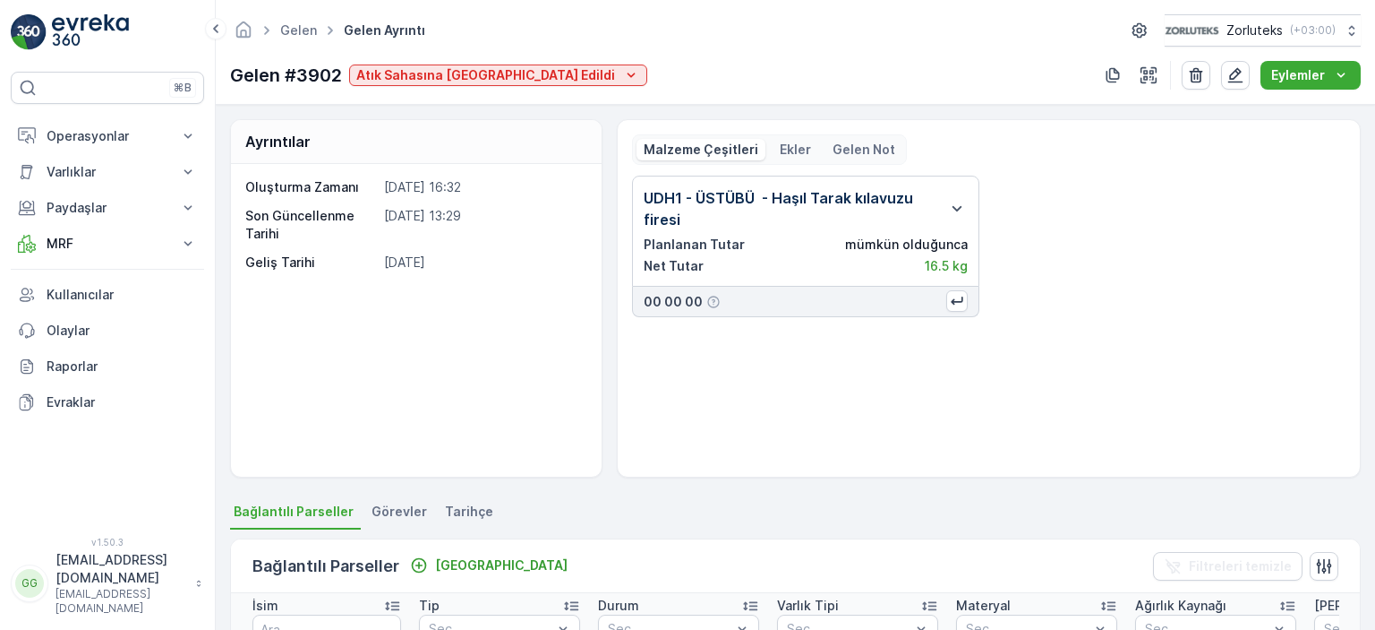
scroll to position [269, 0]
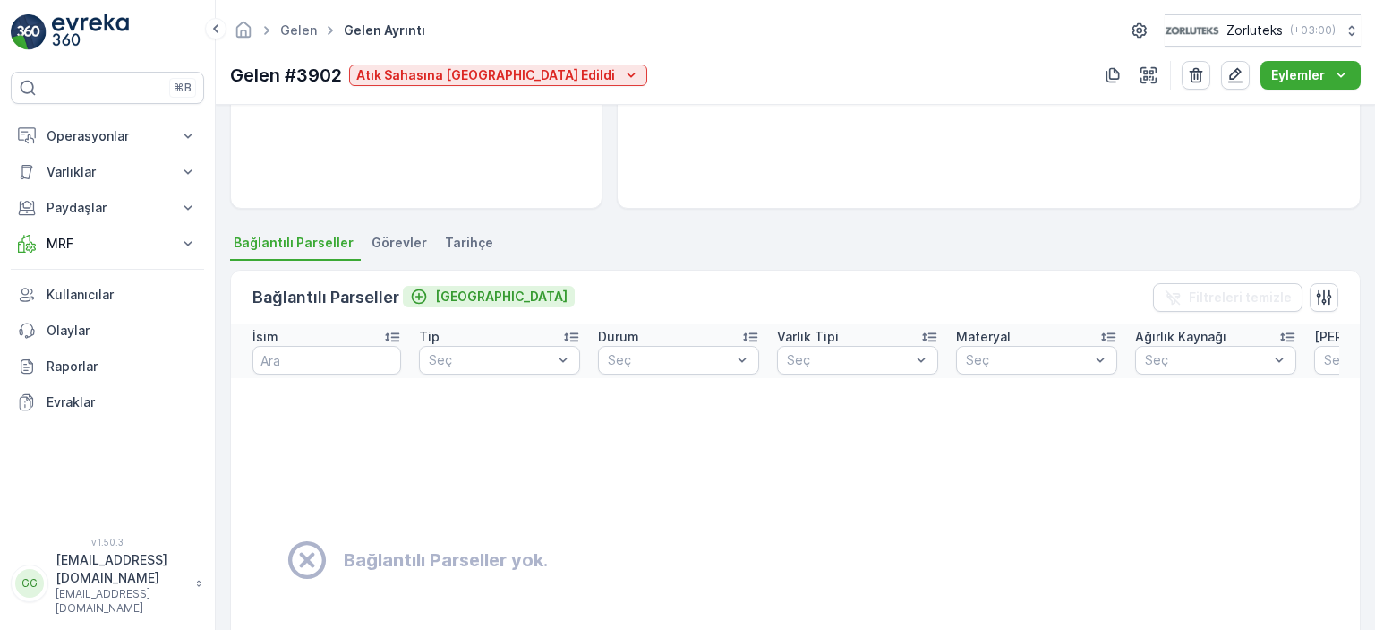
click at [437, 296] on p "[GEOGRAPHIC_DATA]" at bounding box center [501, 296] width 133 height 18
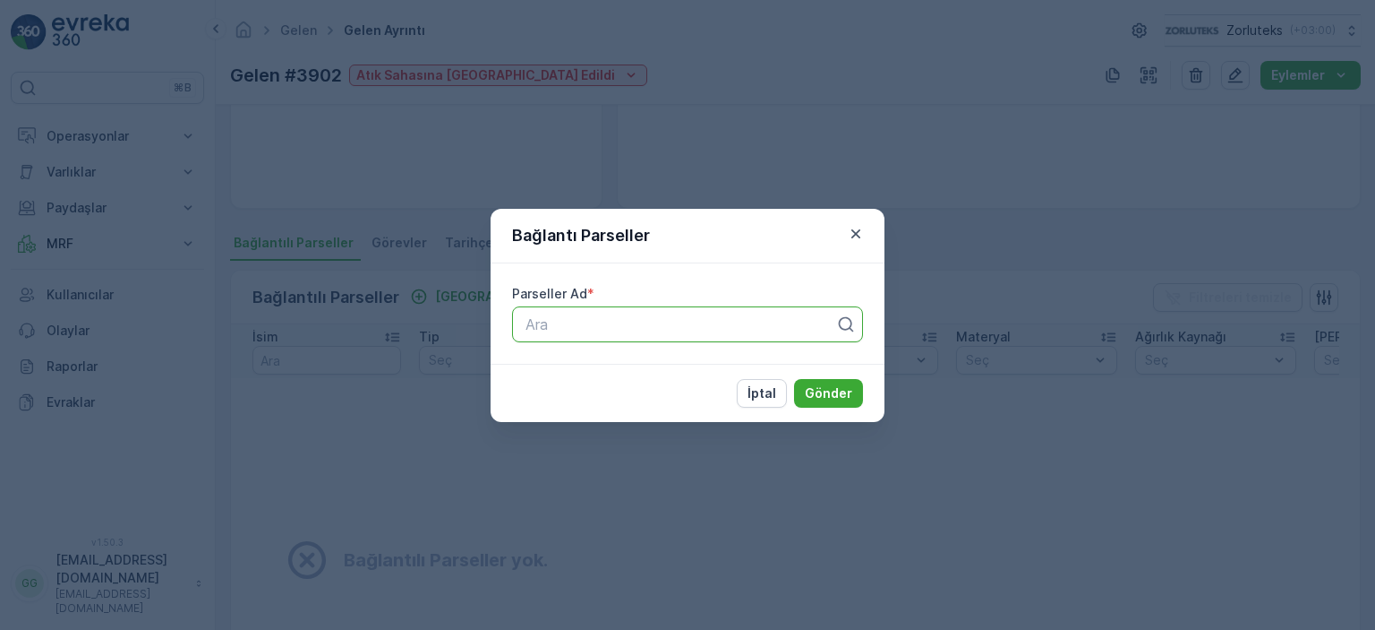
click at [568, 326] on div at bounding box center [680, 324] width 313 height 16
type input "17"
click at [588, 376] on div "17092025üstübü" at bounding box center [687, 368] width 351 height 30
click at [860, 397] on button "Gönder" at bounding box center [828, 393] width 69 height 29
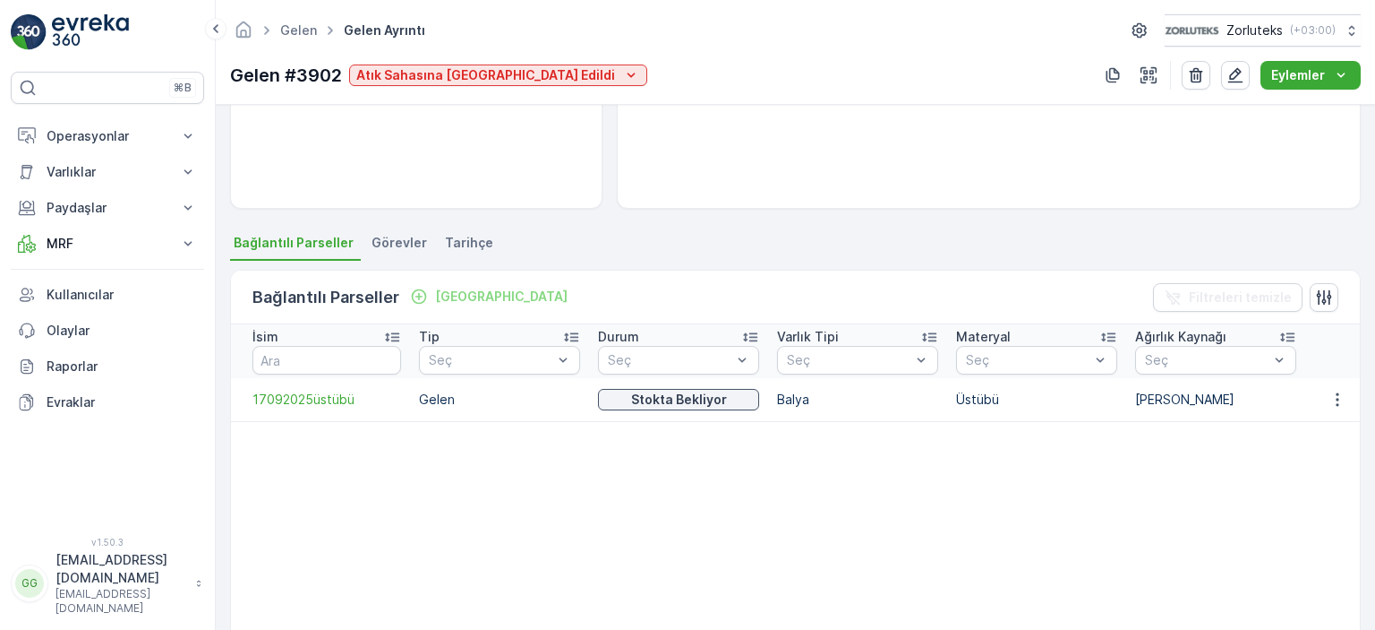
scroll to position [179, 0]
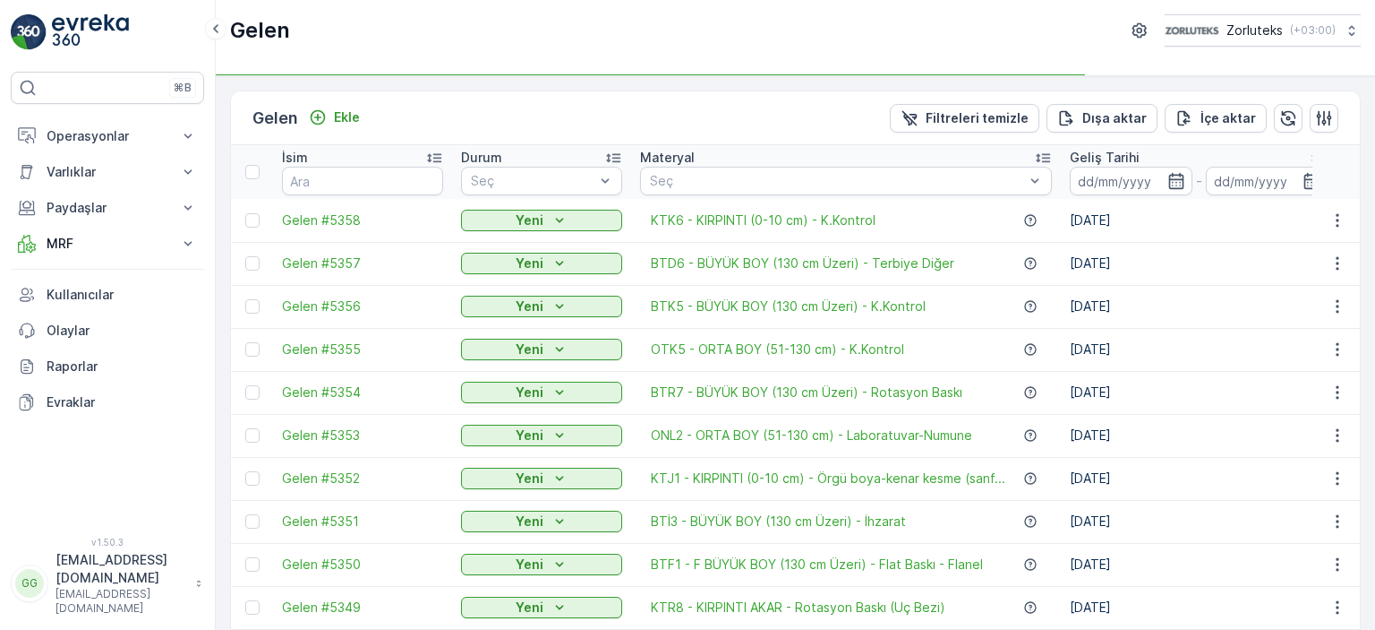
type input "3902"
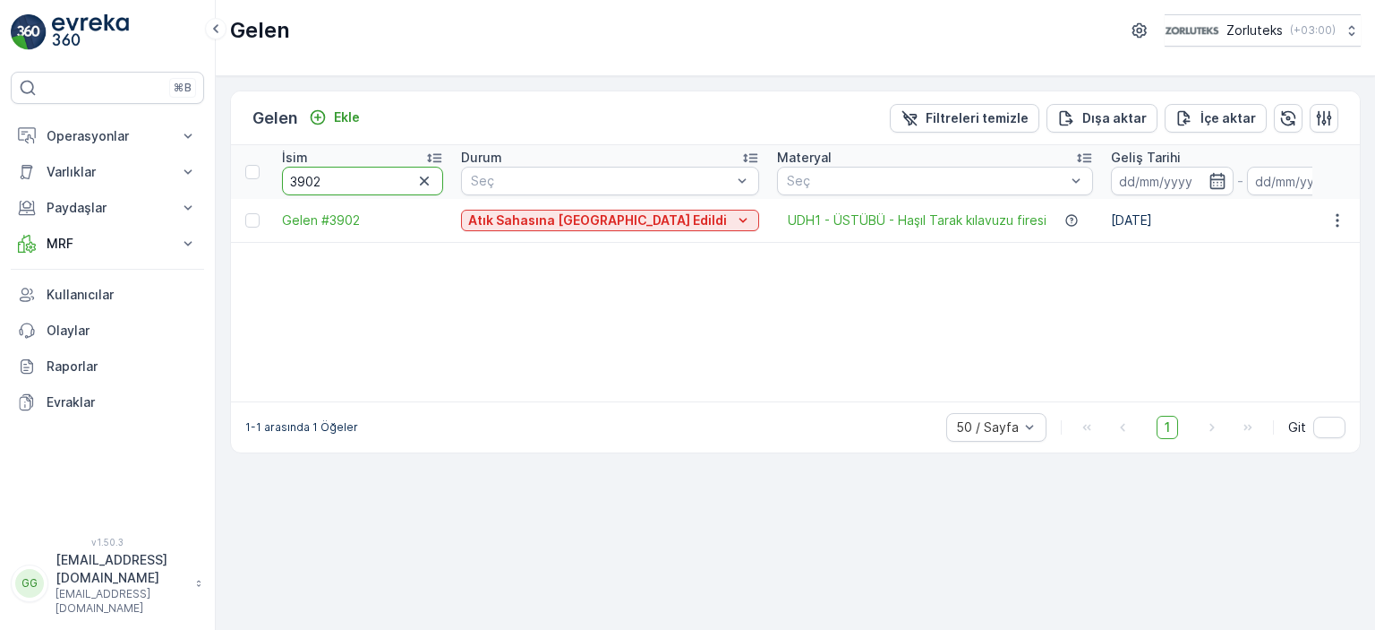
click at [367, 174] on input "3902" at bounding box center [362, 181] width 161 height 29
drag, startPoint x: 354, startPoint y: 178, endPoint x: 247, endPoint y: 189, distance: 107.1
type input "3700"
click at [353, 218] on span "Gelen #3700" at bounding box center [362, 220] width 161 height 18
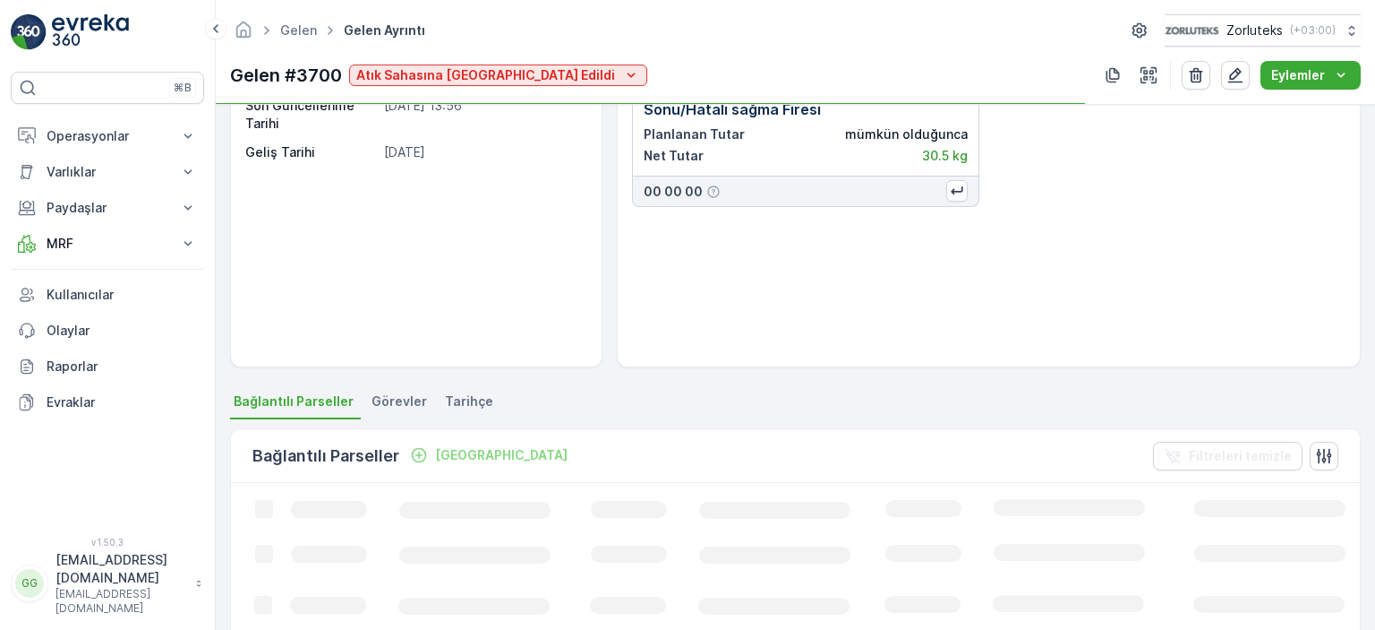
scroll to position [179, 0]
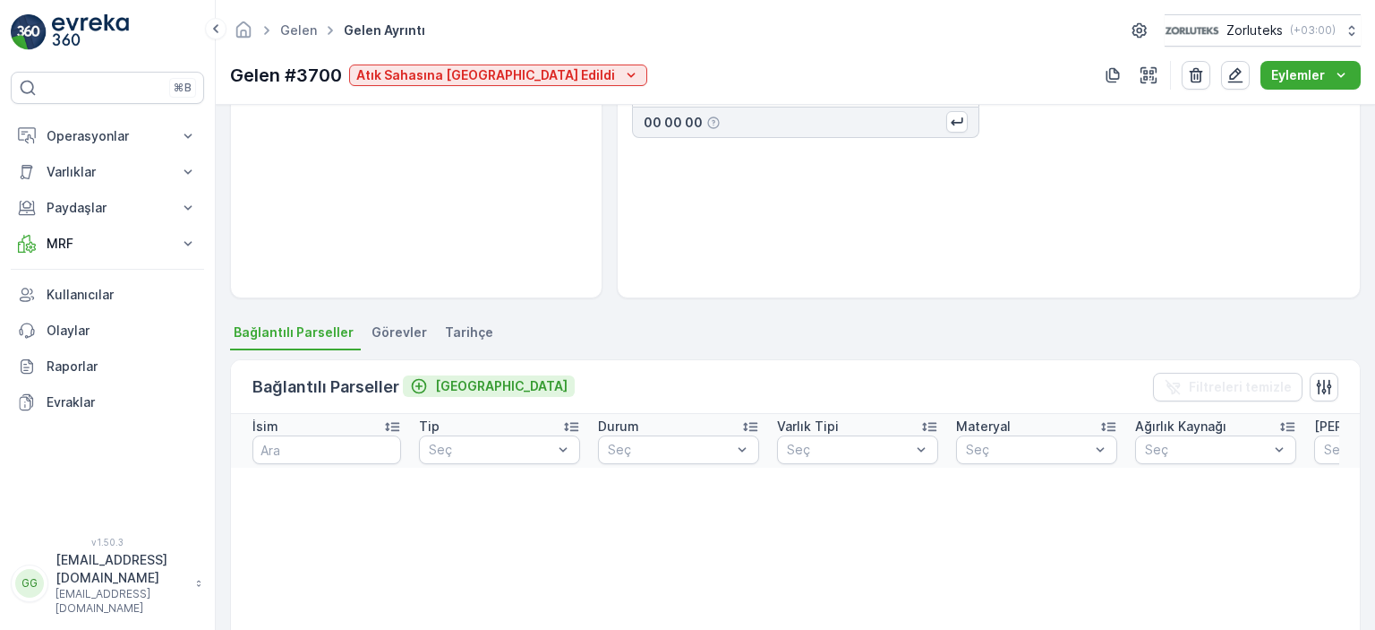
click at [444, 380] on p "Bağla" at bounding box center [501, 386] width 133 height 18
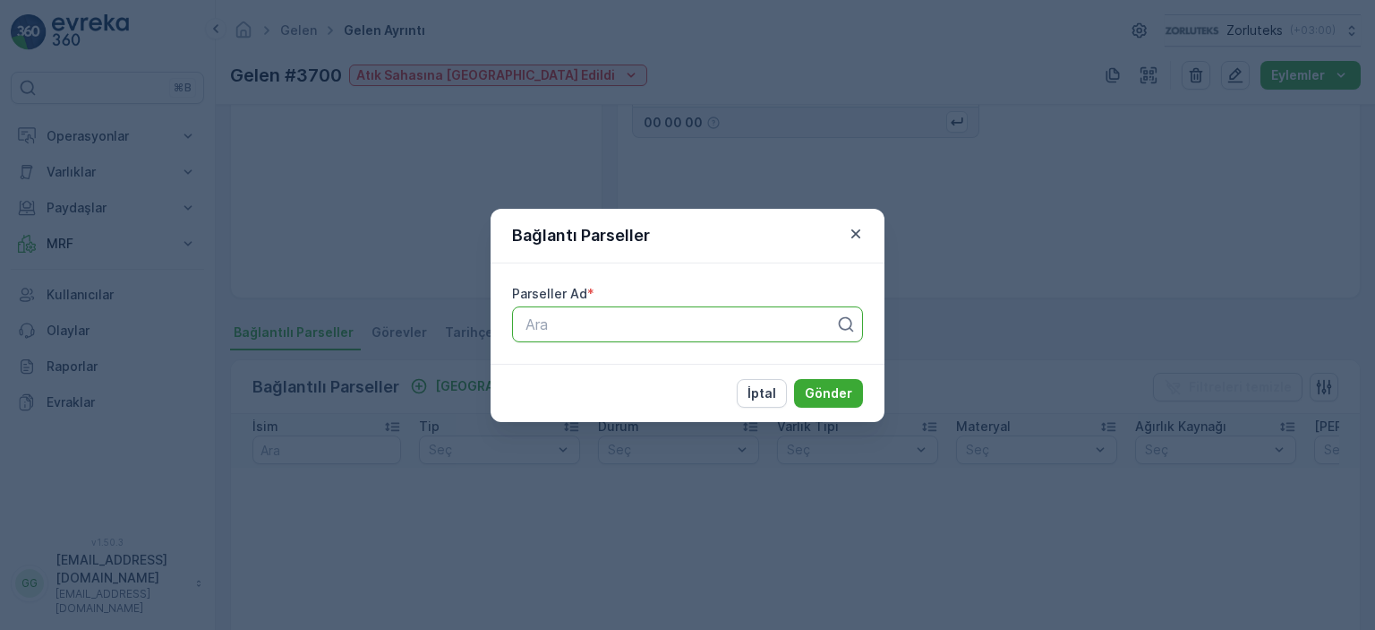
click at [577, 316] on div at bounding box center [680, 324] width 313 height 16
type input "1709"
click at [585, 373] on span "17092025üstübü" at bounding box center [578, 368] width 110 height 16
click at [834, 397] on p "Gönder" at bounding box center [828, 393] width 47 height 18
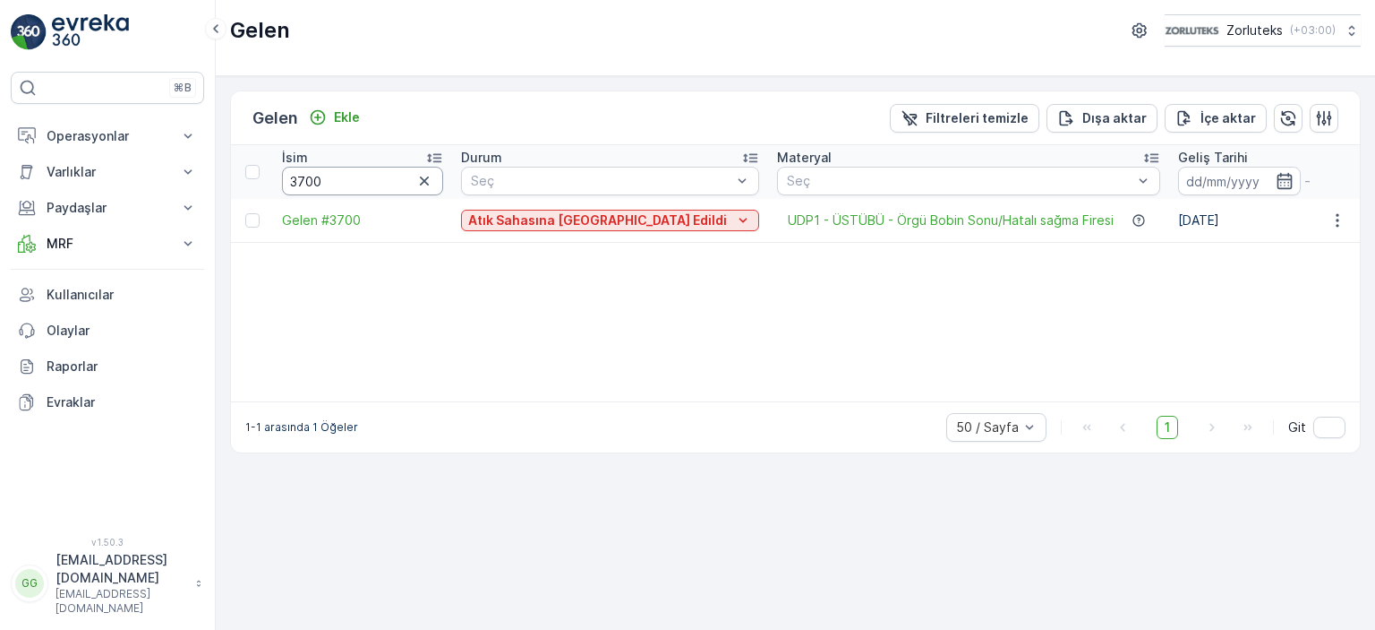
click at [364, 178] on input "3700" at bounding box center [362, 181] width 161 height 29
drag, startPoint x: 355, startPoint y: 180, endPoint x: 226, endPoint y: 176, distance: 129.0
click at [226, 176] on div "Gelen Ekle Filtreleri temizle Dışa aktar İçe aktar İsim 3700 Durum Seç Materyal…" at bounding box center [796, 352] width 1160 height 553
type input "3893"
click at [356, 184] on input "3893" at bounding box center [362, 181] width 161 height 29
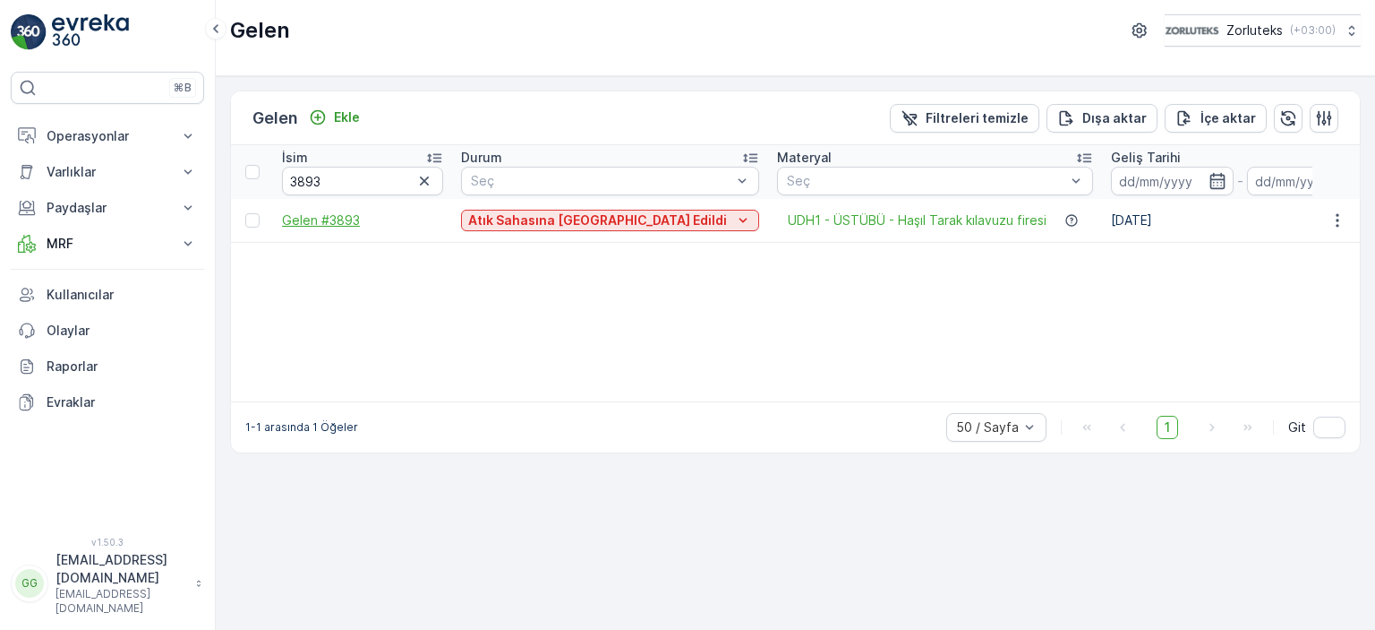
click at [327, 211] on span "Gelen #3893" at bounding box center [362, 220] width 161 height 18
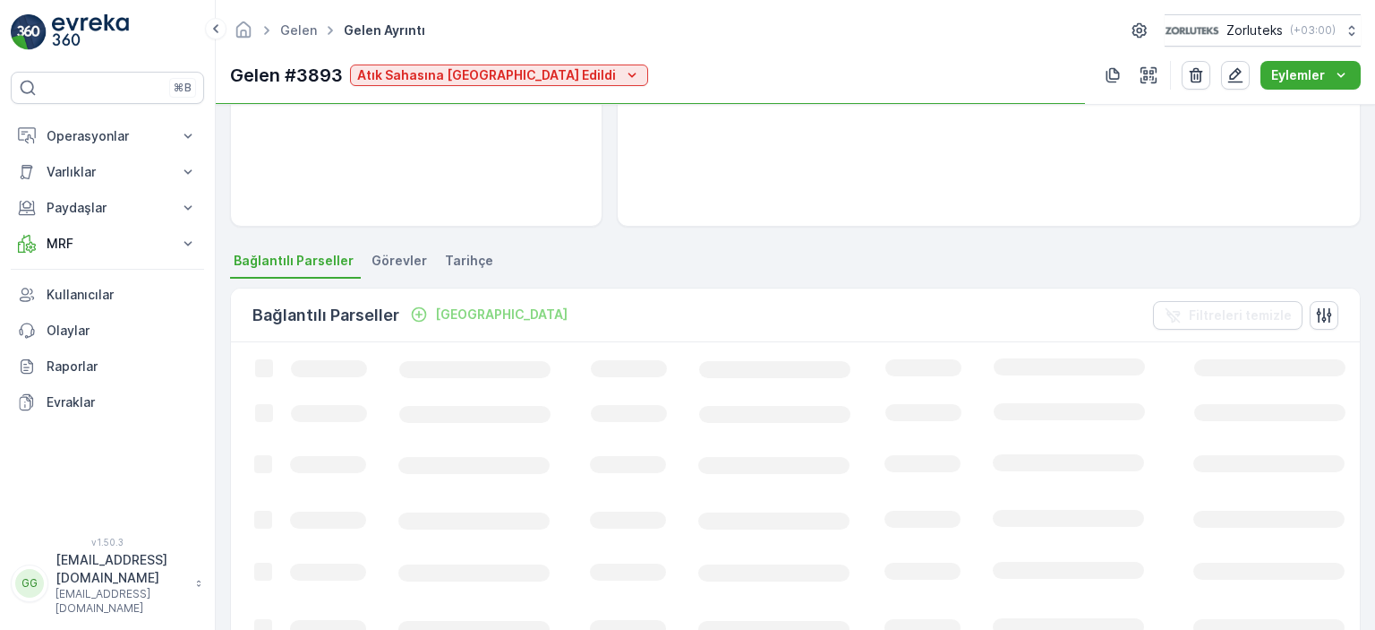
scroll to position [358, 0]
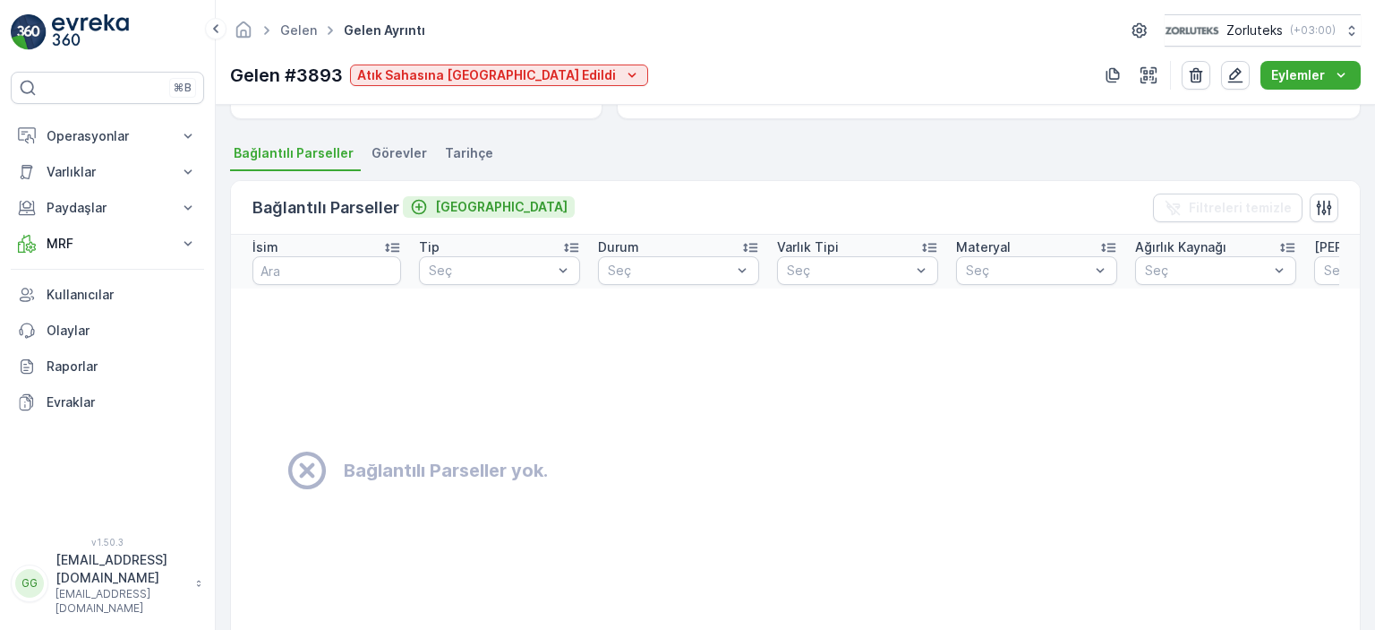
click at [455, 207] on p "Bağla" at bounding box center [501, 207] width 133 height 18
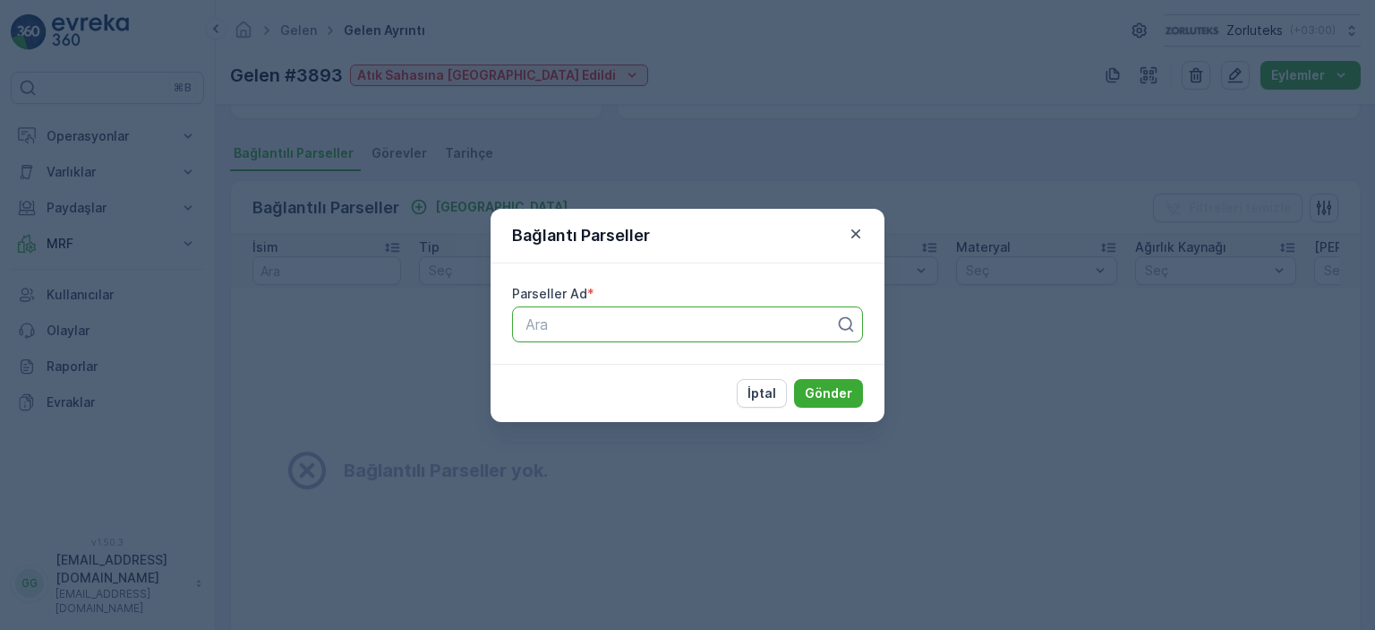
click at [641, 331] on div at bounding box center [680, 324] width 313 height 16
click at [649, 320] on div at bounding box center [680, 324] width 313 height 16
type input "170"
click at [662, 370] on div "17092025üstübü" at bounding box center [688, 368] width 330 height 16
click at [854, 397] on button "Gönder" at bounding box center [828, 393] width 69 height 29
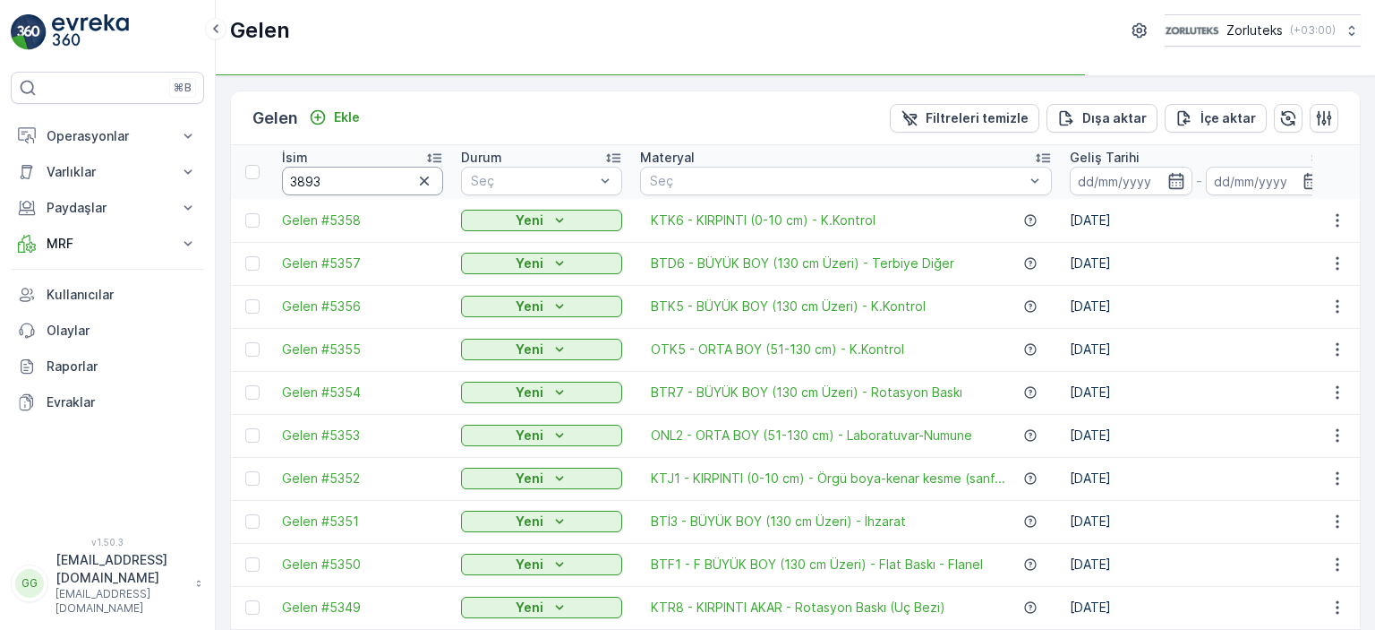
click at [359, 185] on input "3893" at bounding box center [362, 181] width 161 height 29
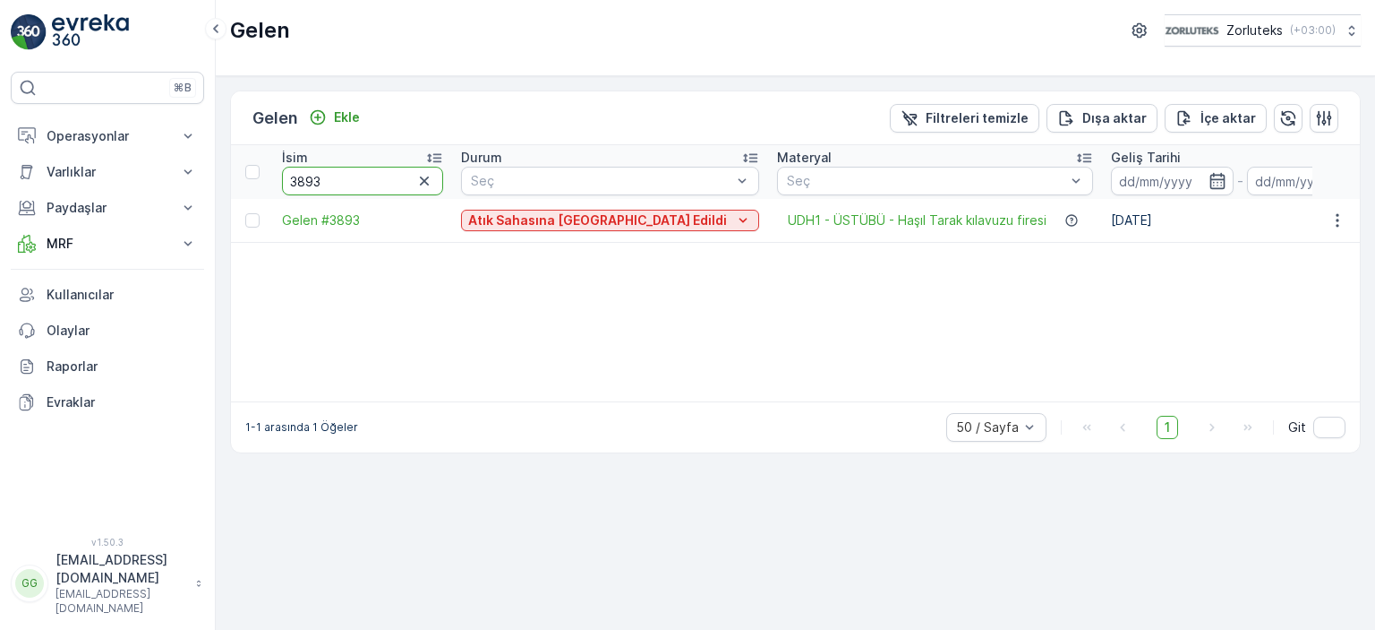
drag, startPoint x: 344, startPoint y: 178, endPoint x: 315, endPoint y: 187, distance: 30.0
click at [315, 187] on input "3893" at bounding box center [362, 181] width 161 height 29
type input "3894"
click at [347, 218] on span "Gelen #3894" at bounding box center [362, 220] width 161 height 18
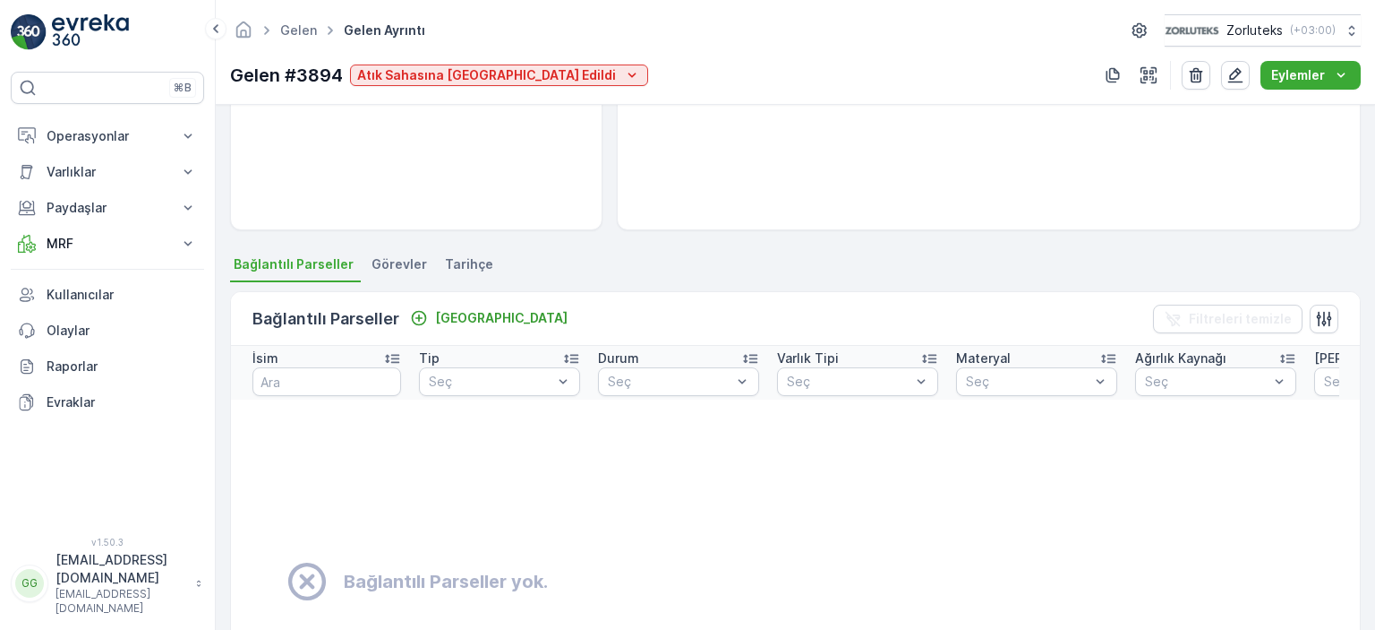
scroll to position [269, 0]
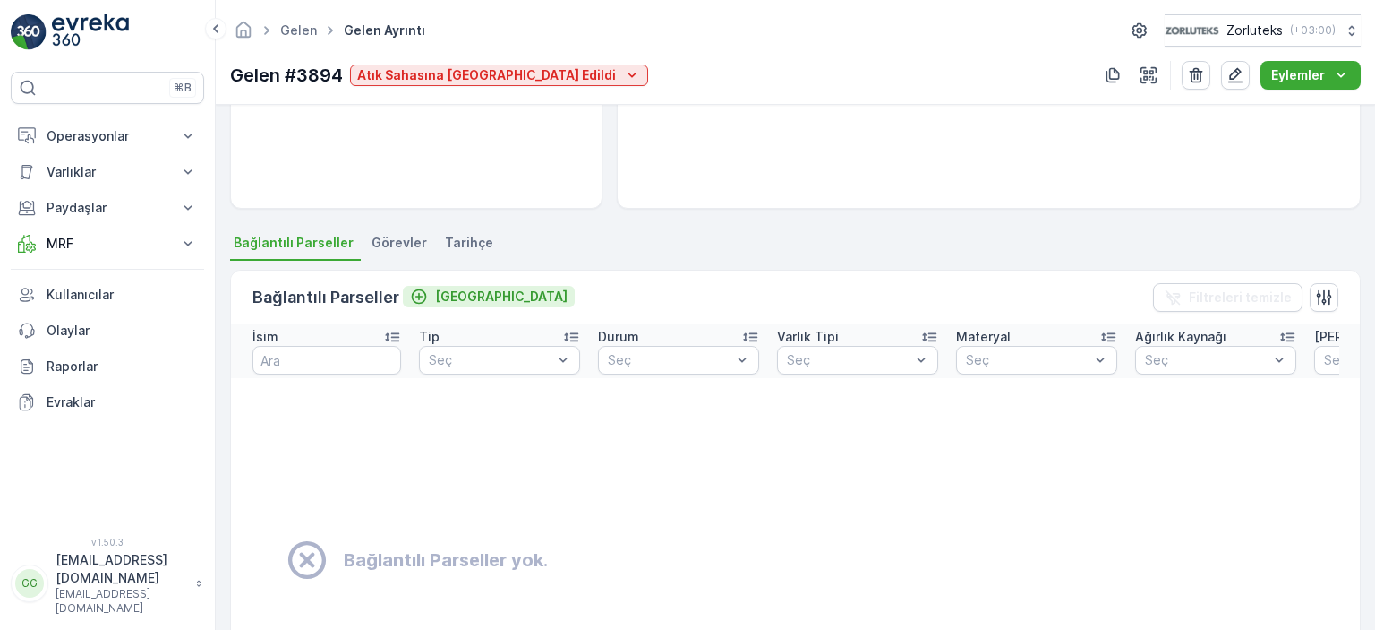
click at [451, 294] on p "Bağla" at bounding box center [501, 296] width 133 height 18
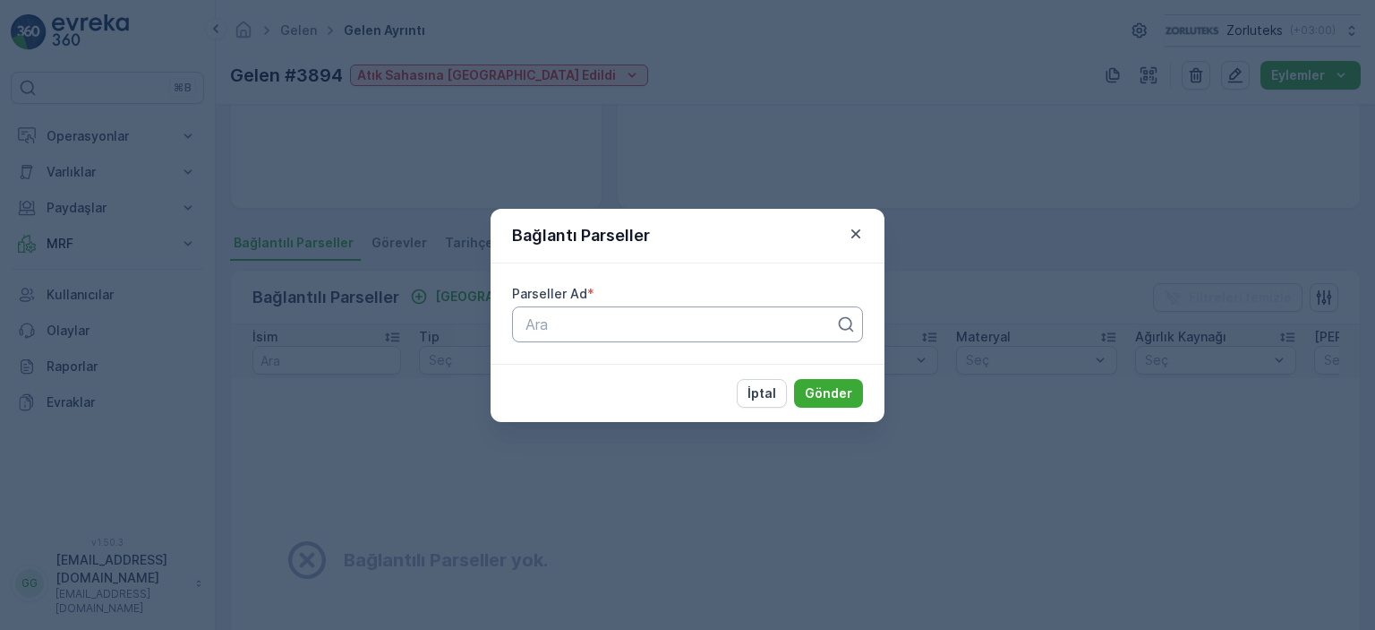
click at [550, 326] on div at bounding box center [680, 324] width 313 height 16
type input "1709"
click at [611, 373] on span "17092025üstübü" at bounding box center [578, 368] width 110 height 16
click at [830, 398] on p "Gönder" at bounding box center [828, 393] width 47 height 18
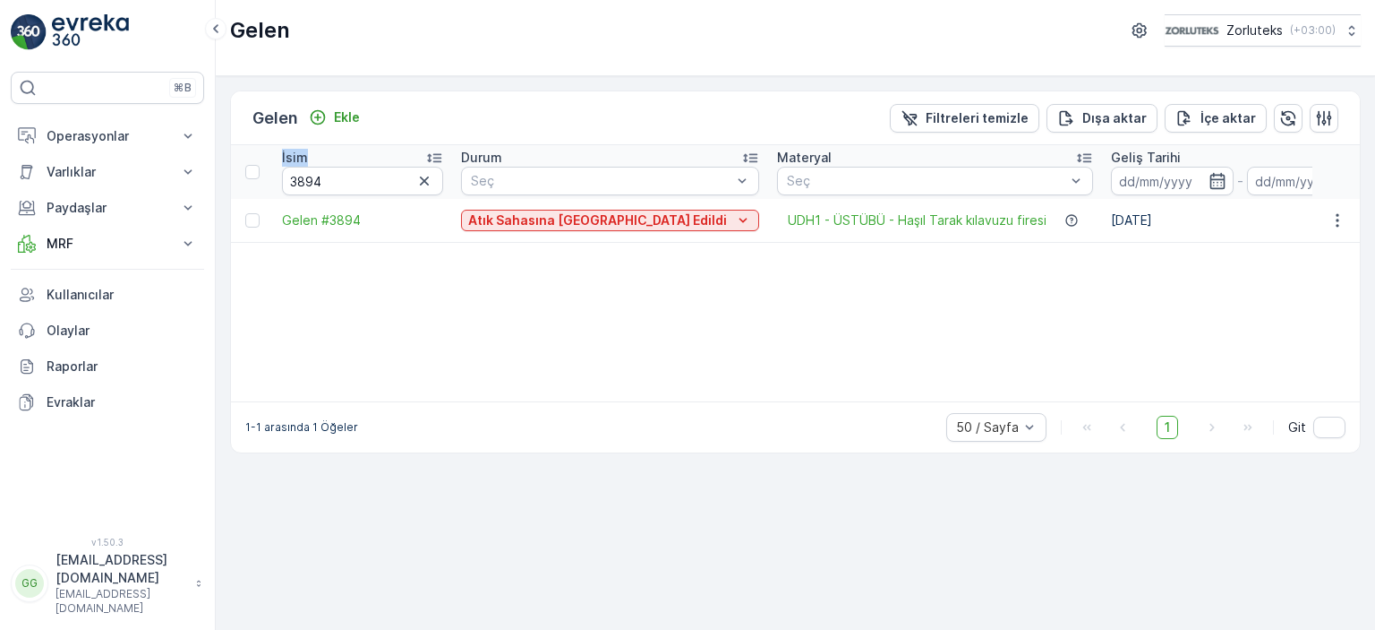
drag, startPoint x: 342, startPoint y: 184, endPoint x: 263, endPoint y: 185, distance: 78.8
click at [340, 179] on input "3894" at bounding box center [362, 181] width 161 height 29
drag, startPoint x: 301, startPoint y: 186, endPoint x: 261, endPoint y: 190, distance: 39.6
type input "3649"
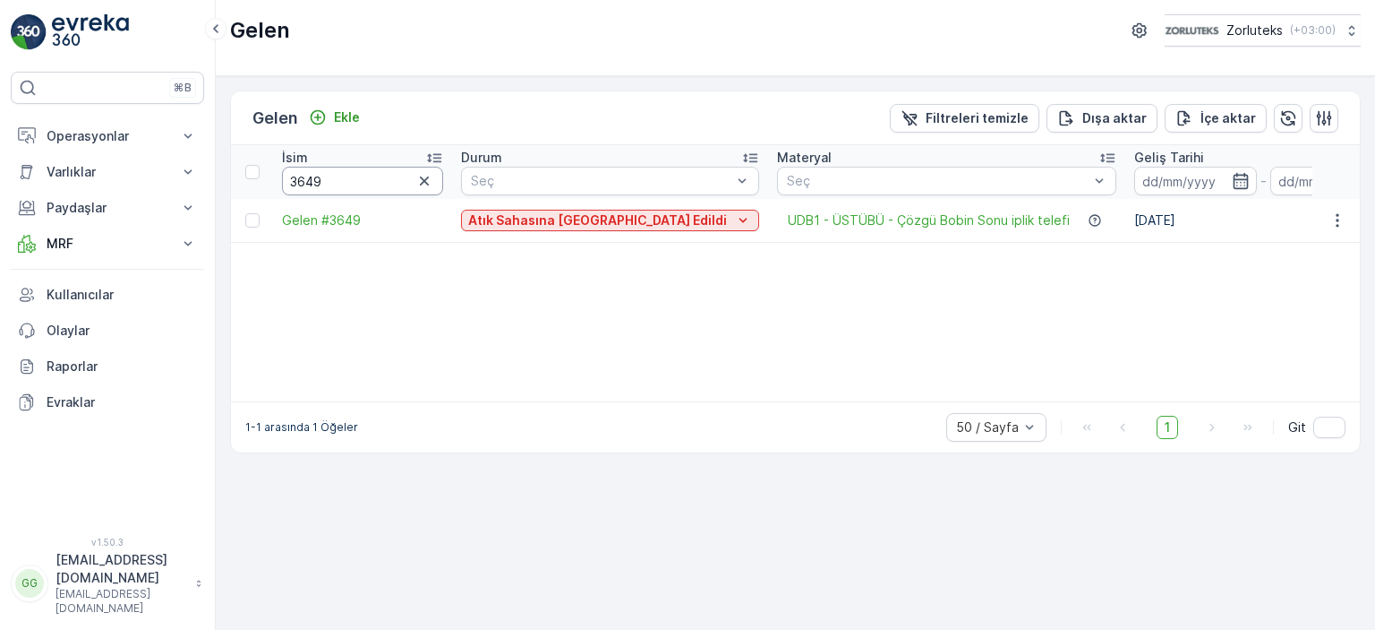
click at [355, 184] on input "3649" at bounding box center [362, 181] width 161 height 29
click at [362, 211] on span "Gelen #3649" at bounding box center [362, 220] width 161 height 18
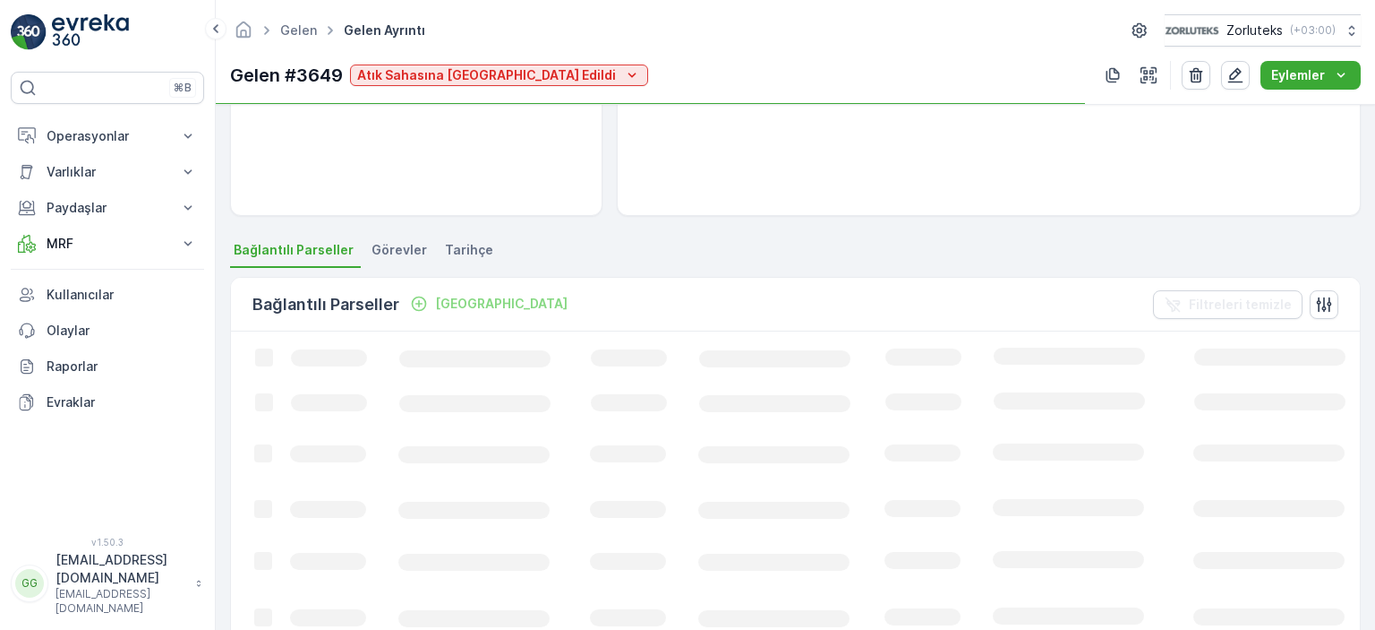
scroll to position [269, 0]
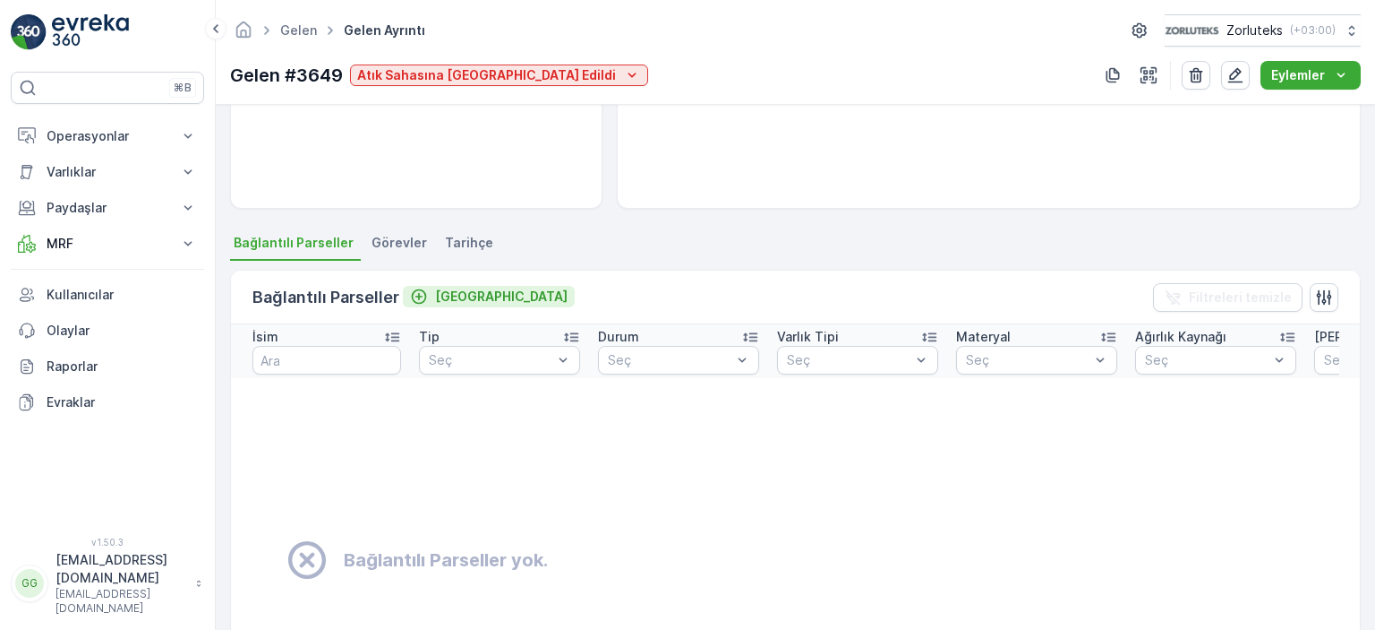
click at [429, 293] on div "Bağla" at bounding box center [489, 296] width 158 height 18
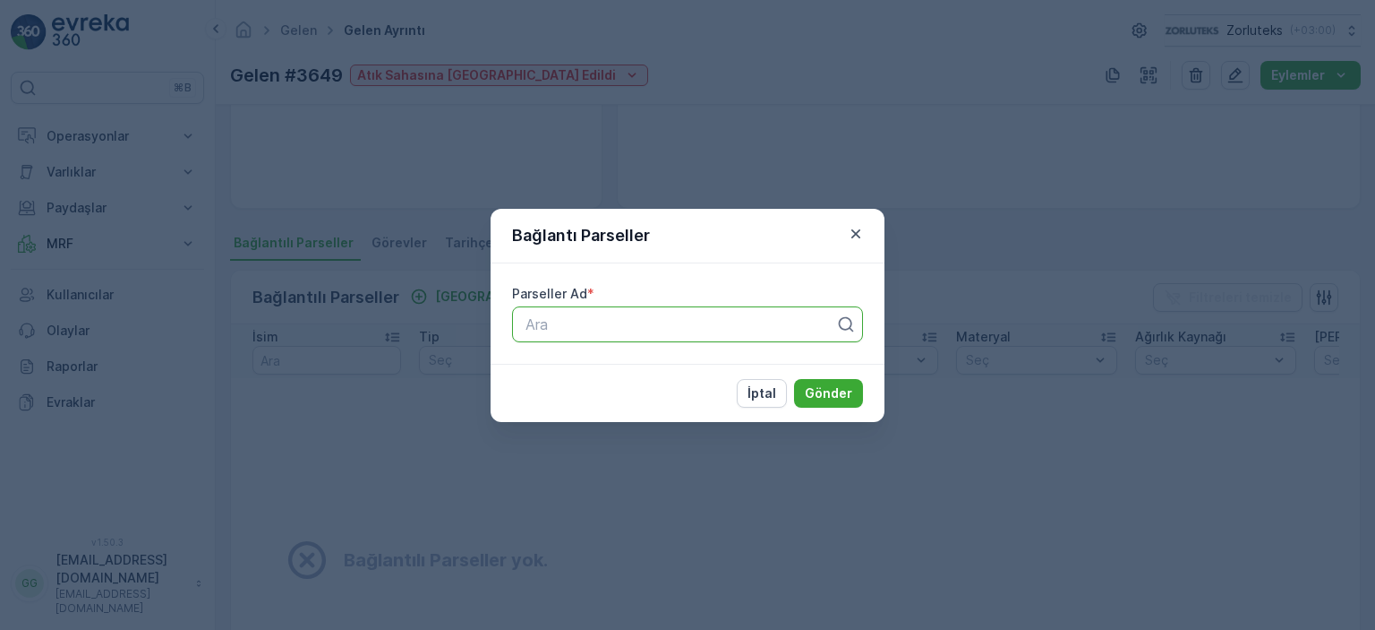
click at [545, 329] on div at bounding box center [680, 324] width 313 height 16
type input "1709"
click at [578, 362] on span "17092025üstübü" at bounding box center [578, 368] width 110 height 16
click at [849, 390] on p "Gönder" at bounding box center [828, 393] width 47 height 18
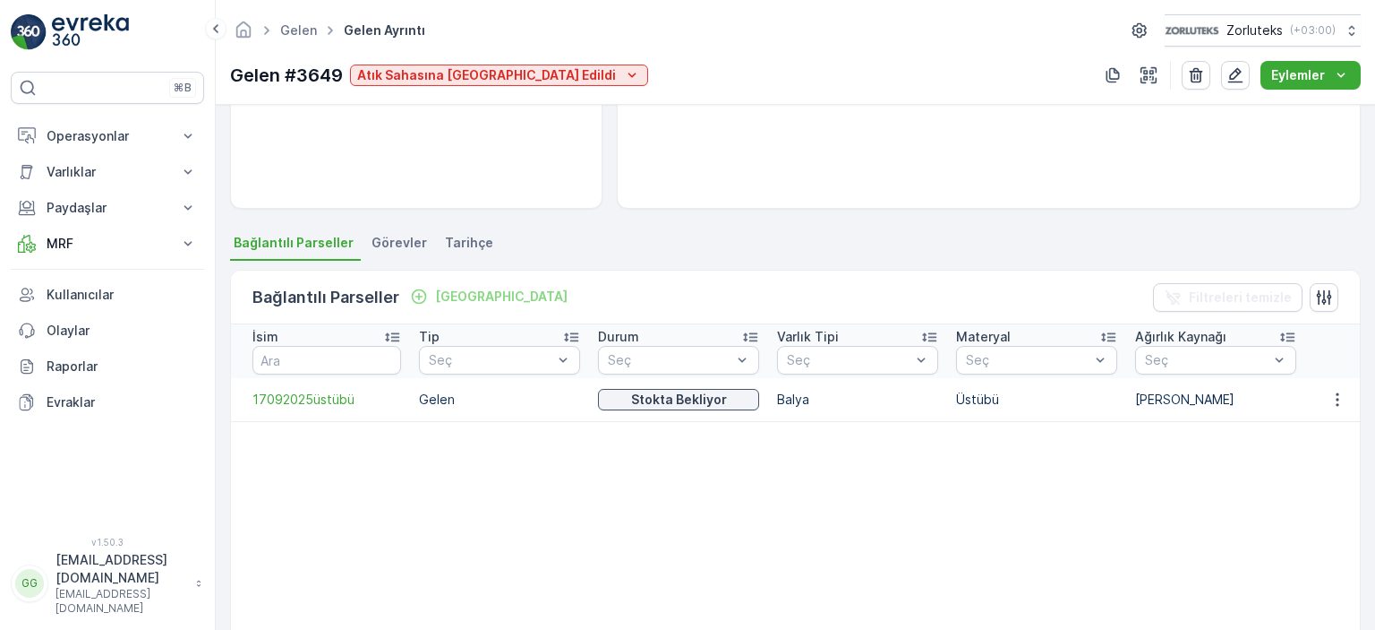
click at [82, 130] on p "Operasyonlar" at bounding box center [108, 136] width 122 height 18
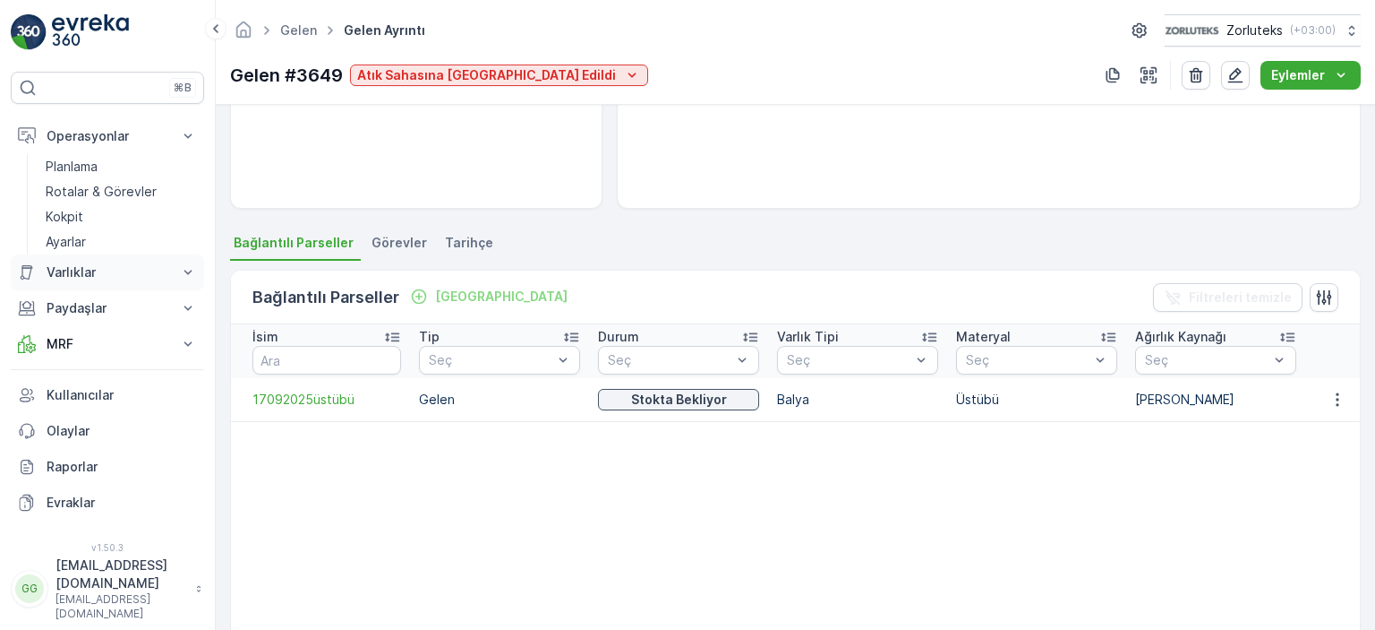
click at [87, 276] on p "Varlıklar" at bounding box center [108, 272] width 122 height 18
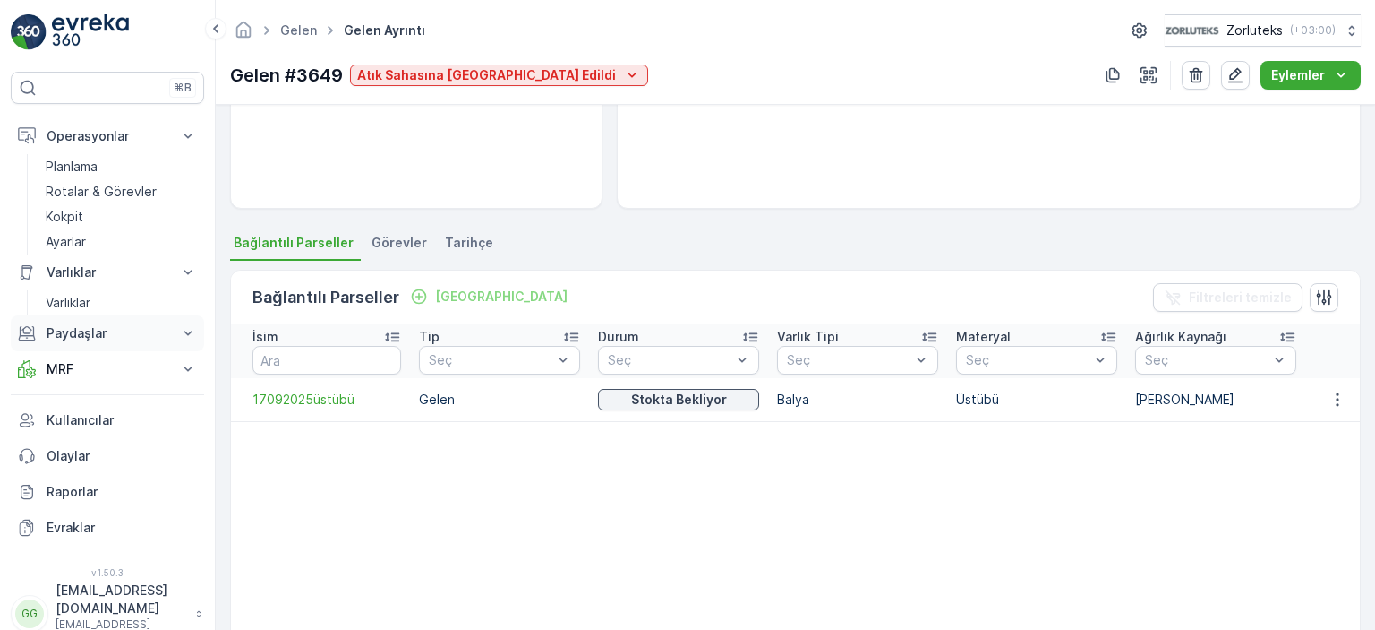
click at [100, 339] on p "Paydaşlar" at bounding box center [108, 333] width 122 height 18
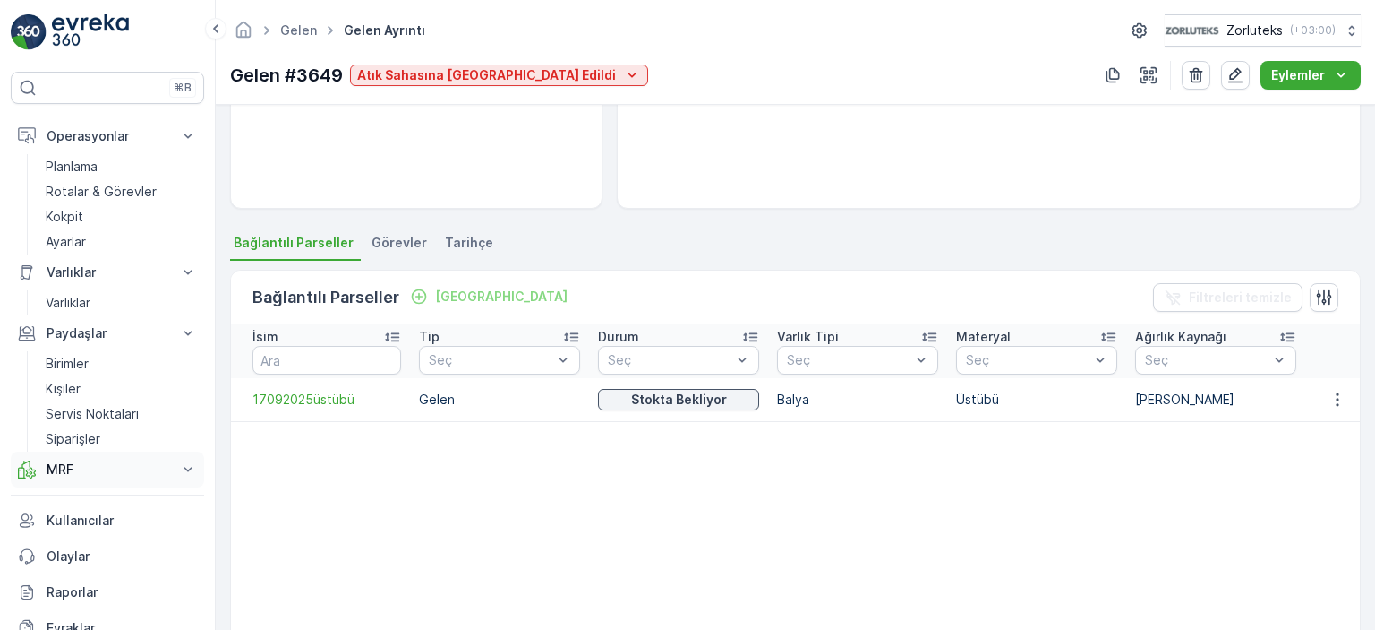
click at [90, 458] on button "MRF" at bounding box center [107, 469] width 193 height 36
click at [89, 554] on p "Parseller" at bounding box center [72, 550] width 52 height 18
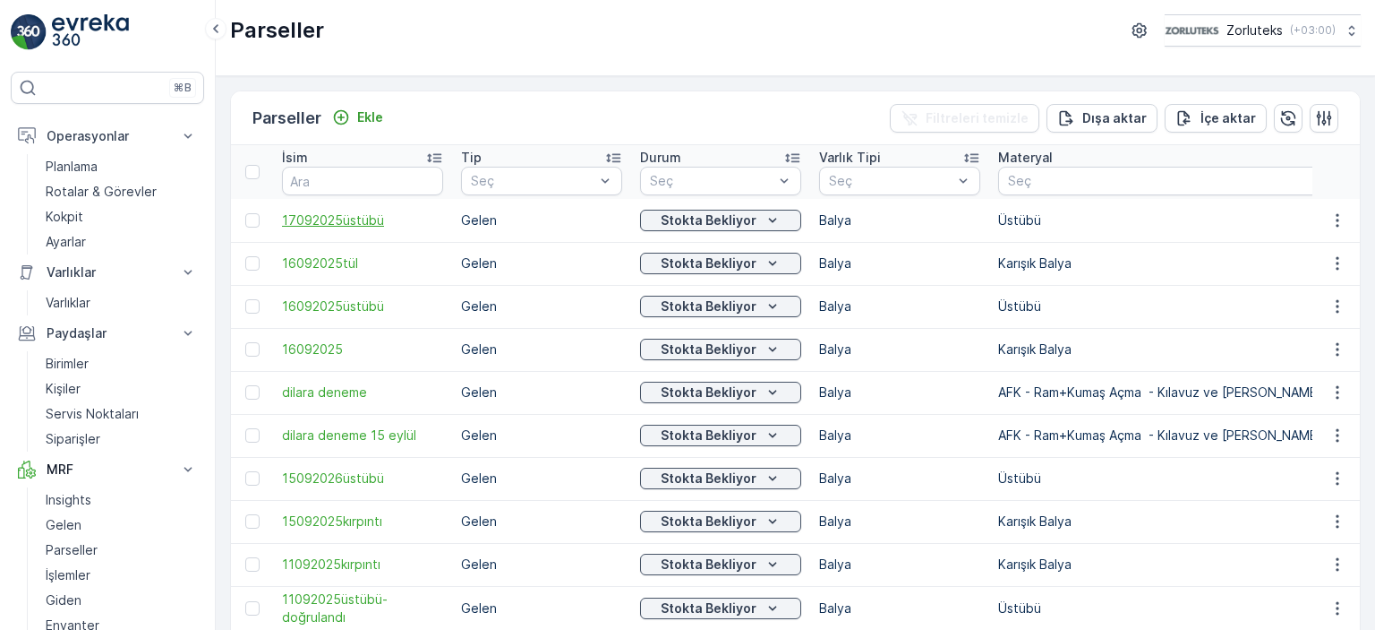
click at [339, 217] on span "17092025üstübü" at bounding box center [362, 220] width 161 height 18
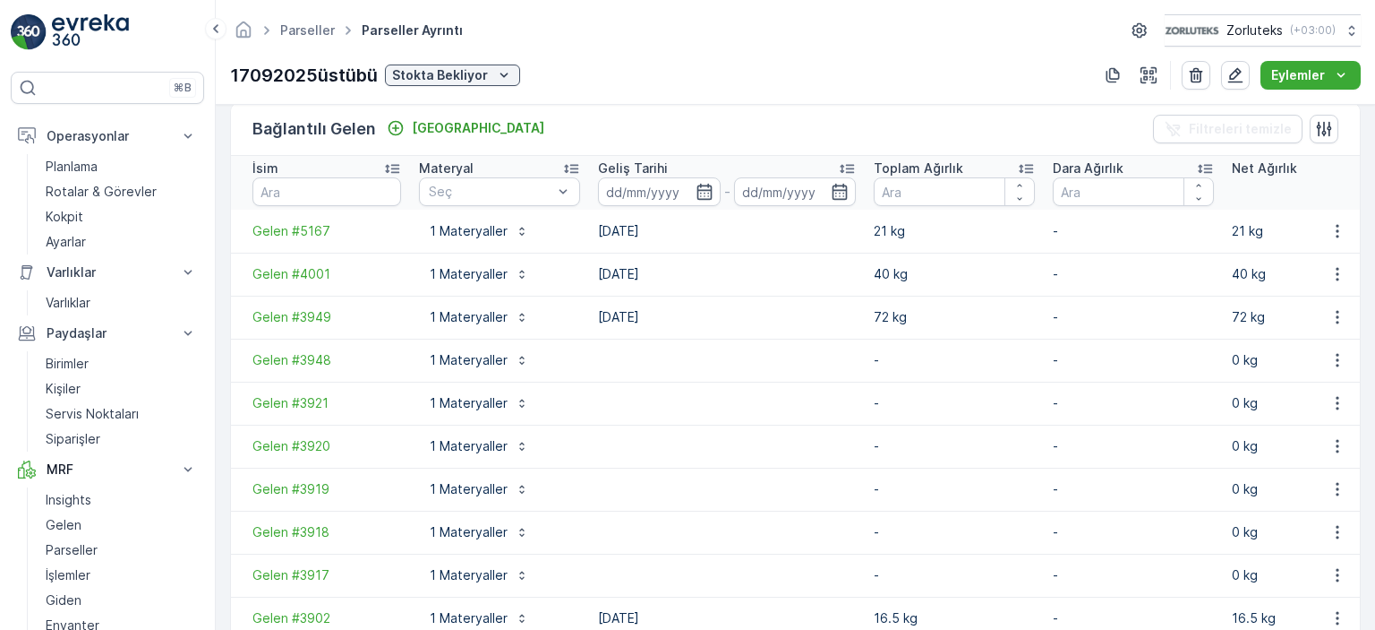
scroll to position [529, 0]
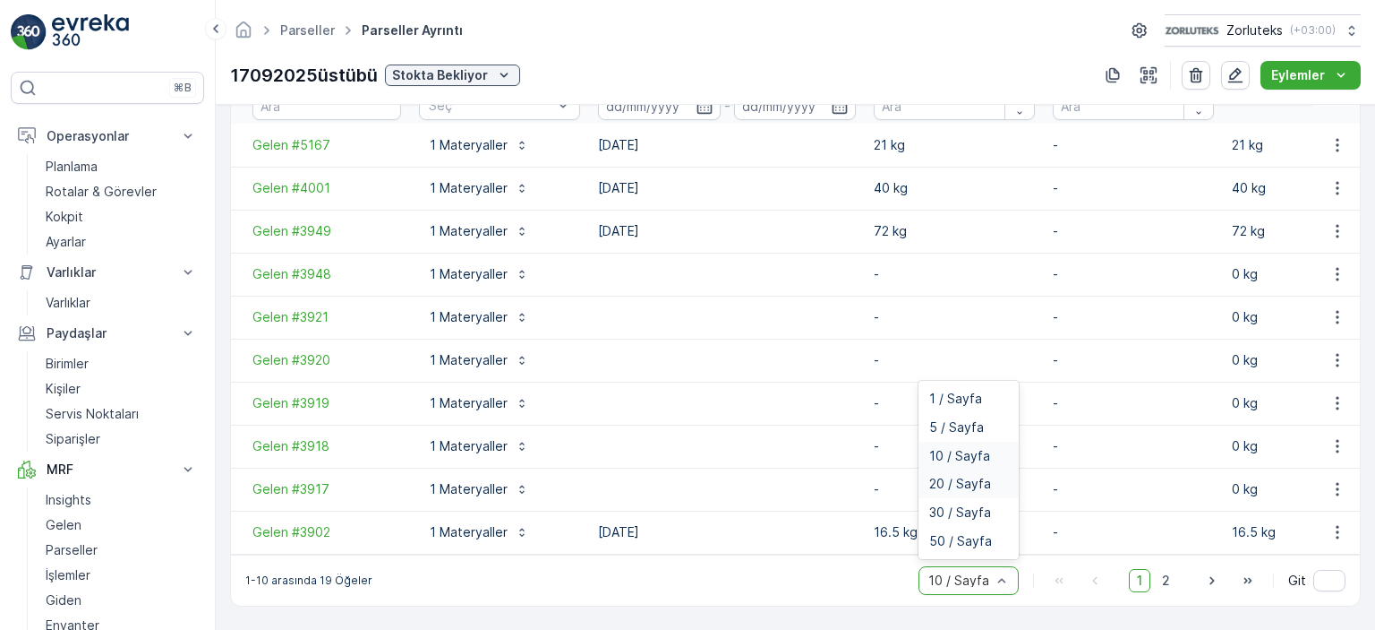
click at [967, 484] on span "20 / Sayfa" at bounding box center [961, 483] width 62 height 14
